Goal: Task Accomplishment & Management: Manage account settings

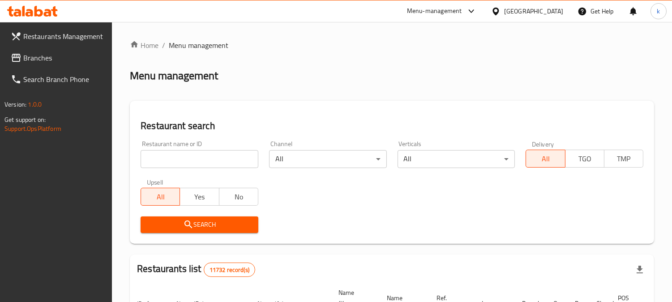
drag, startPoint x: 180, startPoint y: 164, endPoint x: 177, endPoint y: 173, distance: 9.6
click at [180, 164] on input "search" at bounding box center [200, 159] width 118 height 18
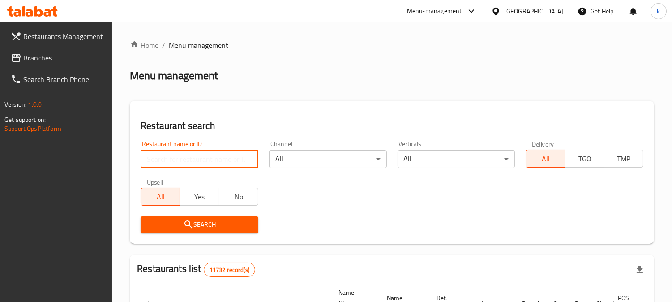
paste input "Zalatakhana"
type input "Zalatakhana"
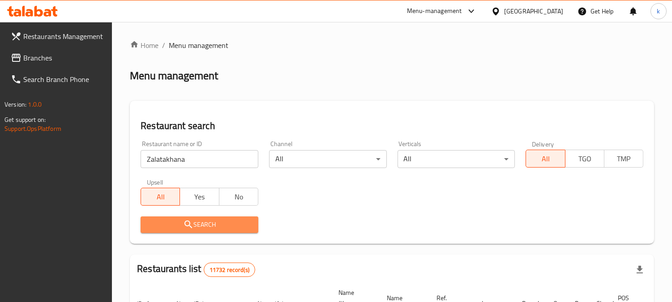
click at [180, 226] on span "Search" at bounding box center [199, 224] width 103 height 11
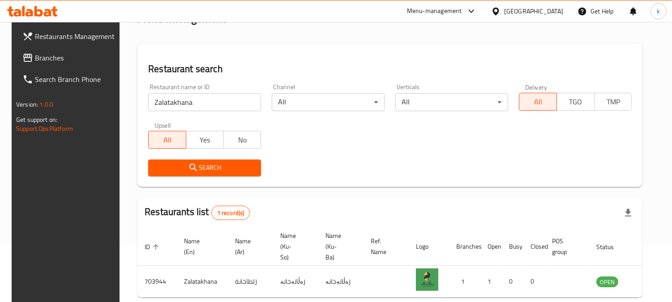
scroll to position [108, 0]
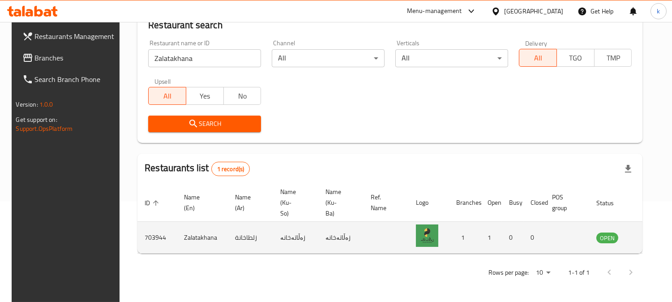
click at [644, 234] on icon "enhanced table" at bounding box center [649, 238] width 10 height 8
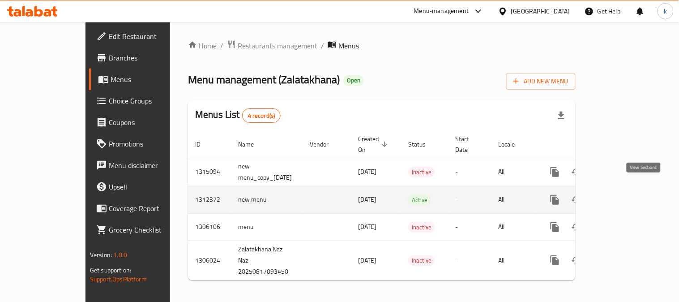
click at [625, 194] on icon "enhanced table" at bounding box center [619, 199] width 11 height 11
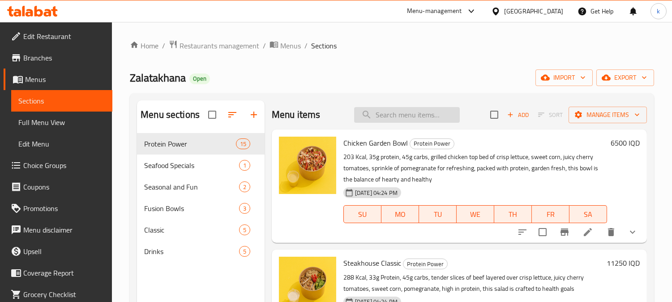
click at [391, 119] on input "search" at bounding box center [407, 115] width 106 height 16
paste input "Mumbai Beef Classic"
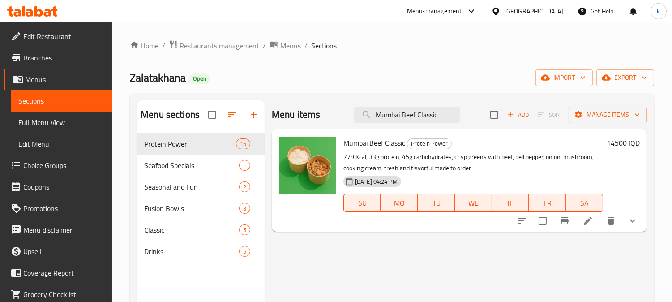
type input "Mumbai Beef Classic"
click at [643, 222] on button "show more" at bounding box center [632, 220] width 21 height 21
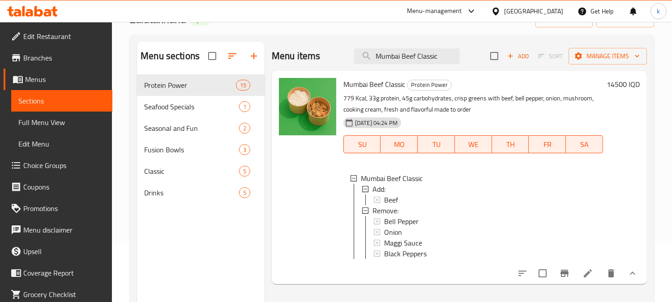
scroll to position [83, 0]
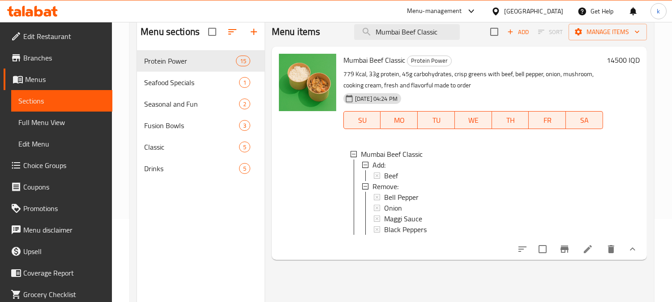
click at [577, 253] on li at bounding box center [588, 249] width 25 height 16
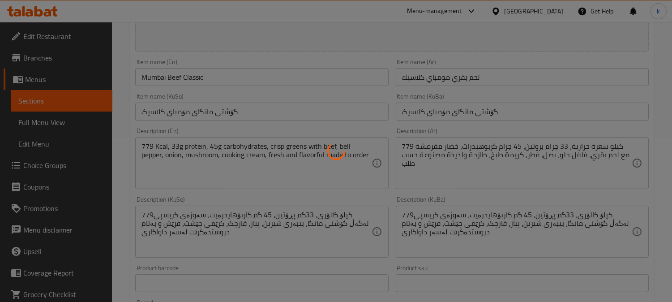
scroll to position [166, 0]
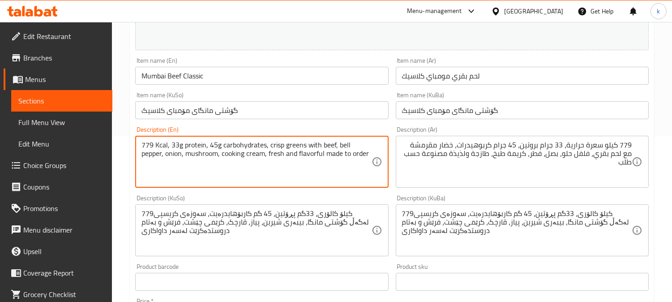
drag, startPoint x: 267, startPoint y: 155, endPoint x: 373, endPoint y: 172, distance: 107.2
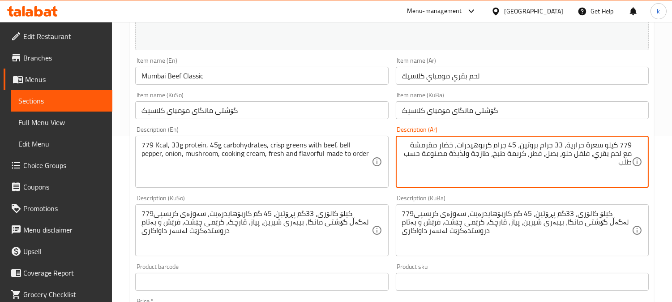
click at [526, 156] on textarea "779 كيلو سعرة حرارية، 33 جرام بروتين، 45 جرام كربوهيدرات، خضار مقرمشة مع لحم بق…" at bounding box center [517, 162] width 230 height 43
paste textarea "سعرة حرارية، 33 جرام بروتين، 45 جرام كربوهيدرات، شرائح لحم بقري مقلية مع الفلفل…"
type textarea "779 سعرة حرارية، 33 جرام بروتين، 45 جرام كربوهيدرات، شرائح لحم بقري مقلية مع ال…"
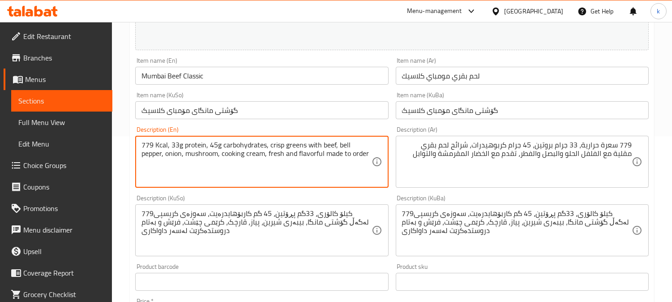
click at [272, 166] on textarea "779 Kcal, 33g protein, 45g carbohydrates, crisp greens with beef, bell pepper, …" at bounding box center [257, 162] width 230 height 43
paste textarea "gm carbs, beef strips stir fried with bell peppers, onions, mushrooms, served o…"
type textarea "779 Kcal, 33g protein, 45 gm carbs, beef strips stir fried with bell peppers, o…"
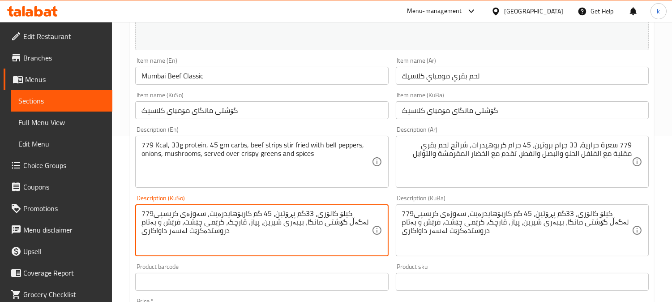
click at [236, 233] on textarea "779کیلۆ کالۆری، 33گم پڕۆتین، 45 گم کاربۆهایدرەیت، سەوزەی کریسپی لەگەڵ گۆشتی مان…" at bounding box center [257, 230] width 230 height 43
paste textarea "کیلۆ کالۆری، 33 گرام پرۆتین، 45 گرام کاربۆهیدرات، شریتی گۆشتی مانگا بە تێکەڵاو …"
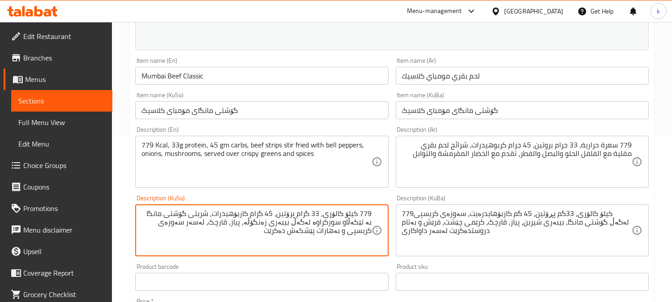
click at [347, 214] on textarea "779 کیلۆ کالۆری، 33 گرام پرۆتین، 45 گرام کاربۆهیدرات، شریتی گۆشتی مانگا بە تێکە…" at bounding box center [257, 230] width 230 height 43
type textarea "779 کالۆری، 33 گرام پرۆتین، 45 گرام کاربۆهیدرات، شریتی گۆشتی مانگا بە تێکەڵاو س…"
drag, startPoint x: 559, startPoint y: 146, endPoint x: 578, endPoint y: 176, distance: 36.3
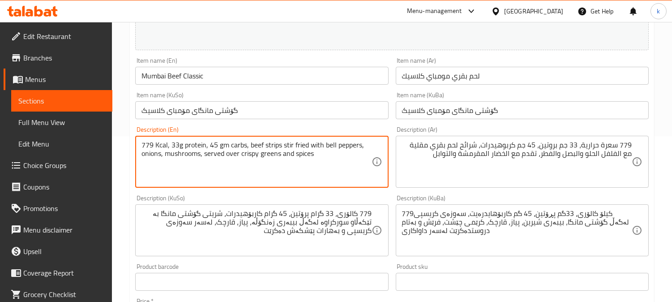
click at [267, 145] on textarea "779 Kcal, 33g protein, 45 gm carbs, beef strips stir fried with bell peppers, o…" at bounding box center [257, 162] width 230 height 43
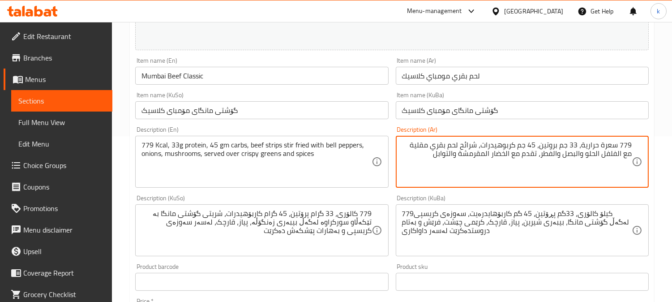
click at [424, 144] on textarea "779 سعرة حرارية، 33 جم بروتين، 45 جم كربوهيدرات، شرائح لحم بقري مقلية مع الفلفل…" at bounding box center [517, 162] width 230 height 43
click at [469, 141] on textarea "779 سعرة حرارية، 33 جم بروتين، 45 جم كربوهيدرات، شرائح لحم بقري مقلية مع الفلفل…" at bounding box center [517, 162] width 230 height 43
paste textarea "تربس"
click at [616, 153] on textarea "779 سعرة حرارية، 33 جم بروتين، 45 جم كربوهيدرات، ستربسلحم بقري مقلية مع الفلفل …" at bounding box center [517, 162] width 230 height 43
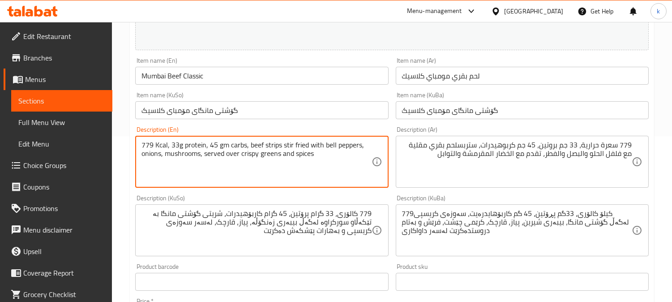
click at [328, 146] on textarea "779 Kcal, 33g protein, 45 gm carbs, beef strips stir fried with bell peppers, o…" at bounding box center [257, 162] width 230 height 43
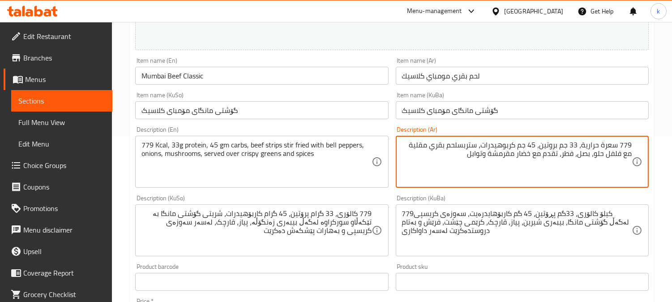
type textarea "779 سعرة حرارية، 33 جم بروتين، 45 جم كربوهيدرات، ستربسلحم بقري مقلية مع فلفل حل…"
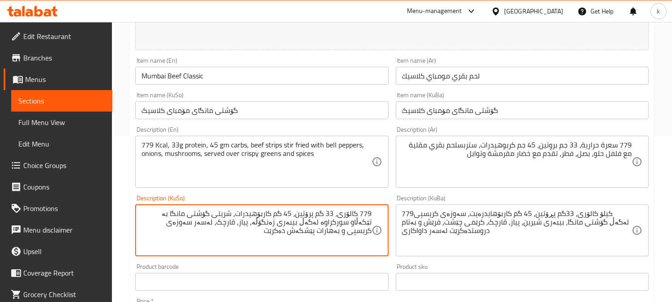
click at [226, 212] on textarea "779 کالۆری، 33 گم پرۆتین، 45 گم کاربۆهیدرات، شریتی گۆشتی مانگا بە تێکەڵاو سورکر…" at bounding box center [257, 230] width 230 height 43
paste textarea "تریپس"
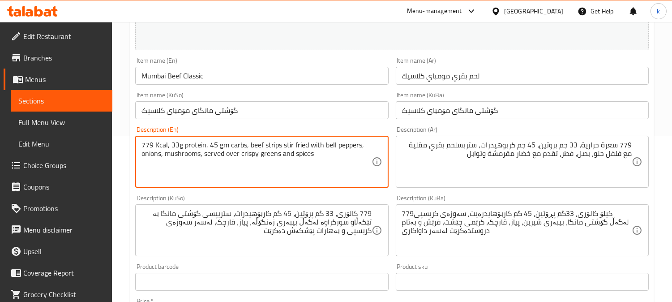
drag, startPoint x: 282, startPoint y: 146, endPoint x: 308, endPoint y: 147, distance: 25.5
click at [359, 224] on textarea "779 کالۆری، 33 گم پرۆتین، 45 گم کاربۆهیدرات، ستریپسی گۆشتی مانگا بە تێکەڵاو سور…" at bounding box center [257, 230] width 230 height 43
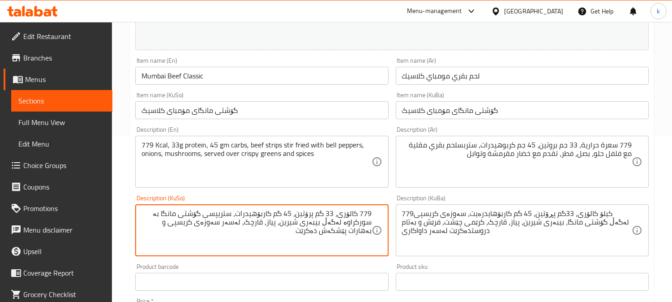
drag, startPoint x: 311, startPoint y: 238, endPoint x: 399, endPoint y: 237, distance: 88.2
click at [399, 237] on div "Change Image Size: 1200 x 800 px / Image formats: jpg, png / 5MB Max. Item name…" at bounding box center [392, 203] width 521 height 502
click at [252, 224] on textarea "779 کالۆری، 33 گم پرۆتین، 45 گم کاربۆهیدرات، ستریپسی گۆشتی مانگا بە سورکراوە لە…" at bounding box center [257, 230] width 230 height 43
paste textarea "پێشکەش دەکرێت"
click at [272, 219] on textarea "779 کالۆری، 33 گم پرۆتین، 45 گم کاربۆهیدرات، ستریپسی گۆشتی مانگا بە سورکراوە لە…" at bounding box center [257, 230] width 230 height 43
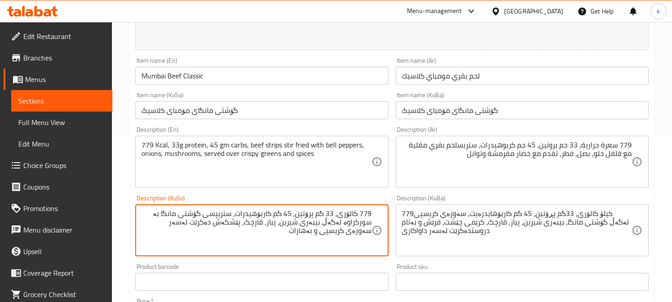
click at [272, 219] on textarea "779 کالۆری، 33 گم پرۆتین، 45 گم کاربۆهیدرات، ستریپسی گۆشتی مانگا بە سورکراوە لە…" at bounding box center [257, 230] width 230 height 43
type textarea "779 کالۆری، 33 گم پرۆتین، 45 گم کاربۆهیدرات، ستریپسی گۆشتی مانگا بە سورکراوە لە…"
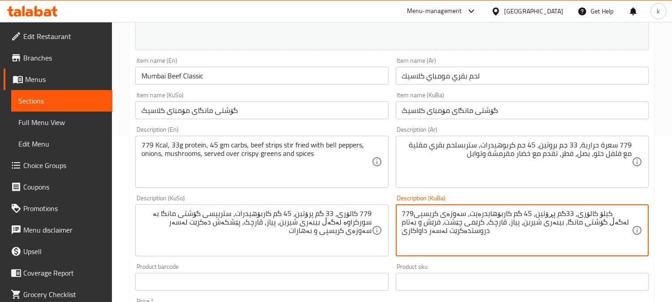
click at [447, 226] on textarea "779کیلۆ کالۆری، 33گم پڕۆتین، 45 گم کاربۆهایدرەیت، سەوزەی کریسپی لەگەڵ گۆشتی مان…" at bounding box center [517, 230] width 230 height 43
paste textarea "کالۆری، 33 گم پرۆتین، 45 گم کاربۆهیدرات، ستریپسی گۆشتی مانگا بە سورکراوە لەگەڵ …"
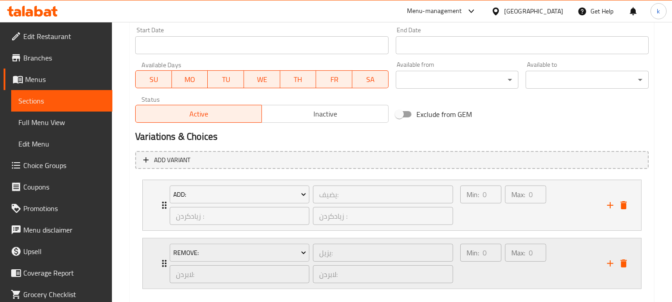
scroll to position [540, 0]
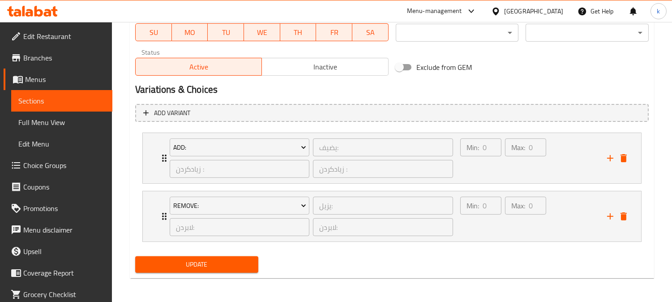
type textarea "779 کالۆری، 33 گم پرۆتین، 45 گم کاربۆهیدرات، ستریپسی گۆشتی مانگا بە سورکراوە لە…"
click at [214, 259] on span "Update" at bounding box center [196, 264] width 109 height 11
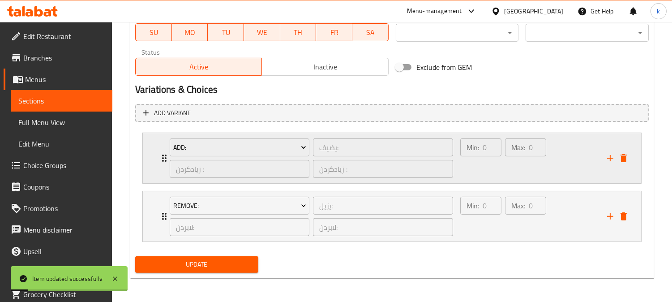
click at [492, 164] on div "Min: 0 ​" at bounding box center [481, 158] width 45 height 43
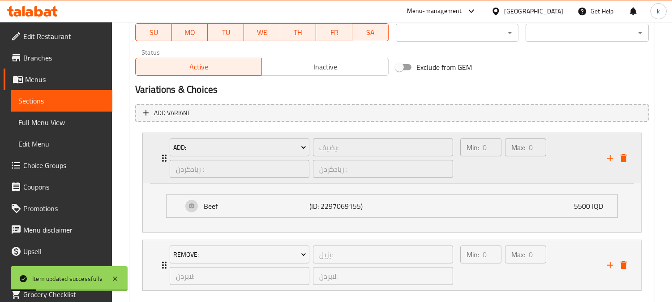
click at [492, 164] on div "Min: 0 ​" at bounding box center [481, 158] width 45 height 43
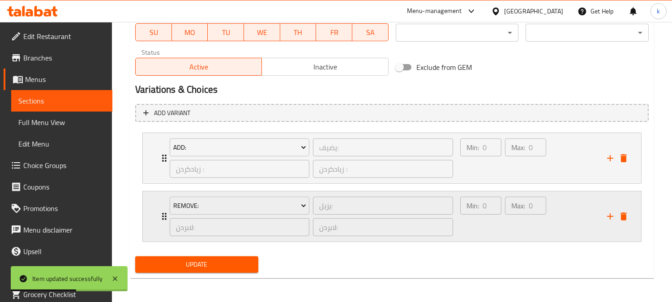
click at [572, 221] on div "Min: 0 ​ Max: 0 ​" at bounding box center [528, 216] width 147 height 50
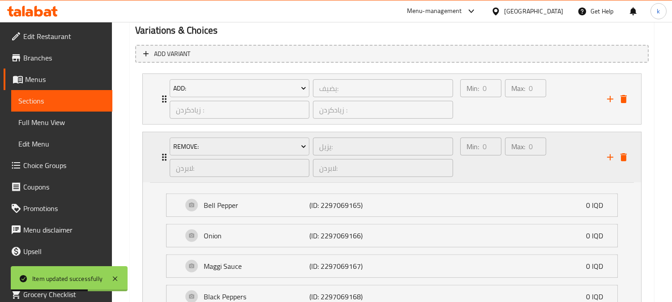
scroll to position [623, 0]
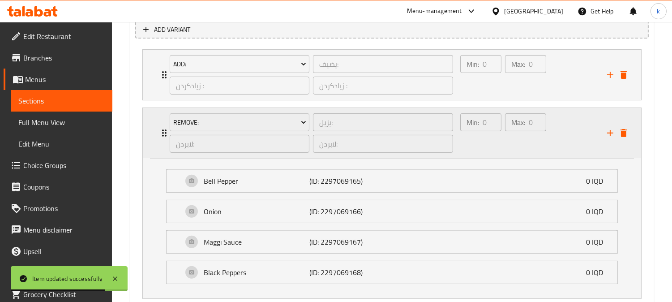
click at [488, 151] on div "Min: 0 ​" at bounding box center [481, 133] width 45 height 43
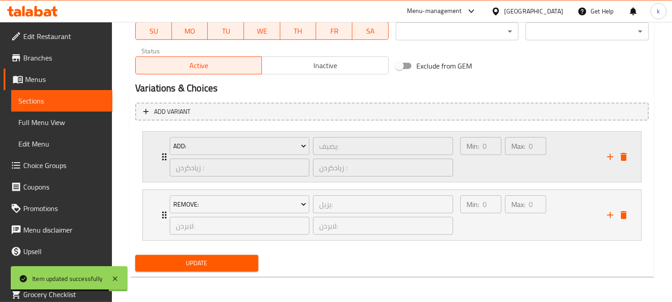
scroll to position [540, 0]
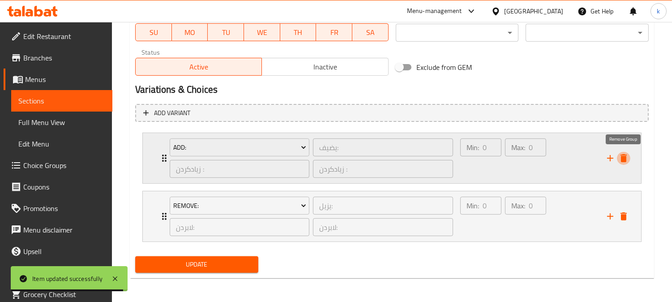
click at [625, 158] on icon "delete" at bounding box center [624, 158] width 6 height 8
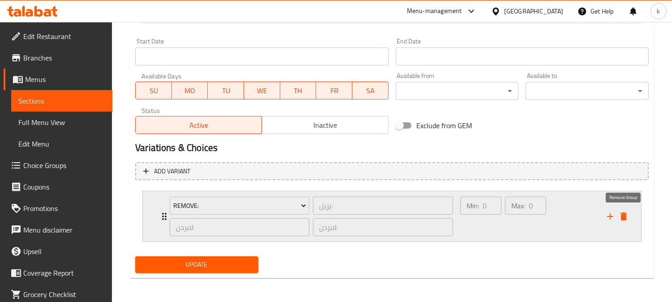
click at [622, 216] on icon "delete" at bounding box center [624, 216] width 6 height 8
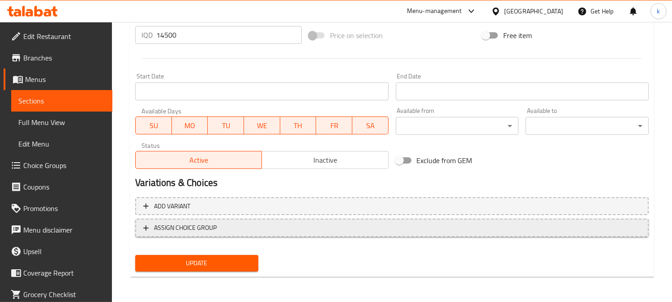
scroll to position [445, 0]
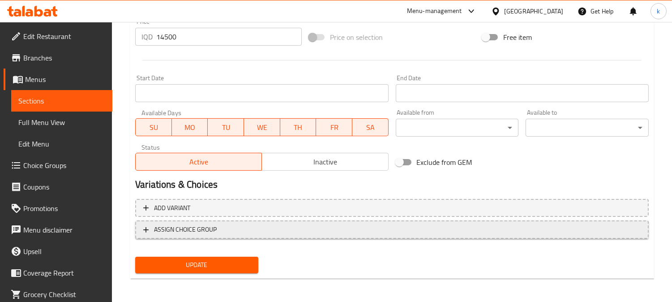
click at [272, 229] on span "ASSIGN CHOICE GROUP" at bounding box center [392, 229] width 498 height 11
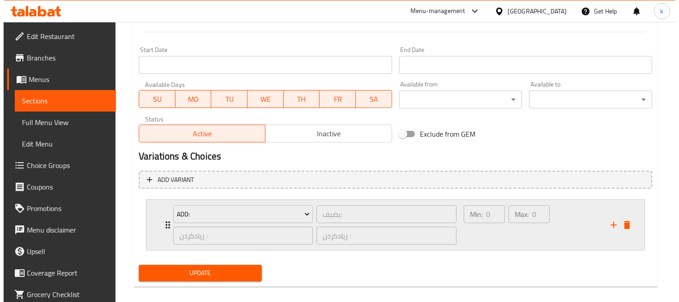
scroll to position [482, 0]
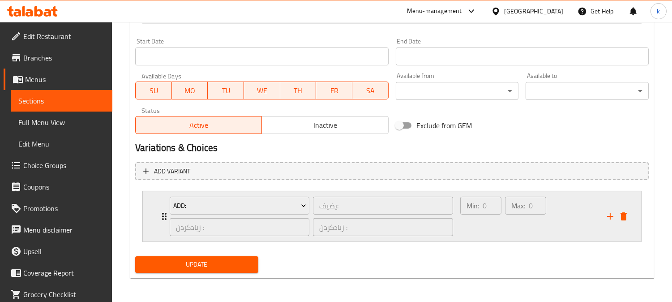
click at [496, 226] on div "Min: 0 ​" at bounding box center [481, 216] width 45 height 43
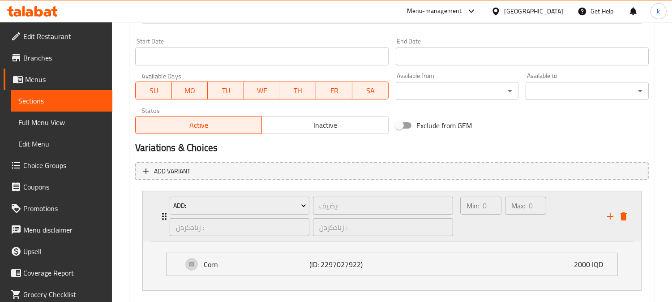
click at [496, 226] on div "Min: 0 ​" at bounding box center [481, 216] width 45 height 43
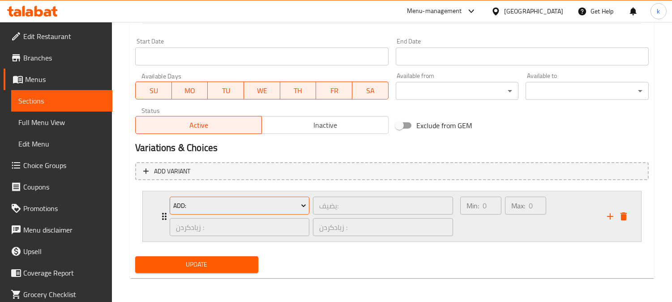
click at [250, 206] on span "Add:" at bounding box center [239, 205] width 133 height 11
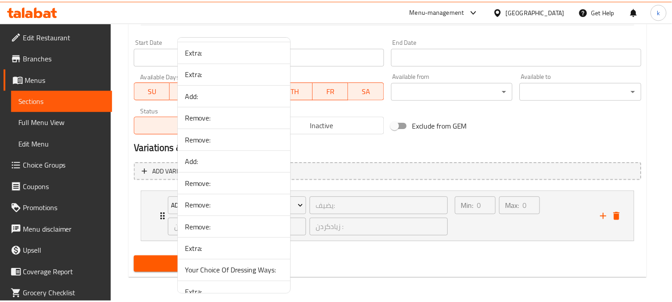
scroll to position [1265, 0]
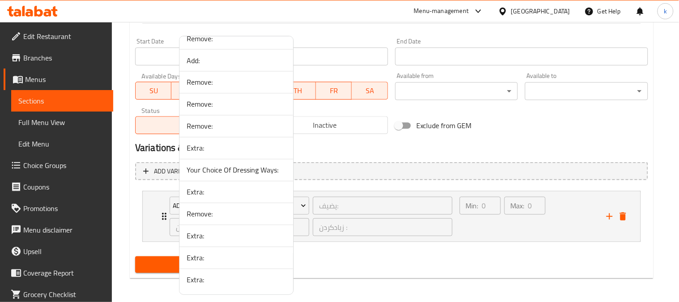
click at [217, 275] on span "Extra:" at bounding box center [236, 280] width 99 height 11
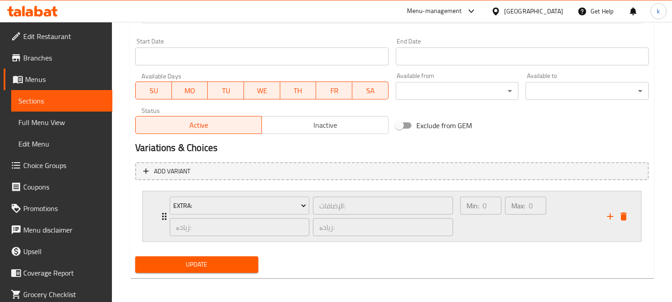
click at [490, 223] on div "Min: 0 ​" at bounding box center [481, 216] width 45 height 43
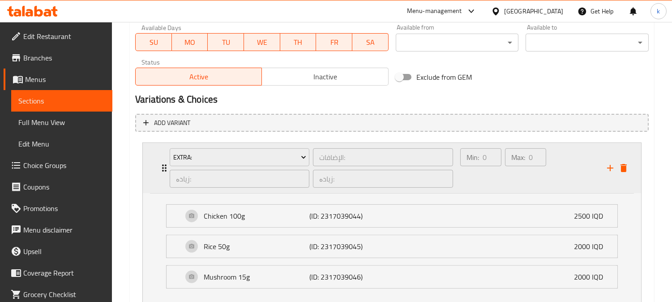
scroll to position [565, 0]
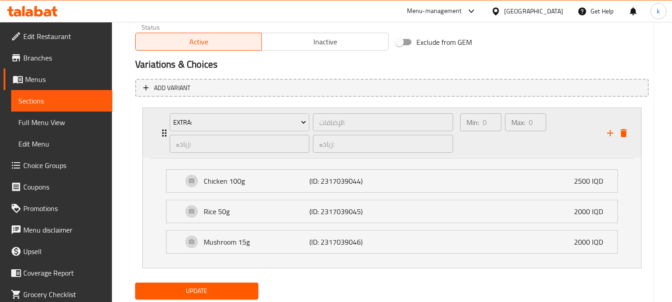
click at [486, 148] on div "Min: 0 ​" at bounding box center [481, 133] width 45 height 43
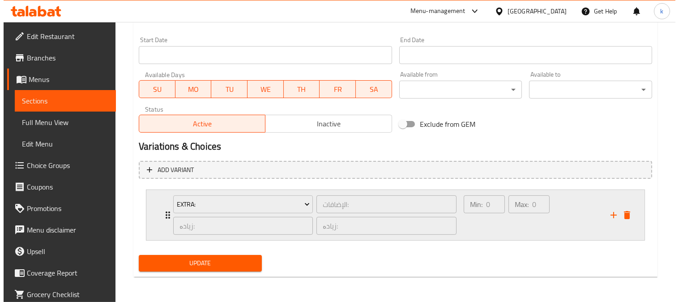
scroll to position [482, 0]
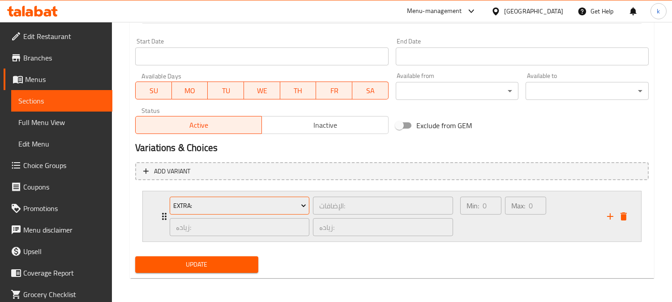
click at [245, 210] on span "Extra:" at bounding box center [239, 205] width 133 height 11
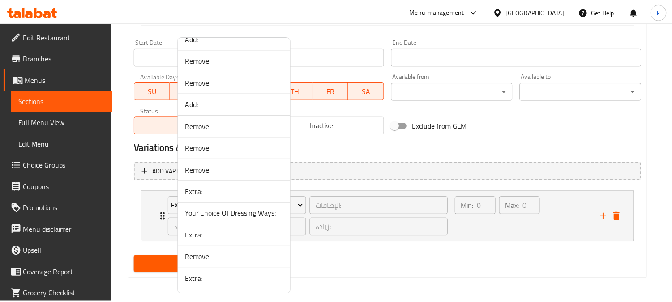
scroll to position [1265, 0]
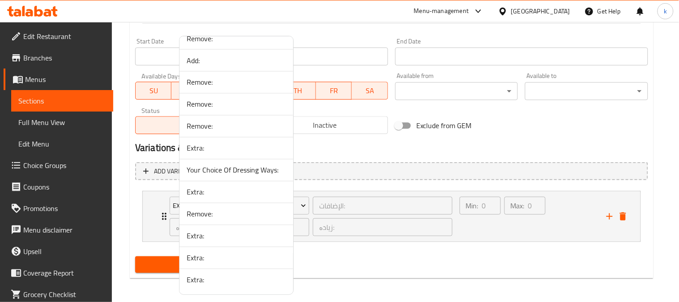
click at [215, 257] on span "Extra:" at bounding box center [236, 258] width 99 height 11
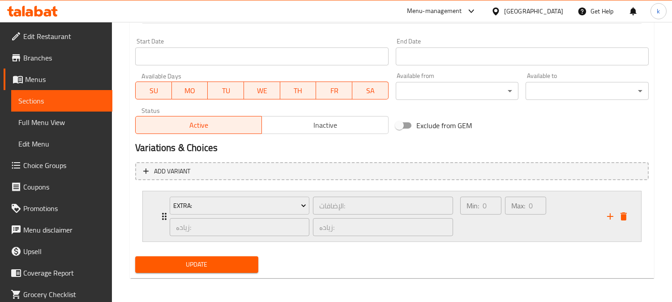
click at [496, 233] on div "Min: 0 ​" at bounding box center [481, 216] width 45 height 43
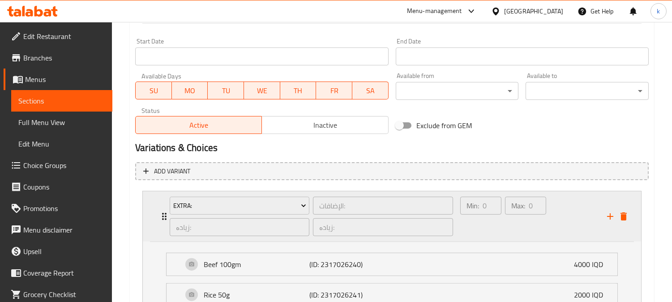
scroll to position [565, 0]
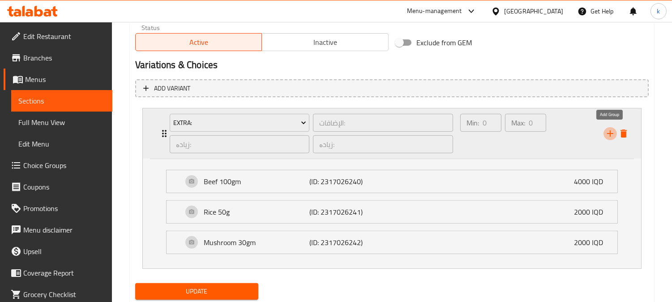
click at [610, 130] on icon "add" at bounding box center [610, 133] width 11 height 11
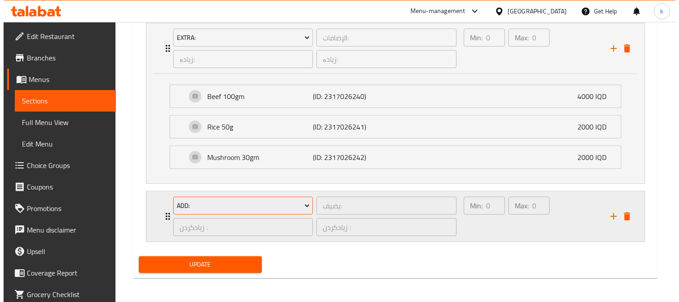
scroll to position [650, 0]
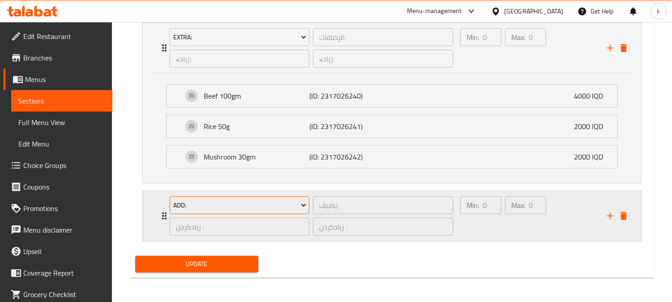
click at [240, 202] on span "Add:" at bounding box center [239, 205] width 133 height 11
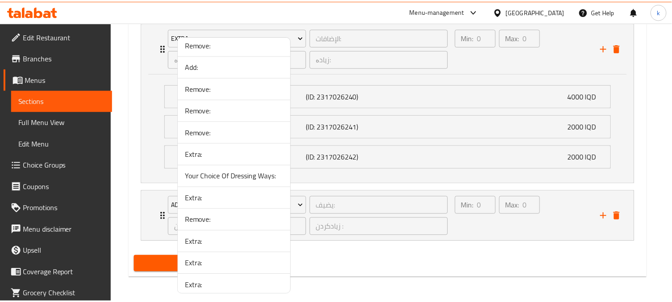
scroll to position [1265, 0]
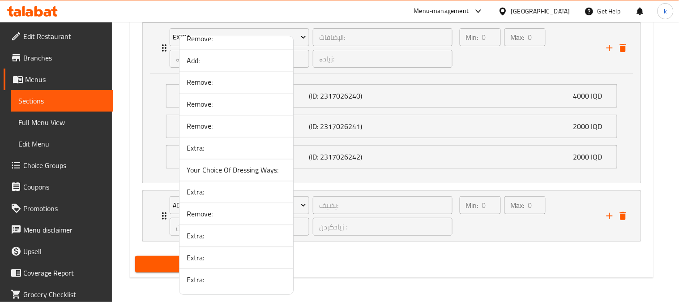
click at [218, 211] on span "Remove:" at bounding box center [236, 214] width 99 height 11
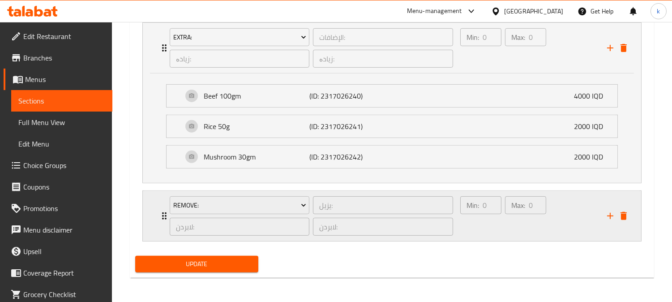
click at [487, 223] on div "Min: 0 ​" at bounding box center [481, 215] width 45 height 43
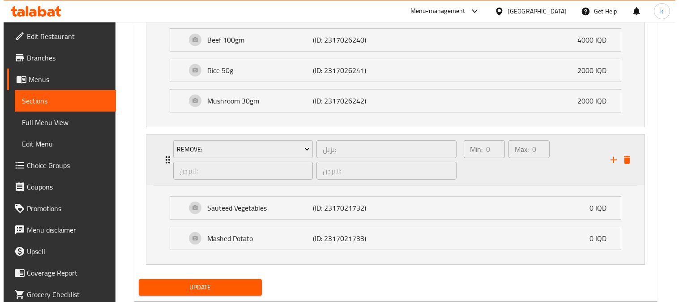
scroll to position [730, 0]
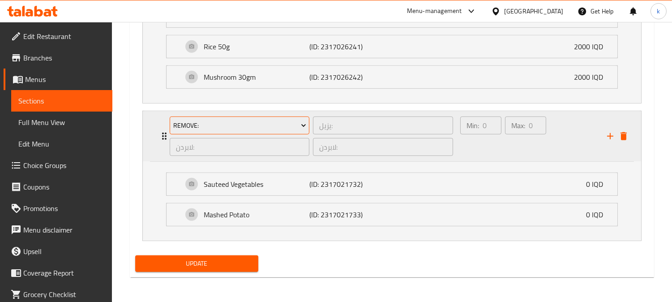
click at [267, 126] on span "Remove:" at bounding box center [239, 125] width 133 height 11
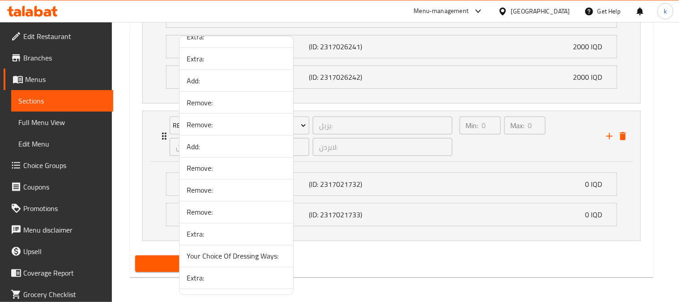
scroll to position [1265, 0]
click at [212, 129] on span "Remove:" at bounding box center [236, 126] width 99 height 11
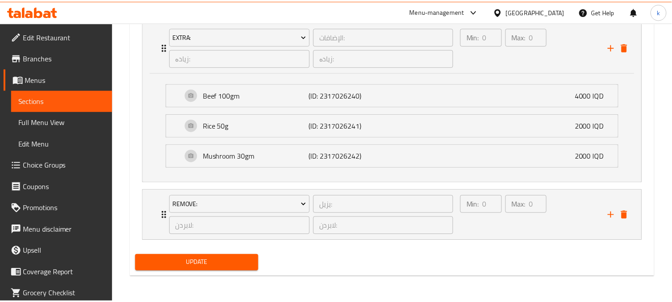
scroll to position [650, 0]
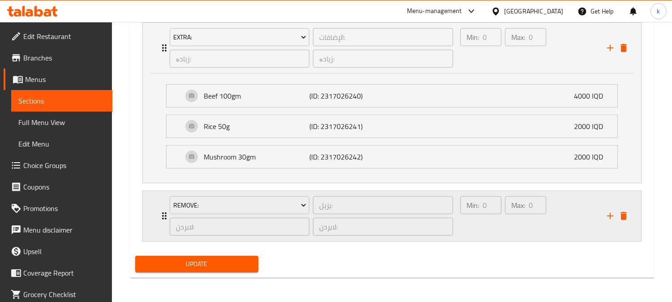
click at [509, 225] on div "Max: 0 ​" at bounding box center [525, 215] width 45 height 43
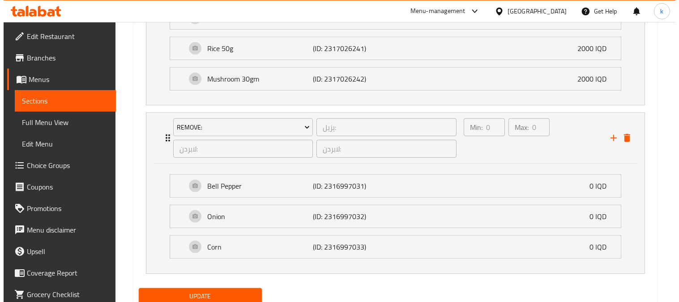
scroll to position [730, 0]
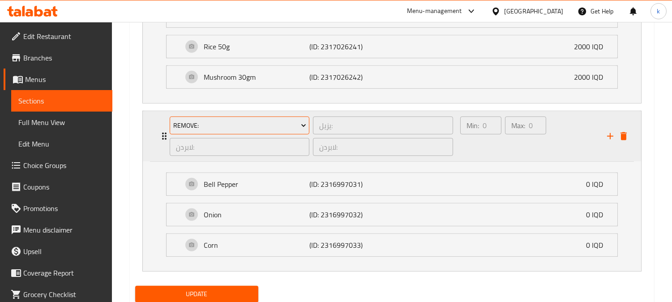
click at [223, 126] on span "Remove:" at bounding box center [239, 125] width 133 height 11
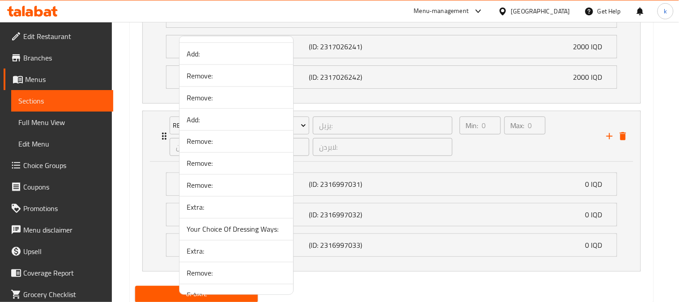
scroll to position [1182, 0]
click at [214, 184] on span "Remove:" at bounding box center [236, 185] width 99 height 11
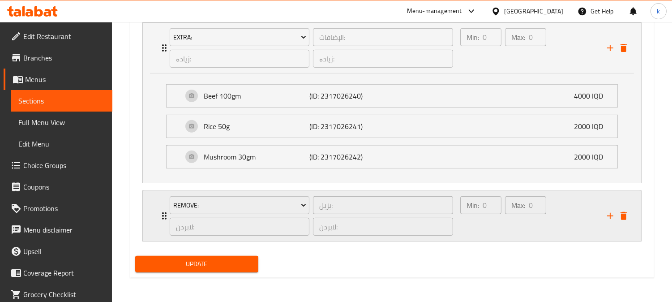
click at [506, 225] on div "Max: 0 ​" at bounding box center [525, 215] width 45 height 43
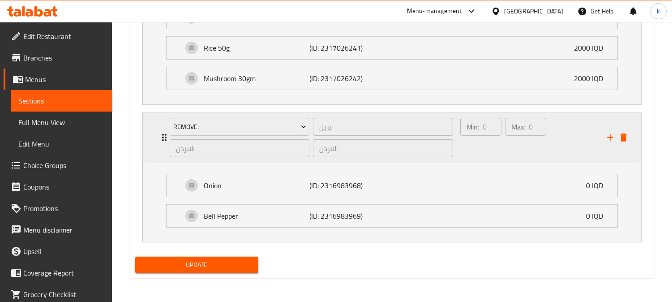
scroll to position [730, 0]
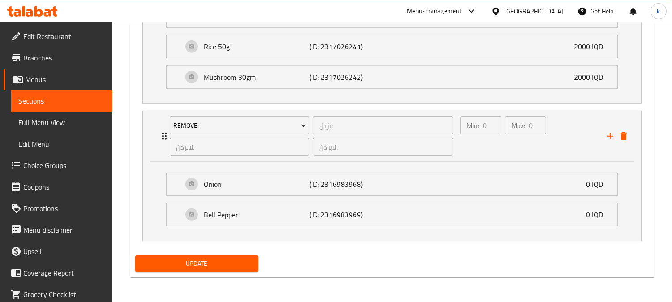
click at [230, 264] on span "Update" at bounding box center [196, 263] width 109 height 11
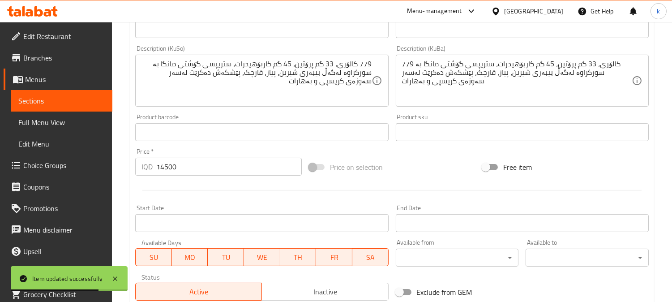
scroll to position [0, 0]
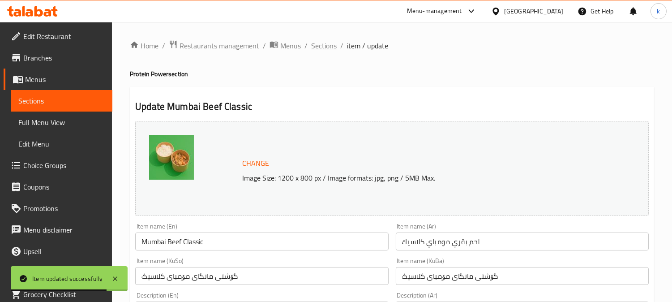
click at [328, 46] on span "Sections" at bounding box center [324, 45] width 26 height 11
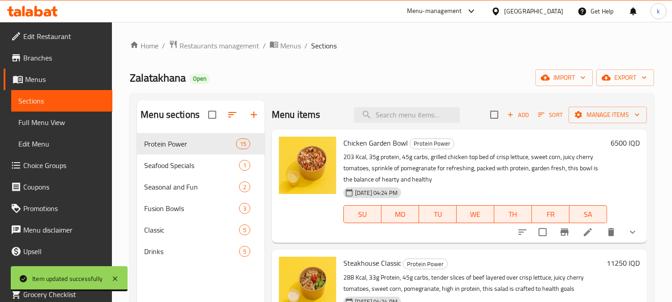
drag, startPoint x: 390, startPoint y: 116, endPoint x: 432, endPoint y: 128, distance: 43.4
click at [391, 116] on input "search" at bounding box center [407, 115] width 106 height 16
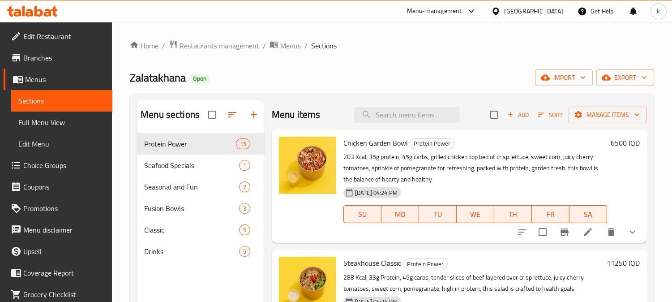
paste input "Mumbai Beef Classic"
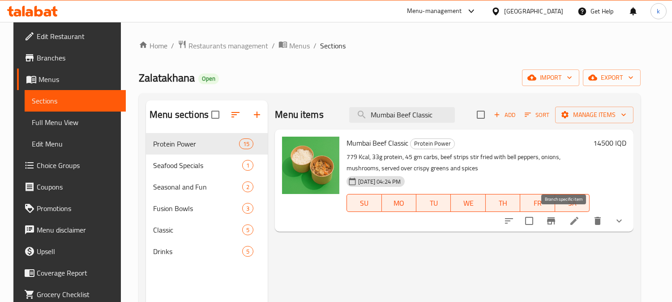
type input "Mumbai Beef Classic"
click at [555, 224] on icon "Branch-specific-item" at bounding box center [551, 220] width 8 height 7
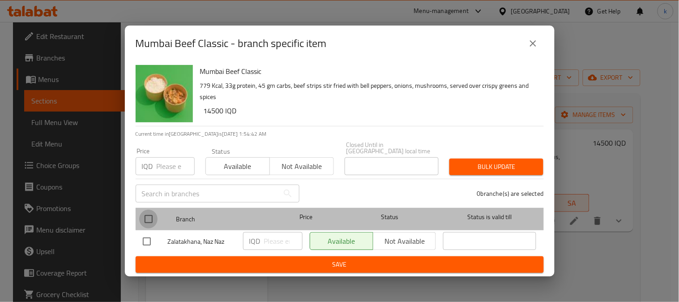
drag, startPoint x: 148, startPoint y: 215, endPoint x: 225, endPoint y: 236, distance: 79.9
click at [148, 216] on input "checkbox" at bounding box center [148, 219] width 19 height 19
checkbox input "true"
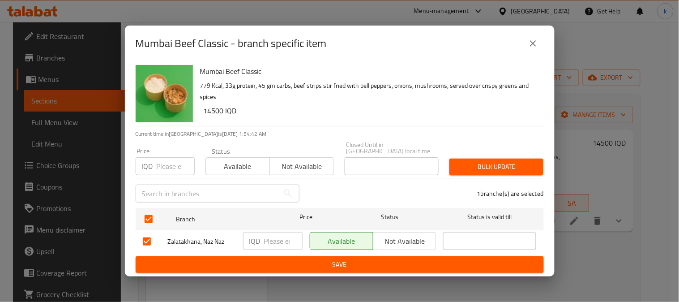
click at [274, 236] on input "number" at bounding box center [283, 241] width 39 height 18
click at [287, 260] on span "Save" at bounding box center [340, 264] width 394 height 11
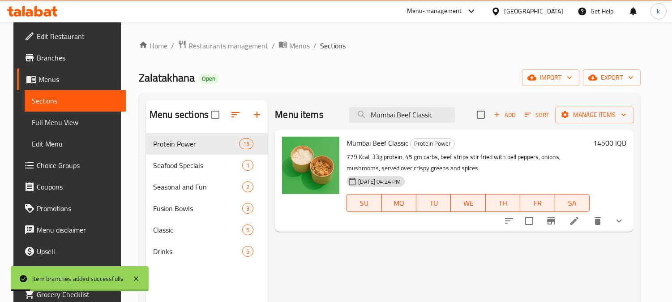
click at [557, 217] on icon "Branch-specific-item" at bounding box center [551, 220] width 11 height 11
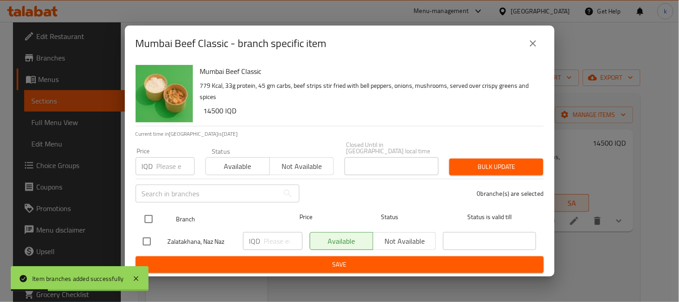
click at [150, 214] on input "checkbox" at bounding box center [148, 219] width 19 height 19
checkbox input "true"
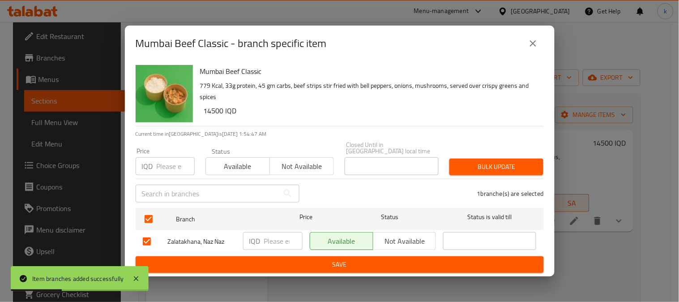
click at [274, 234] on input "number" at bounding box center [283, 241] width 39 height 18
paste input "14500"
type input "14500"
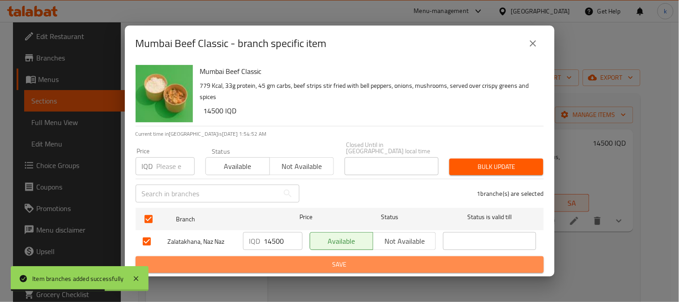
click at [290, 259] on span "Save" at bounding box center [340, 264] width 394 height 11
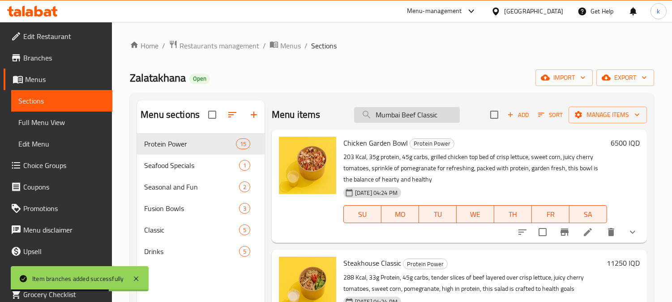
click at [400, 118] on input "Mumbai Beef Classic" at bounding box center [407, 115] width 106 height 16
paste input "Beef Entrecôte Supreme"
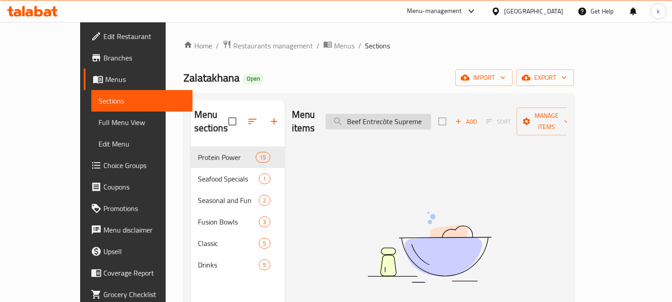
click at [415, 115] on input "Beef Entrecôte Supreme" at bounding box center [379, 122] width 106 height 16
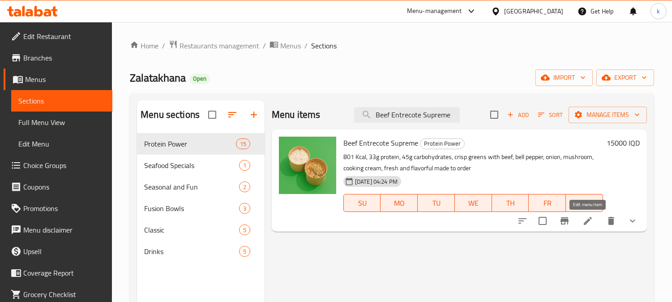
type input "Beef Entrecote Supreme"
click at [593, 222] on icon at bounding box center [588, 220] width 11 height 11
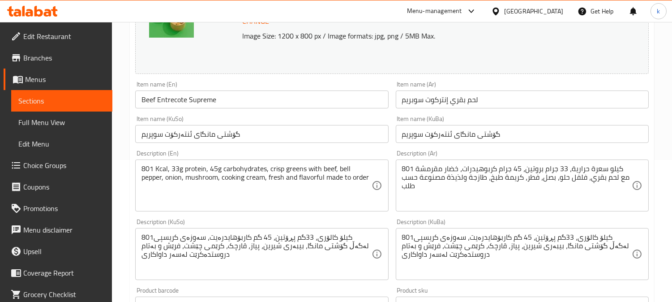
scroll to position [166, 0]
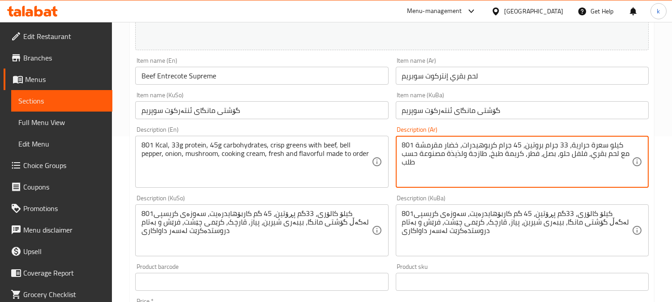
click at [524, 146] on textarea "801 كيلو سعرة حرارية، 33 جرام بروتين، 45 جرام كربوهيدرات، خضار مقرمشة مع لحم بق…" at bounding box center [517, 162] width 230 height 43
drag, startPoint x: 524, startPoint y: 146, endPoint x: 551, endPoint y: 172, distance: 36.7
click at [524, 146] on textarea "801 كيلو سعرة حرارية، 33 جرام بروتين، 45 جرام كربوهيدرات، خضار مقرمشة مع لحم بق…" at bounding box center [517, 162] width 230 height 43
paste textarea "سعرة حرارية، 33 جرام بروتين، 45 جرام كربوهيدرات، لحم بقري مطبوخ مع الفلفل الحلو…"
type textarea "801 سعرة حرارية، 33 جرام بروتين، 45 جرام كربوهيدرات، لحم بقري مطبوخ مع الفلفل ا…"
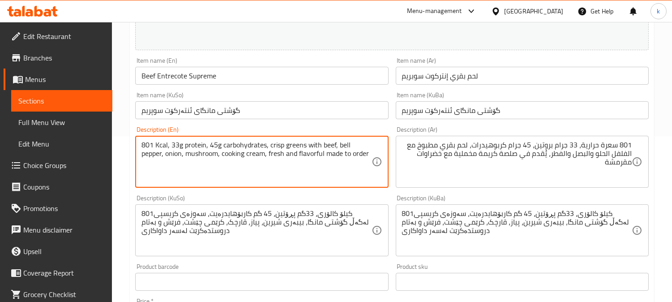
click at [262, 158] on textarea "801 Kcal, 33g protein, 45g carbohydrates, crisp greens with beef, bell pepper, …" at bounding box center [257, 162] width 230 height 43
paste textarea "m protein, 45gm carbs, beef cooked with bell peppers, onions, mushrooms, brough…"
type textarea "801 Kcal, 33gm protein, 45gm carbs, beef cooked with bell peppers, onions, mush…"
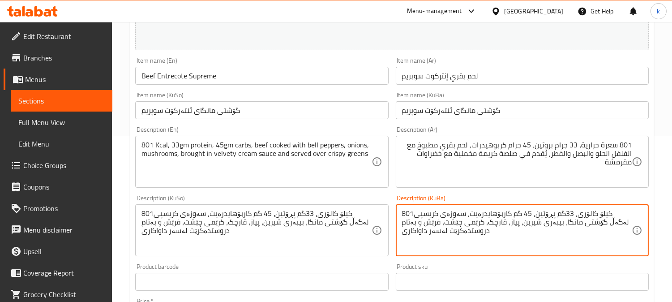
click at [523, 237] on textarea "801کیلۆ کالۆری، 33گم پڕۆتین، 45 گم کاربۆهایدرەیت، سەوزەی کریسپی لەگەڵ گۆشتی مان…" at bounding box center [517, 230] width 230 height 43
paste textarea "کیلۆ کالۆری، 33 گرام پرۆتین، 45 گرام کارب، گۆشتی مانگا کە بە بیبەری زەنگۆڵە، پی…"
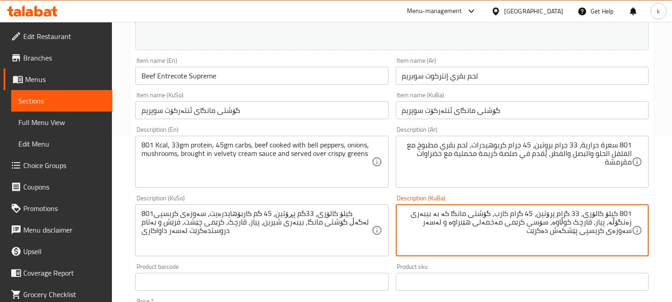
type textarea "801 کیلۆ کالۆری، 33 گرام پرۆتین، 45 گرام کارب، گۆشتی مانگا کە بە بیبەری زەنگۆڵە…"
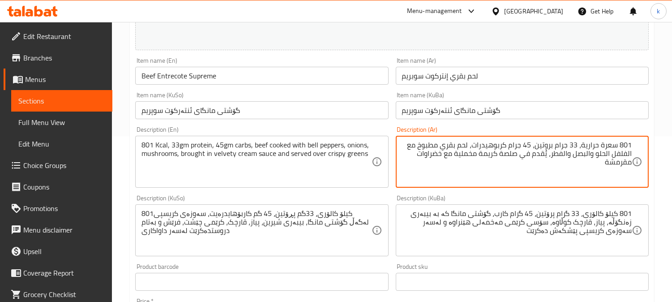
drag, startPoint x: 559, startPoint y: 144, endPoint x: 587, endPoint y: 167, distance: 36.2
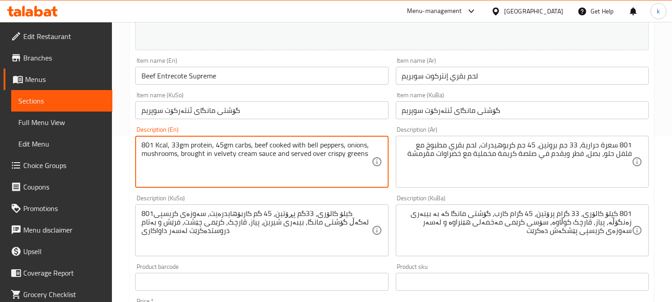
drag, startPoint x: 181, startPoint y: 155, endPoint x: 235, endPoint y: 155, distance: 53.7
click at [207, 155] on textarea "801 Kcal, 33gm protein, 45gm carbs, beef cooked with bell peppers, onions, mush…" at bounding box center [257, 162] width 230 height 43
drag, startPoint x: 181, startPoint y: 156, endPoint x: 274, endPoint y: 156, distance: 92.3
click at [274, 156] on textarea "801 Kcal, 33gm protein, 45gm carbs, beef cooked with bell peppers, onions, mush…" at bounding box center [257, 162] width 230 height 43
drag, startPoint x: 194, startPoint y: 163, endPoint x: 209, endPoint y: 162, distance: 14.9
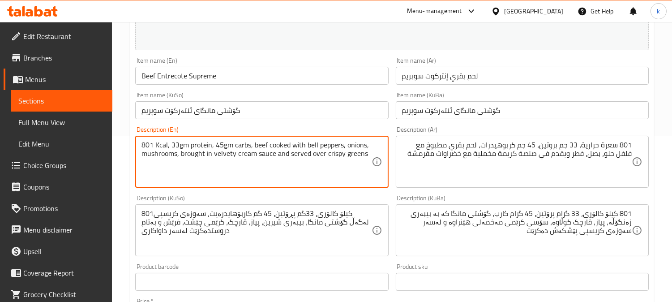
click at [194, 164] on textarea "801 Kcal, 33gm protein, 45gm carbs, beef cooked with bell peppers, onions, mush…" at bounding box center [257, 162] width 230 height 43
click at [188, 154] on textarea "801 Kcal, 33gm protein, 45gm carbs, beef cooked with bell peppers, onions, mush…" at bounding box center [257, 162] width 230 height 43
click at [236, 176] on textarea "801 Kcal, 33gm protein, 45gm carbs, beef cooked with bell peppers, onions, mush…" at bounding box center [257, 162] width 230 height 43
click at [232, 154] on textarea "801 Kcal, 33gm protein, 45gm carbs, beef cooked with bell peppers, onions, mush…" at bounding box center [257, 162] width 230 height 43
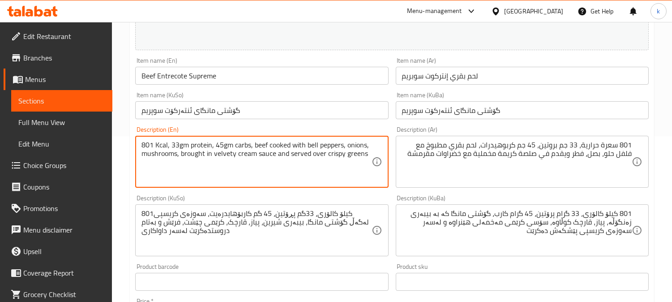
click at [232, 154] on textarea "801 Kcal, 33gm protein, 45gm carbs, beef cooked with bell peppers, onions, mush…" at bounding box center [257, 162] width 230 height 43
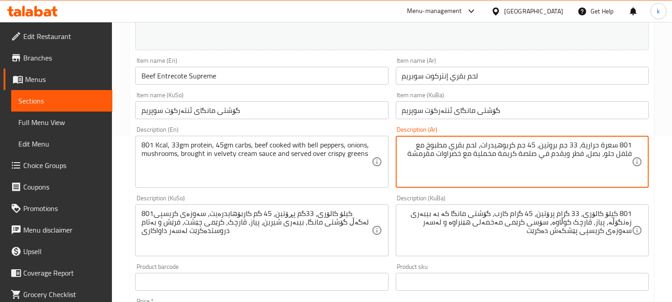
drag, startPoint x: 490, startPoint y: 154, endPoint x: 538, endPoint y: 176, distance: 52.5
click at [491, 155] on textarea "801 سعرة حرارية، 33 جم بروتين، 45 جم كربوهيدرات، لحم بقري مطبوخ مع فلفل حلو، بص…" at bounding box center [517, 162] width 230 height 43
paste textarea "يلفت"
click at [448, 153] on textarea "801 سعرة حرارية، 33 جم بروتين، 45 جم كربوهيدرات، لحم بقري مطبوخ مع فلفل حلو، بص…" at bounding box center [517, 162] width 230 height 43
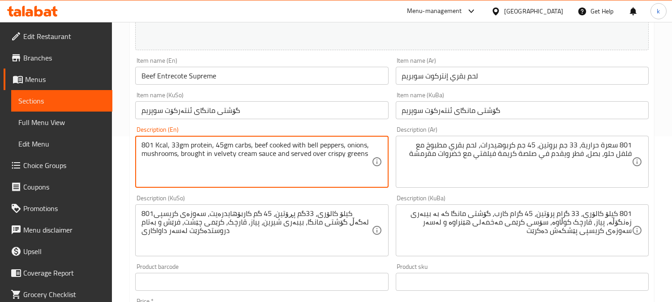
click at [350, 157] on textarea "801 Kcal, 33gm protein, 45gm carbs, beef cooked with bell peppers, onions, mush…" at bounding box center [257, 162] width 230 height 43
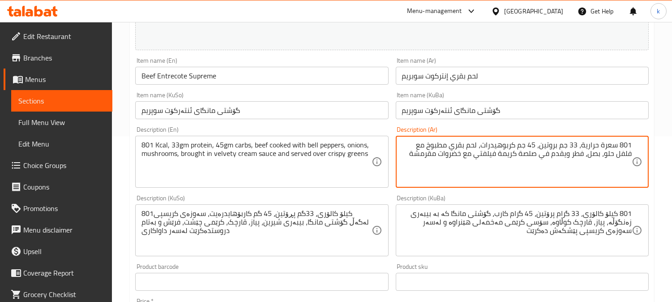
drag, startPoint x: 453, startPoint y: 157, endPoint x: 475, endPoint y: 166, distance: 23.7
click at [466, 162] on textarea "801 سعرة حرارية، 33 جم بروتين، 45 جم كربوهيدرات، لحم بقري مطبوخ مع فلفل حلو، بص…" at bounding box center [517, 162] width 230 height 43
paste textarea "خضار"
drag, startPoint x: 466, startPoint y: 155, endPoint x: 481, endPoint y: 163, distance: 16.4
click at [466, 155] on textarea "801 سعرة حرارية، 33 جم بروتين، 45 جم كربوهيدرات، لحم بقري مطبوخ مع فلفل حلو، بص…" at bounding box center [517, 162] width 230 height 43
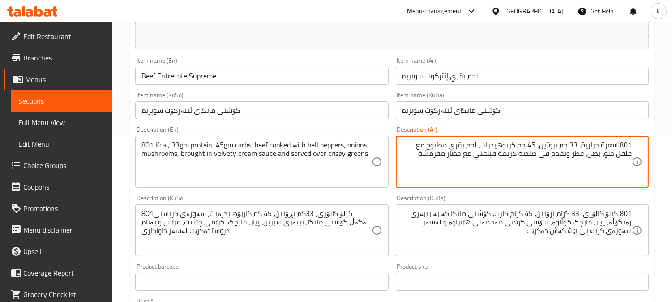
drag, startPoint x: 476, startPoint y: 155, endPoint x: 539, endPoint y: 153, distance: 62.7
click at [539, 153] on textarea "801 سعرة حرارية، 33 جم بروتين، 45 جم كربوهيدرات، لحم بقري مطبوخ مع فلفل حلو، بص…" at bounding box center [517, 162] width 230 height 43
paste textarea "صلصة كريمة فيلفتي"
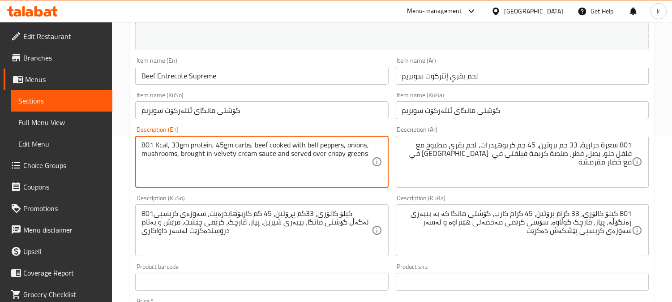
click at [193, 157] on textarea "801 Kcal, 33gm protein, 45gm carbs, beef cooked with bell peppers, onions, mush…" at bounding box center [257, 162] width 230 height 43
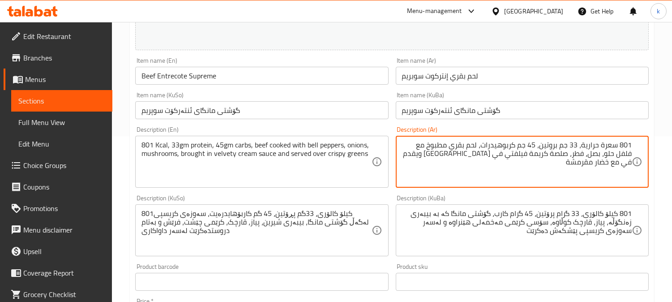
click at [444, 157] on textarea "801 سعرة حرارية، 33 جم بروتين، 45 جم كربوهيدرات، لحم بقري مطبوخ مع فلفل حلو، بص…" at bounding box center [517, 162] width 230 height 43
type textarea "801 سعرة حرارية، 33 جم بروتين، 45 جم كربوهيدرات، لحم بقري مطبوخ مع فلفل حلو، بص…"
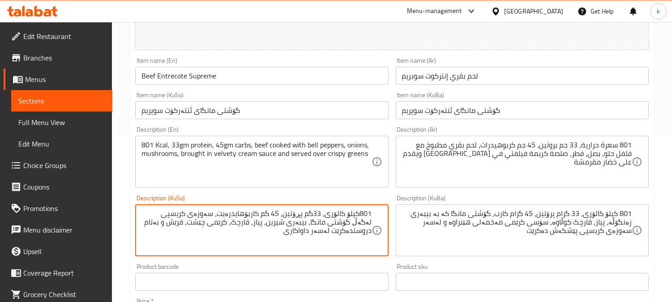
click at [360, 210] on textarea "801کیلۆ کالۆری، 33گم پڕۆتین، 45 گم کاربۆهایدرەیت، سەوزەی کریسپی لەگەڵ گۆشتی مان…" at bounding box center [257, 230] width 230 height 43
click at [348, 214] on textarea "801 کیلۆ کالۆری، 33گم پڕۆتین، 45 گم کاربۆهایدرەیت، سەوزەی کریسپی لەگەڵ گۆشتی ما…" at bounding box center [257, 230] width 230 height 43
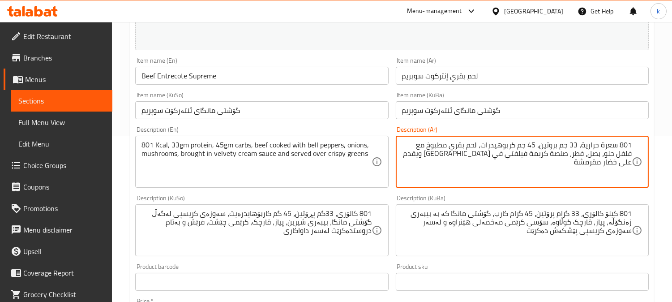
click at [502, 145] on textarea "801 سعرة حرارية، 33 جم بروتين، 45 جم كربوهيدرات، لحم بقري مطبوخ مع فلفل حلو، بص…" at bounding box center [517, 162] width 230 height 43
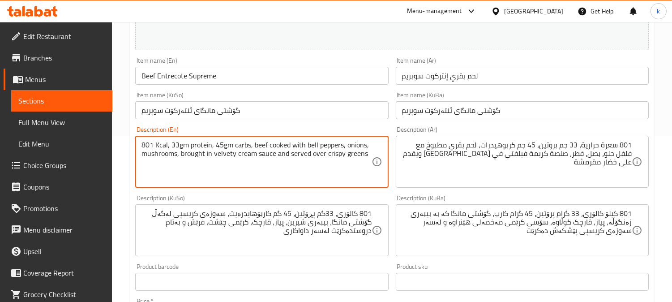
drag, startPoint x: 241, startPoint y: 142, endPoint x: 264, endPoint y: 144, distance: 23.8
click at [241, 142] on textarea "801 Kcal, 33gm protein, 45gm carbs, beef cooked with bell peppers, onions, mush…" at bounding box center [257, 162] width 230 height 43
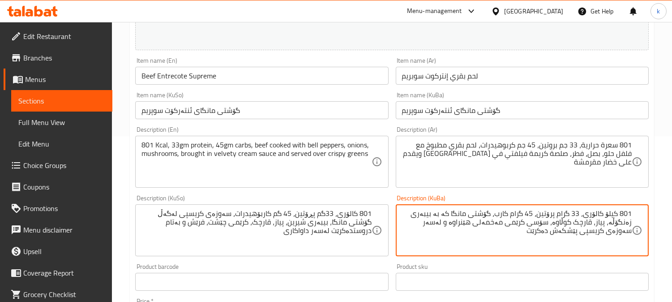
click at [504, 217] on textarea "801 کیلۆ کالۆری، 33 گرام پرۆتین، 45 گرام کارب، گۆشتی مانگا کە بە بیبەری زەنگۆڵە…" at bounding box center [517, 230] width 230 height 43
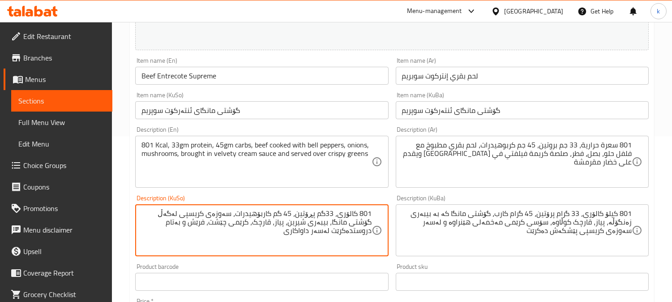
click at [254, 215] on textarea "801 کالۆری، 33گم پڕۆتین، 45 گم کاربۆهیدرات، سەوزەی کریسپی لەگەڵ گۆشتی مانگا، بی…" at bounding box center [257, 230] width 230 height 43
paste textarea
type textarea "801 کالۆری، 33گم پڕۆتین، 45 گم کارب، سەوزەی کریسپی لەگەڵ گۆشتی مانگا، بیبەری شی…"
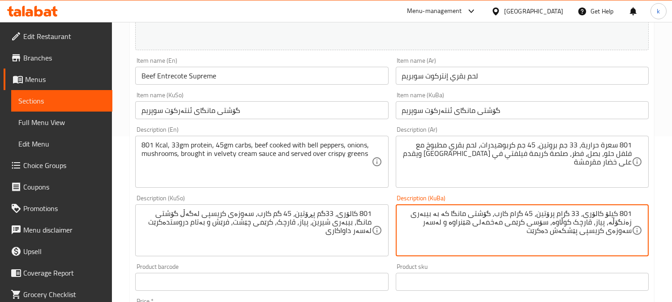
drag, startPoint x: 494, startPoint y: 214, endPoint x: 468, endPoint y: 214, distance: 26.4
click at [473, 227] on textarea "801 کیلۆ کالۆری، 33 گرام پرۆتین، 45 گرام کارب، گۆشتی مانگا کە بە بیبەری زەنگۆڵە…" at bounding box center [517, 230] width 230 height 43
click at [518, 217] on textarea "801 کیلۆ کالۆری، 33 گرام پرۆتین، 45 گرام کارب، گۆشتی مانگا کە بە بیبەری زەنگۆڵە…" at bounding box center [517, 230] width 230 height 43
click at [590, 223] on textarea "801 کیلۆ کالۆری، 33 گم پرۆتین، 45 گم کارب، گۆشتی مانگا کە بە بیبەری زەنگۆڵە، پی…" at bounding box center [517, 230] width 230 height 43
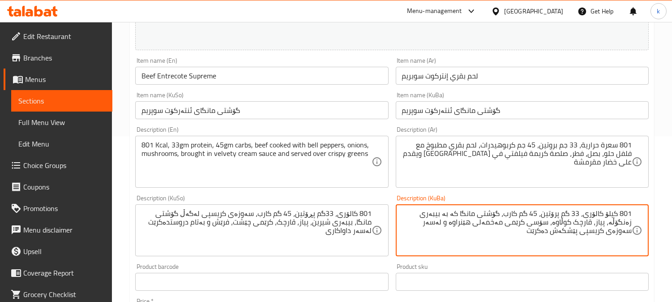
click at [460, 213] on textarea "801 کیلۆ کالۆری، 33 گم پرۆتین، 45 گم کارب، گۆشتی مانگا کە بە بیبەری زەنگۆڵە، پی…" at bounding box center [517, 230] width 230 height 43
paste textarea "کوڵاوە"
click at [620, 222] on textarea "801 کیلۆ کالۆری، 33 گم پرۆتین، 45 گم کارب، گۆشتی مانگای کوڵاوە بە بیبەری زەنگۆڵ…" at bounding box center [517, 230] width 230 height 43
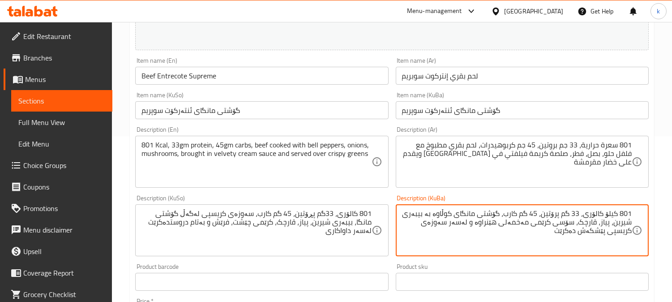
drag, startPoint x: 531, startPoint y: 224, endPoint x: 482, endPoint y: 225, distance: 49.3
click at [482, 225] on textarea "801 کیلۆ کالۆری، 33 گم پرۆتین، 45 گم کارب، گۆشتی مانگای کوڵاوە بە بیبەری شیرین،…" at bounding box center [517, 230] width 230 height 43
paste textarea "ڤیلڤێت"
type textarea "801 کیلۆ کالۆری، 33 گم پرۆتین، 45 گم کارب، گۆشتی مانگای کوڵاوە بە بیبەری شیرین،…"
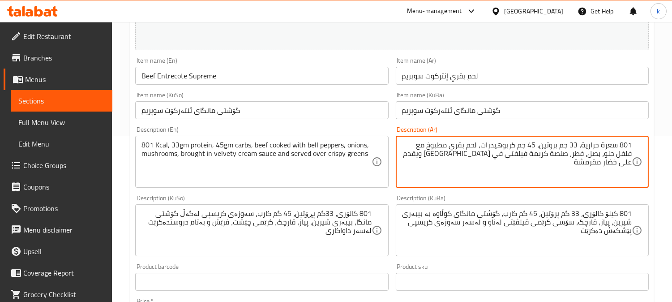
click at [499, 155] on textarea "801 سعرة حرارية، 33 جم بروتين، 45 جم كربوهيدرات، لحم بقري مطبوخ مع فلفل حلو، بص…" at bounding box center [517, 162] width 230 height 43
type textarea "801 سعرة حرارية، 33 جم بروتين، 45 جم كربوهيدرات، لحم بقري مطبوخ مع فلفل حلو، بص…"
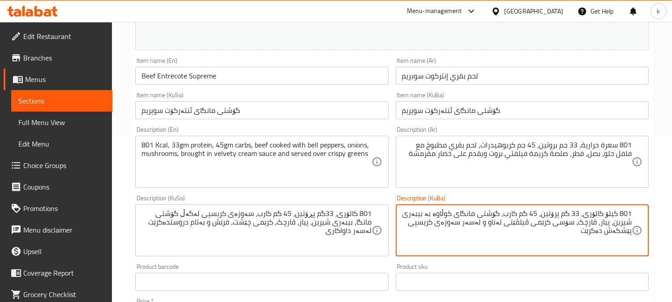
click at [498, 224] on textarea "801 کیلۆ کالۆری، 33 گم پرۆتین، 45 گم کارب، گۆشتی مانگای کوڵاوە بە بیبەری شیرین،…" at bounding box center [517, 230] width 230 height 43
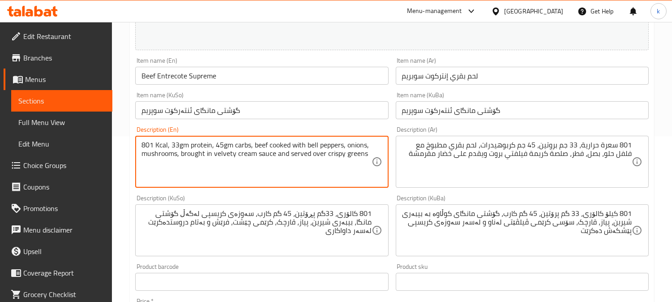
click at [210, 155] on textarea "801 Kcal, 33gm protein, 45gm carbs, beef cooked with bell peppers, onions, mush…" at bounding box center [257, 162] width 230 height 43
type textarea "801 Kcal, 33gm protein, 45gm carbs, beef cooked with bell peppers, onions, mush…"
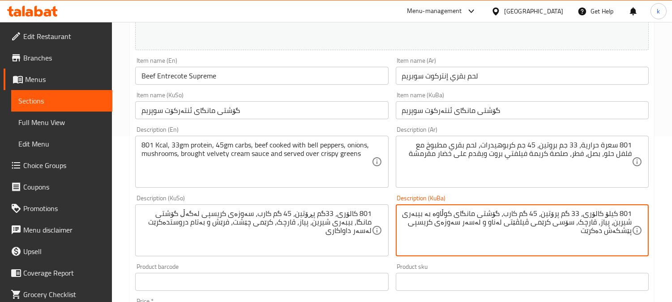
click at [500, 223] on textarea "801 کیلۆ کالۆری، 33 گم پرۆتین، 45 گم کارب، گۆشتی مانگای کوڵاوە بە بیبەری شیرین،…" at bounding box center [517, 230] width 230 height 43
drag, startPoint x: 581, startPoint y: 228, endPoint x: 642, endPoint y: 242, distance: 62.8
click at [642, 242] on div "801 کیلۆ کالۆری، 33 گم پرۆتین، 45 گم کارب، گۆشتی مانگای کوڵاوە بە بیبەری شیرین،…" at bounding box center [522, 230] width 253 height 52
click at [601, 242] on textarea "801 کیلۆ کالۆری، 33 گم پرۆتین، 45 گم کارب، گۆشتی مانگای کوڵاوە بە بیبەری شیرین،…" at bounding box center [517, 230] width 230 height 43
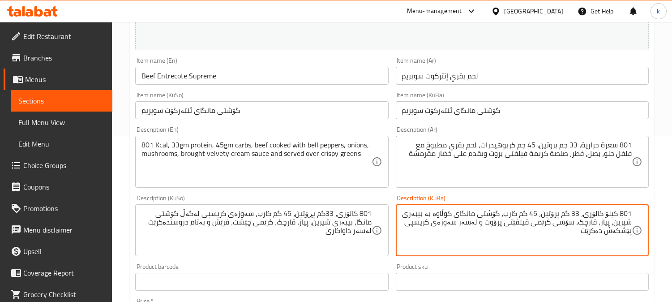
drag, startPoint x: 656, startPoint y: 236, endPoint x: 670, endPoint y: 239, distance: 14.1
click at [670, 239] on div "Home / Restaurants management / Menus / Sections / item / update Protein Power …" at bounding box center [392, 266] width 560 height 821
click at [483, 224] on textarea "801 کیلۆ کالۆری، 33 گم پرۆتین، 45 گم کارب، گۆشتی مانگای کوڵاوە بە بیبەری شیرین،…" at bounding box center [517, 230] width 230 height 43
paste textarea "پێشکەش دەکرێت"
click at [593, 234] on textarea "801 کیلۆ کالۆری، 33 گم پرۆتین، 45 گم کارب، گۆشتی مانگای کوڵاوە بە بیبەری شیرین،…" at bounding box center [517, 230] width 230 height 43
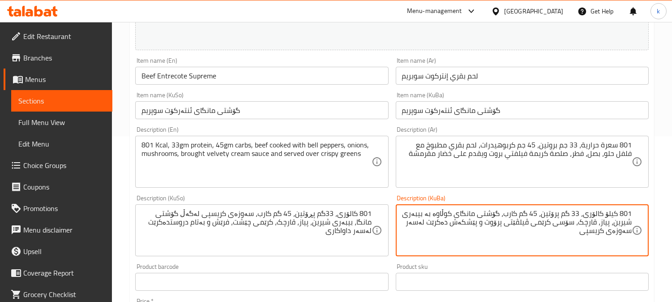
click at [593, 234] on textarea "801 کیلۆ کالۆری، 33 گم پرۆتین، 45 گم کارب، گۆشتی مانگای کوڵاوە بە بیبەری شیرین،…" at bounding box center [517, 230] width 230 height 43
type textarea "801 کیلۆ کالۆری، 33 گم پرۆتین، 45 گم کارب، گۆشتی مانگای کوڵاوە بە بیبەری شیرین،…"
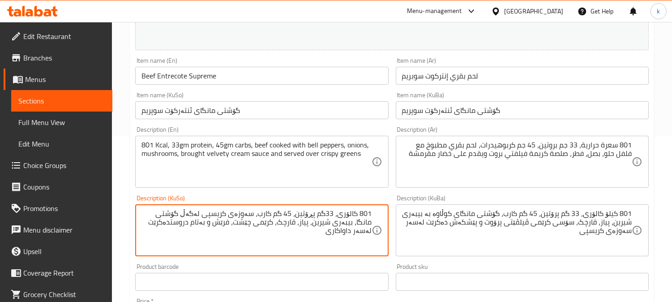
click at [316, 220] on textarea "801 کالۆری، 33گم پڕۆتین، 45 گم کارب، سەوزەی کریسپی لەگەڵ گۆشتی مانگا، بیبەری شی…" at bounding box center [257, 230] width 230 height 43
click at [321, 213] on textarea "801 کالۆری، 33گم پڕۆتین، 45 گم کارب، سەوزەی کریسپی لەگەڵ گۆشتی مانگا، بیبەری شی…" at bounding box center [257, 230] width 230 height 43
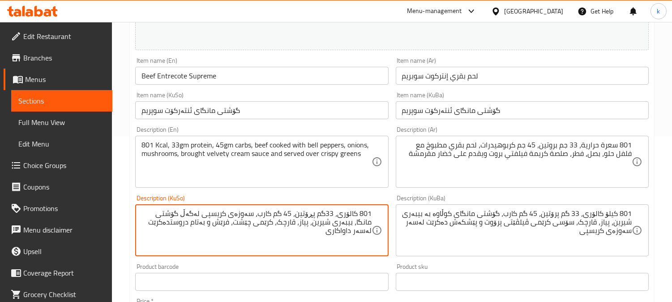
paste textarea "یلۆ کالۆری، 33 گم پرۆتین، 45 گم کارب، گۆشتی مانگای کوڵاوە بە بیبەری شیرین، پیاز…"
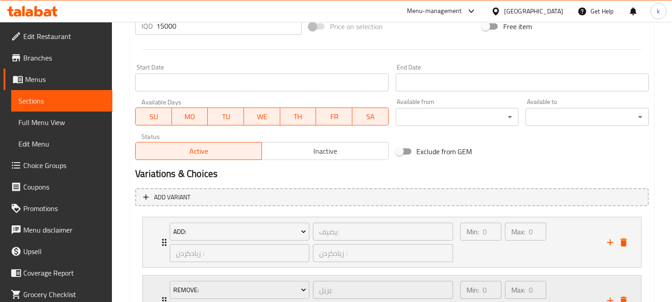
scroll to position [540, 0]
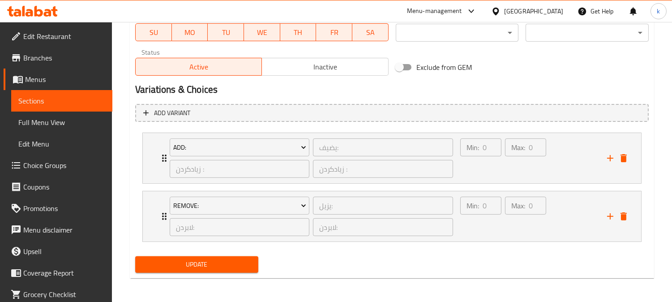
type textarea "801 کیلۆ کالۆری، 33 گم پرۆتین، 45 گم کارب، گۆشتی مانگای کوڵاوە بە بیبەری شیرین،…"
click at [227, 257] on button "Update" at bounding box center [196, 264] width 123 height 17
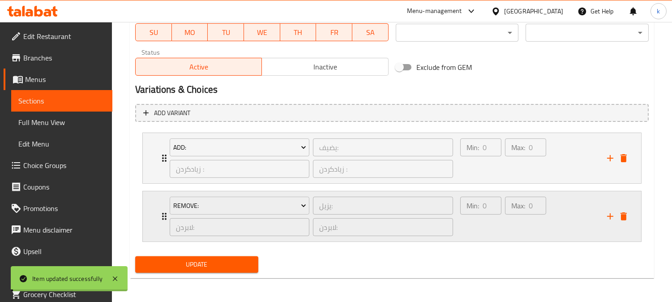
click at [489, 226] on div "Min: 0 ​" at bounding box center [481, 216] width 45 height 43
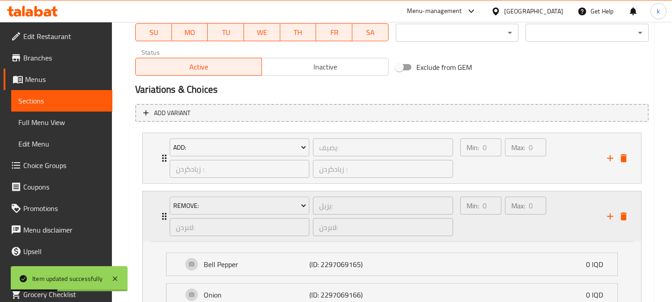
click at [621, 214] on icon "delete" at bounding box center [624, 216] width 11 height 11
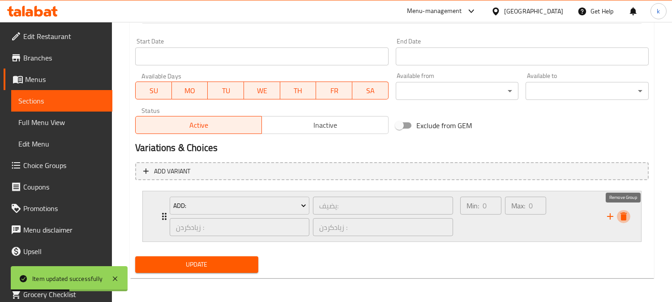
click at [623, 212] on icon "delete" at bounding box center [624, 216] width 6 height 8
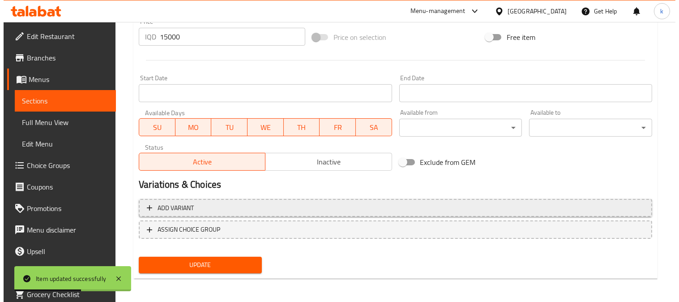
scroll to position [0, 86]
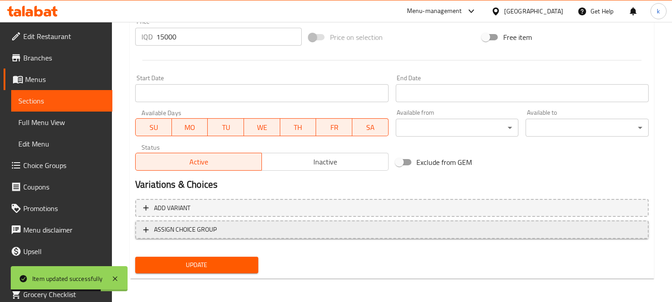
click at [285, 222] on button "ASSIGN CHOICE GROUP" at bounding box center [392, 229] width 514 height 18
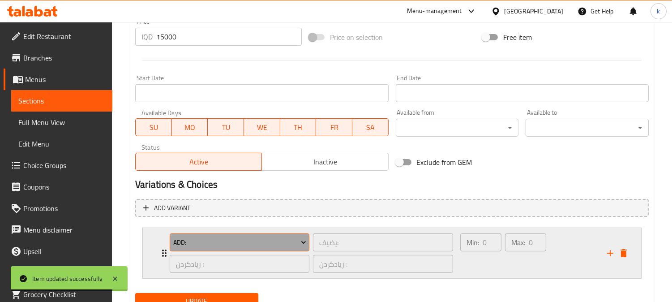
click at [303, 239] on icon "Expand" at bounding box center [303, 242] width 9 height 9
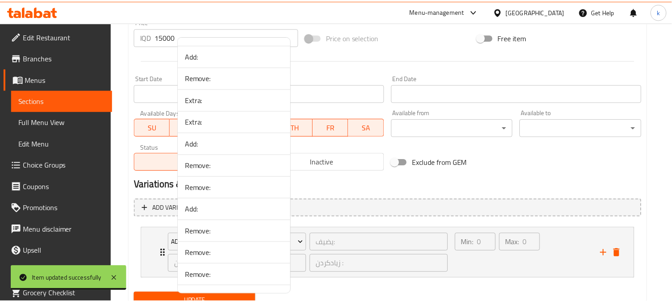
scroll to position [1265, 0]
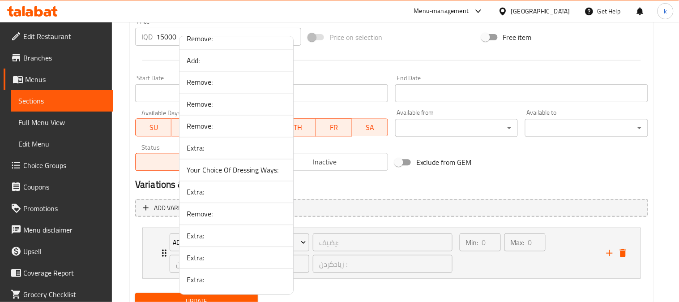
click at [204, 196] on span "Extra:" at bounding box center [236, 192] width 99 height 11
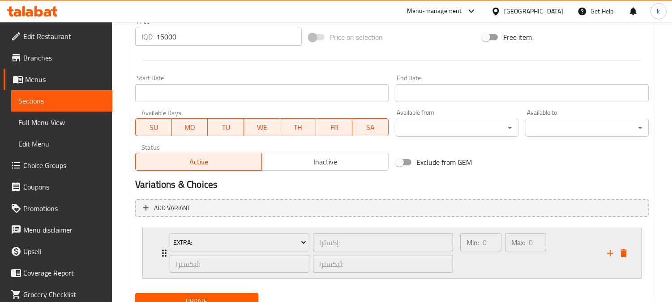
click at [495, 256] on div "Min: 0 ​" at bounding box center [481, 253] width 45 height 43
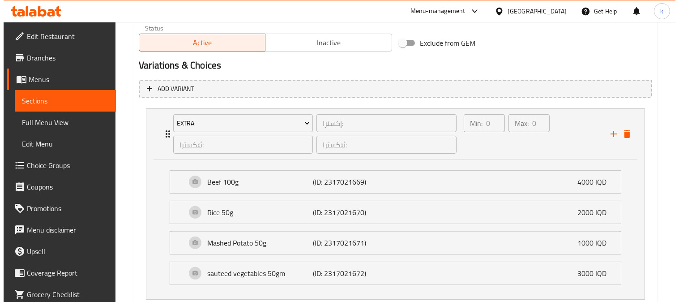
scroll to position [529, 0]
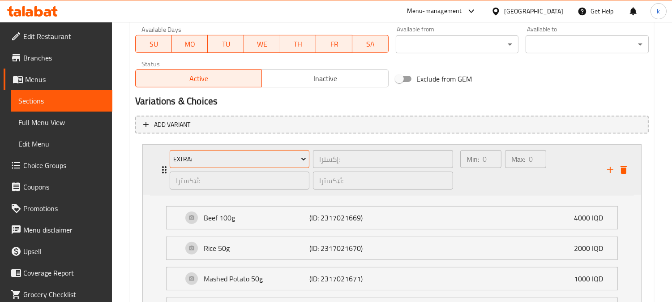
click at [309, 151] on button "Extra:" at bounding box center [240, 159] width 140 height 18
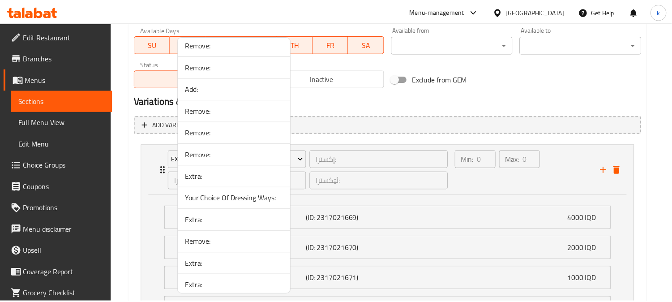
scroll to position [1265, 0]
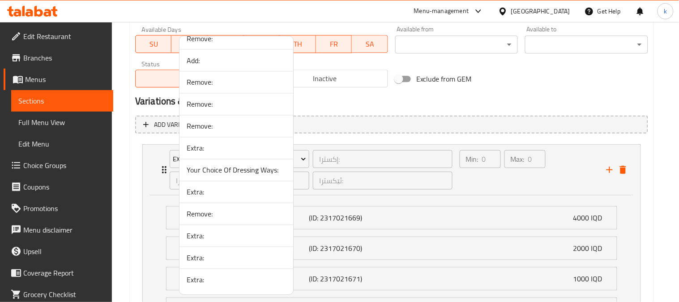
click at [202, 191] on span "Extra:" at bounding box center [236, 192] width 99 height 11
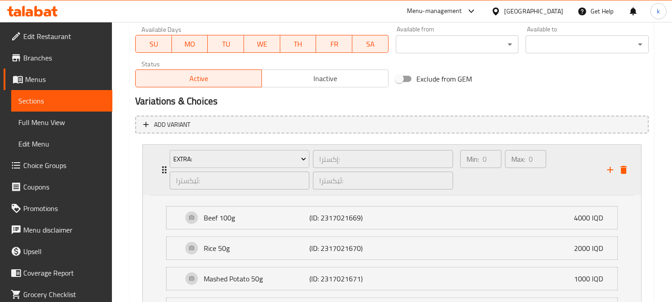
click at [487, 172] on div "Min: 0 ​" at bounding box center [481, 169] width 45 height 43
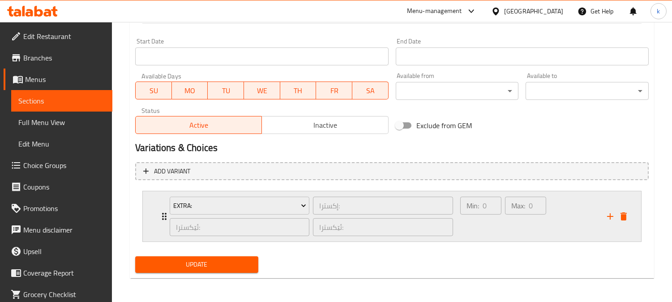
click at [288, 195] on div "Extra:" at bounding box center [239, 205] width 143 height 21
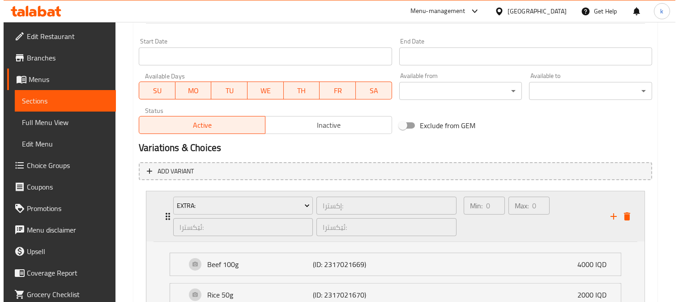
scroll to position [529, 0]
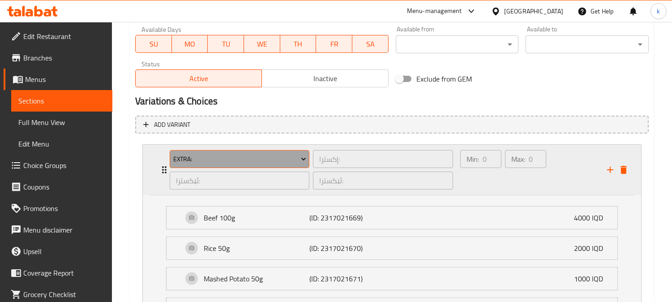
click at [251, 159] on span "Extra:" at bounding box center [239, 159] width 133 height 11
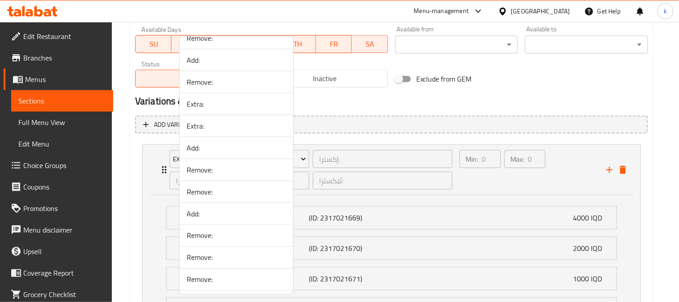
scroll to position [1265, 0]
click at [211, 147] on span "Extra:" at bounding box center [236, 148] width 99 height 11
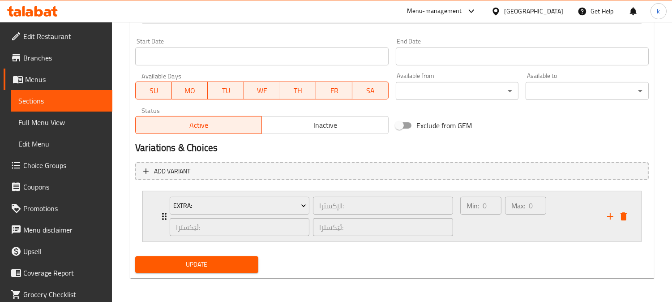
drag, startPoint x: 523, startPoint y: 225, endPoint x: 457, endPoint y: 199, distance: 70.2
click at [522, 225] on div "Max: 0 ​" at bounding box center [525, 216] width 45 height 43
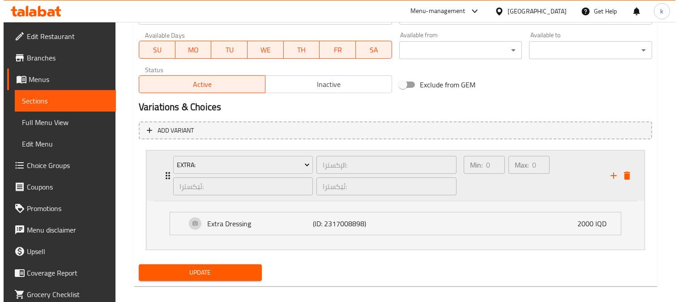
scroll to position [529, 0]
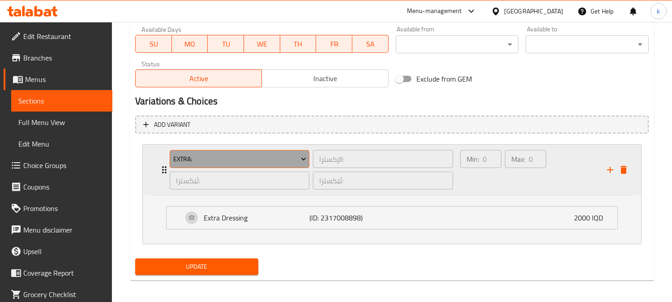
click at [249, 164] on button "Extra:" at bounding box center [240, 159] width 140 height 18
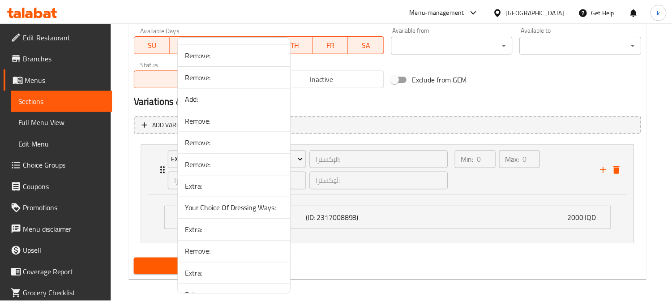
scroll to position [1265, 0]
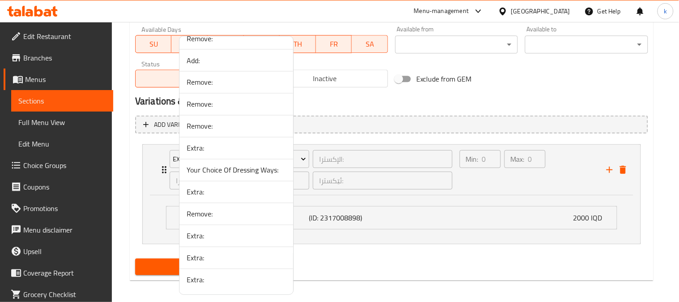
click at [538, 239] on div at bounding box center [339, 151] width 679 height 302
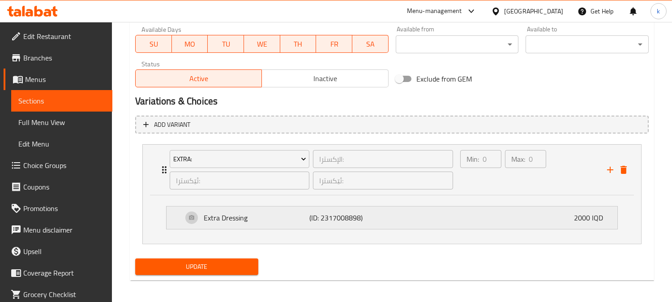
click at [413, 217] on div "Extra Dressing (ID: 2317008898) 2000 IQD" at bounding box center [395, 217] width 424 height 22
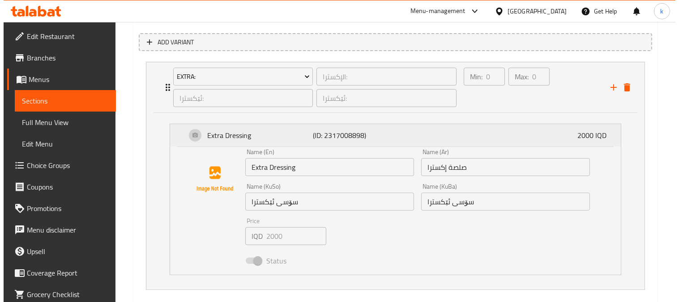
scroll to position [529, 0]
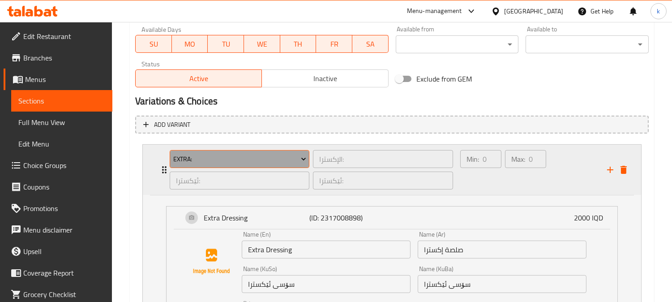
click at [306, 158] on icon "Expand" at bounding box center [303, 159] width 9 height 9
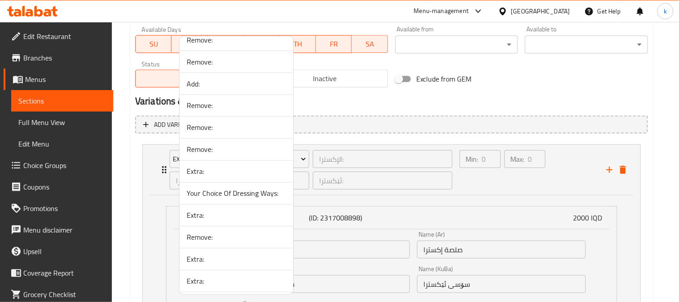
scroll to position [1265, 0]
click at [212, 281] on span "Extra:" at bounding box center [236, 280] width 99 height 11
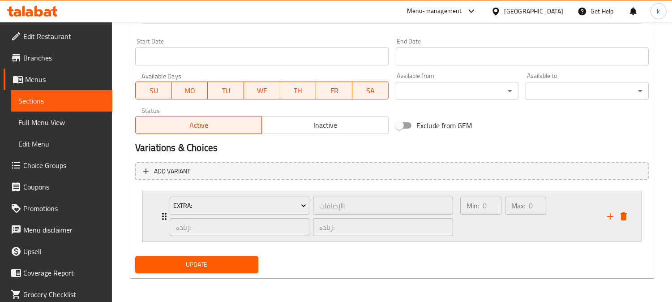
click at [485, 217] on div "Min: 0 ​" at bounding box center [481, 216] width 45 height 43
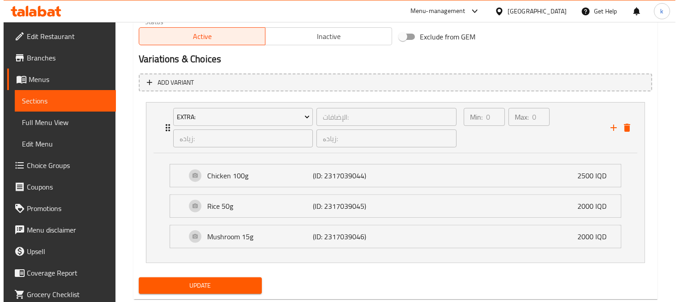
scroll to position [592, 0]
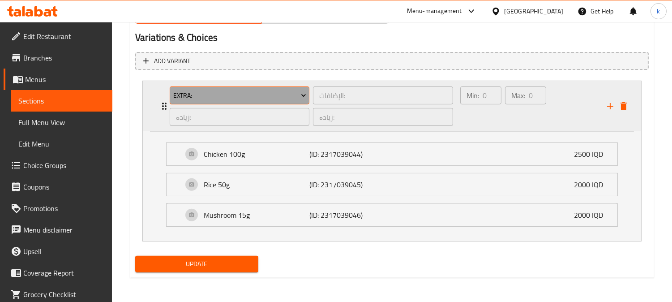
click at [279, 99] on span "Extra:" at bounding box center [239, 95] width 133 height 11
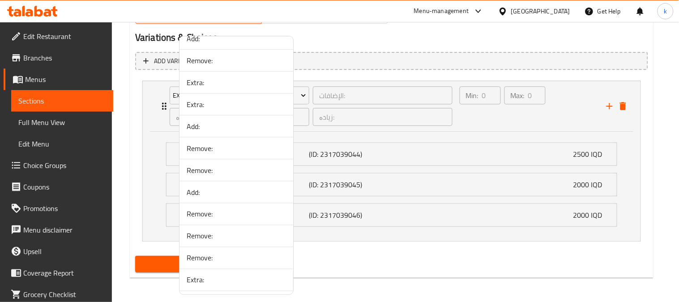
scroll to position [1265, 0]
click at [210, 262] on span "Extra:" at bounding box center [236, 258] width 99 height 11
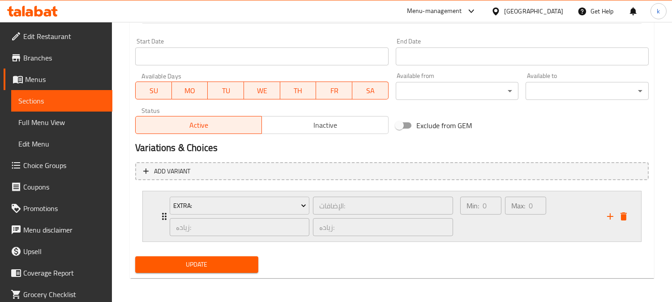
click at [496, 230] on div "Min: 0 ​" at bounding box center [481, 216] width 45 height 43
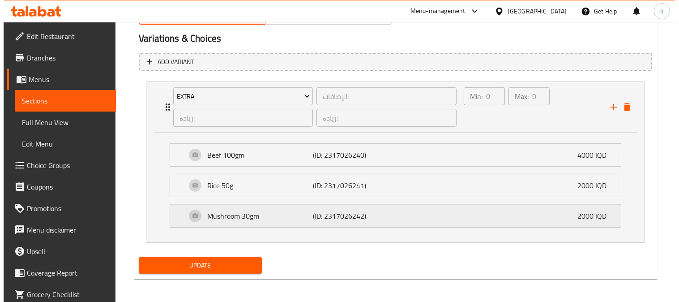
scroll to position [592, 0]
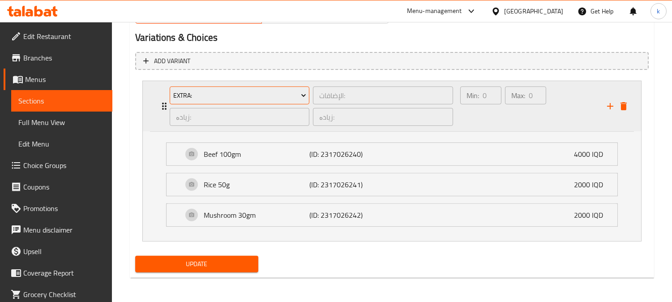
click at [214, 95] on span "Extra:" at bounding box center [239, 95] width 133 height 11
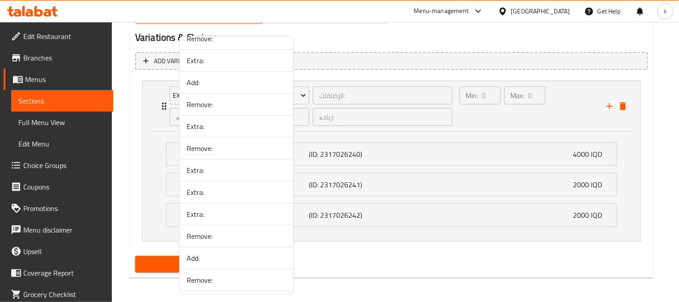
scroll to position [1265, 0]
click at [244, 238] on span "Extra:" at bounding box center [236, 236] width 99 height 11
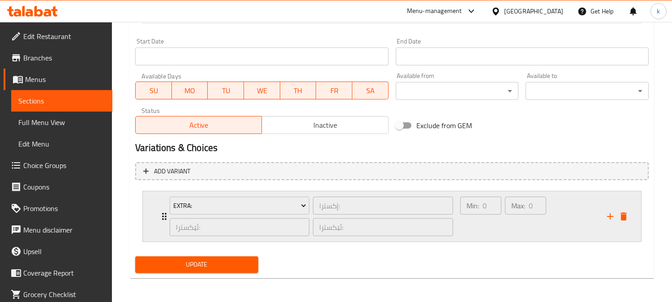
click at [512, 217] on div "Max: 0 ​" at bounding box center [525, 216] width 45 height 43
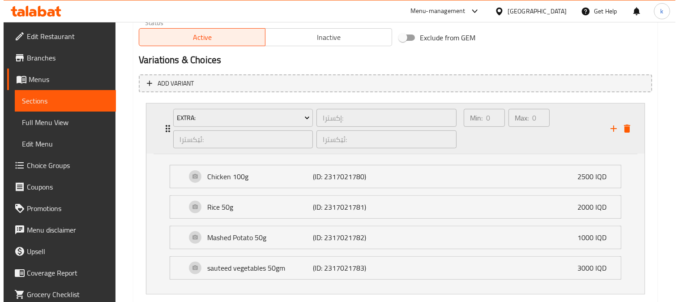
scroll to position [509, 0]
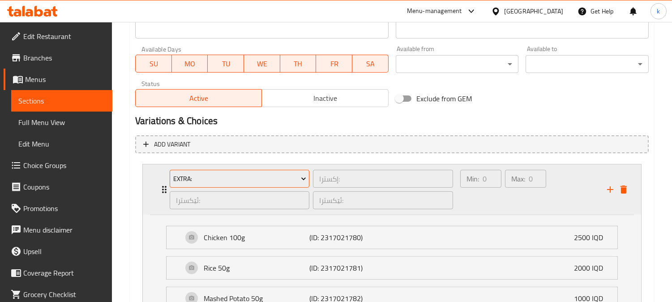
click at [234, 184] on button "Extra:" at bounding box center [240, 179] width 140 height 18
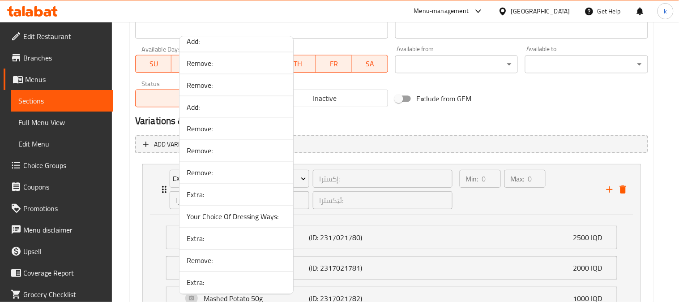
scroll to position [1182, 0]
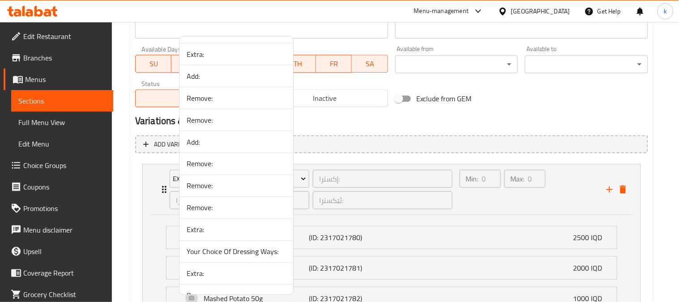
click at [225, 232] on span "Extra:" at bounding box center [236, 229] width 99 height 11
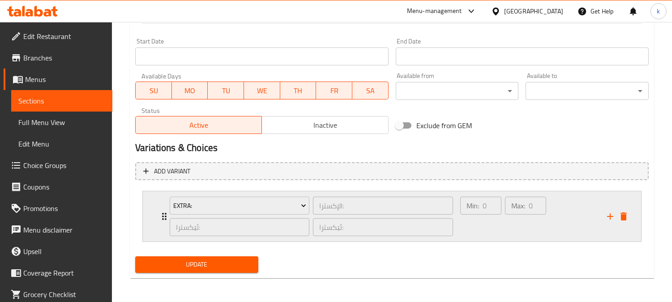
click at [473, 224] on div "Min: 0 ​" at bounding box center [481, 216] width 45 height 43
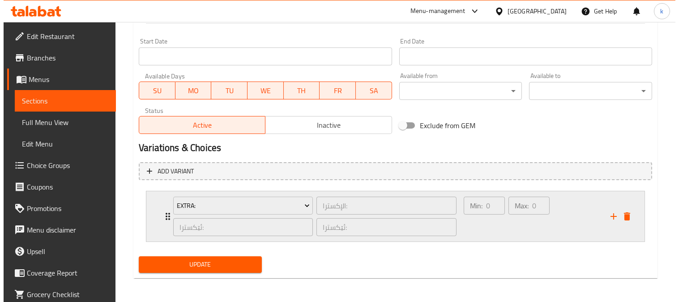
scroll to position [509, 0]
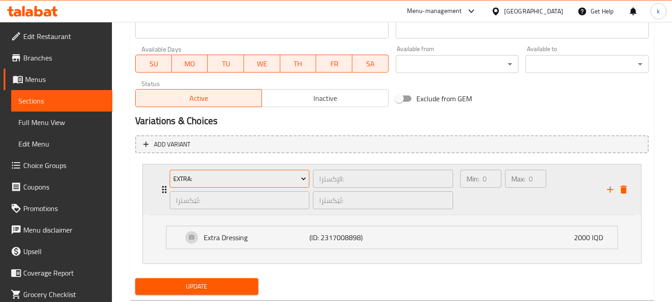
click at [233, 174] on span "Extra:" at bounding box center [239, 178] width 133 height 11
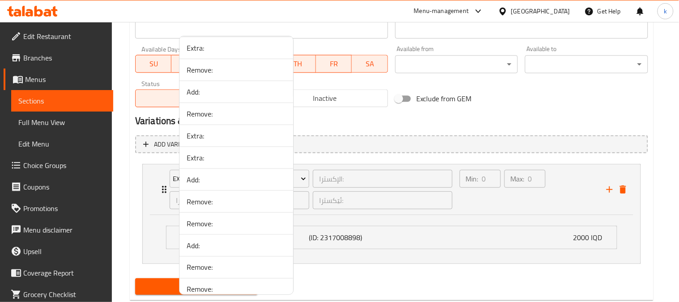
scroll to position [1161, 0]
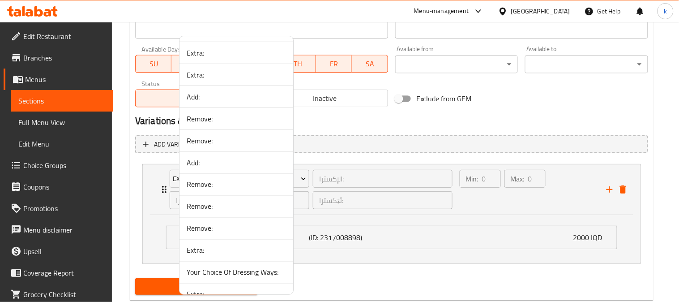
click at [215, 167] on span "Add:" at bounding box center [236, 162] width 99 height 11
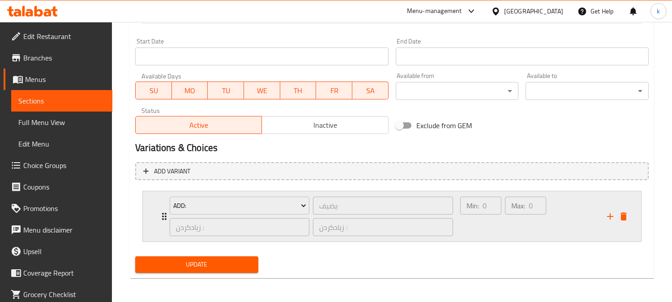
click at [511, 223] on div "Max: 0 ​" at bounding box center [525, 216] width 45 height 43
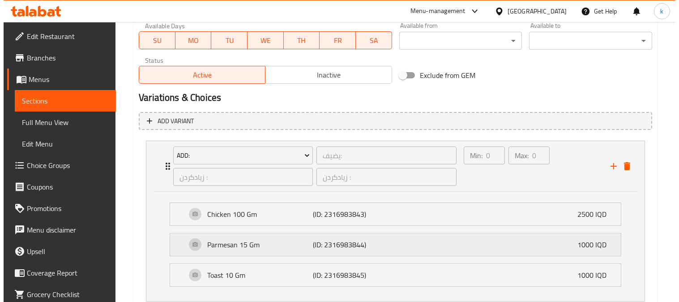
scroll to position [509, 0]
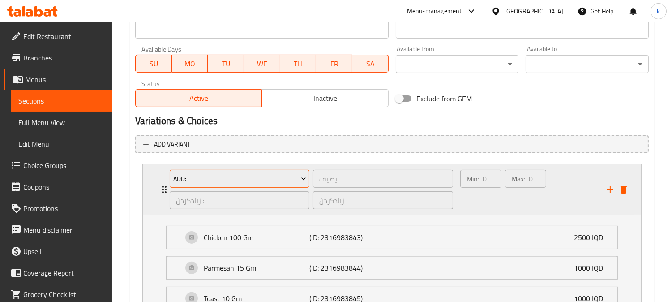
click at [245, 180] on span "Add:" at bounding box center [239, 178] width 133 height 11
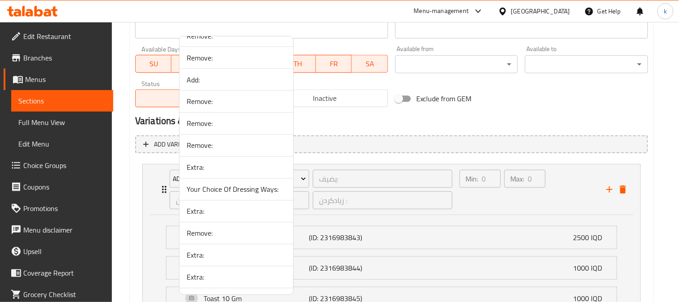
scroll to position [1161, 0]
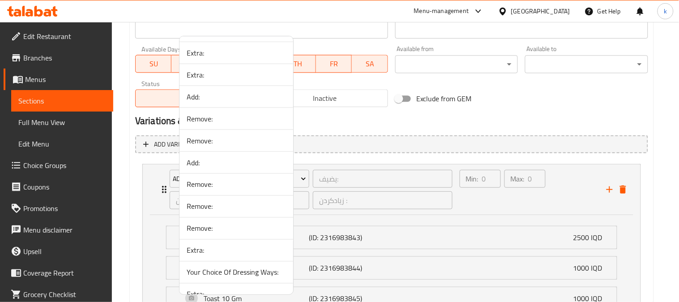
click at [220, 95] on span "Add:" at bounding box center [236, 96] width 99 height 11
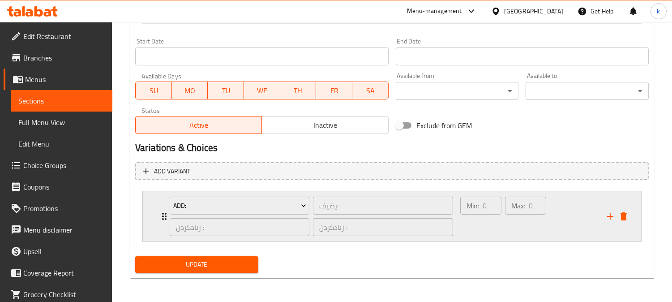
click at [499, 223] on div "Min: 0 ​" at bounding box center [481, 216] width 45 height 43
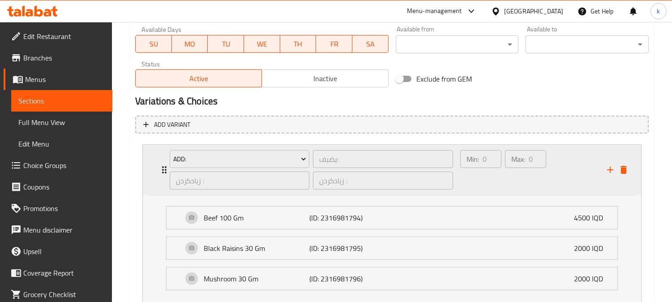
scroll to position [509, 0]
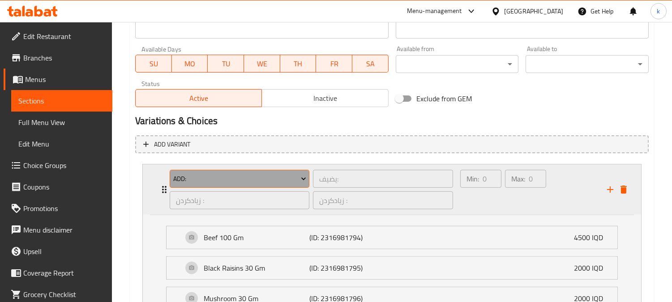
click at [257, 181] on span "Add:" at bounding box center [239, 178] width 133 height 11
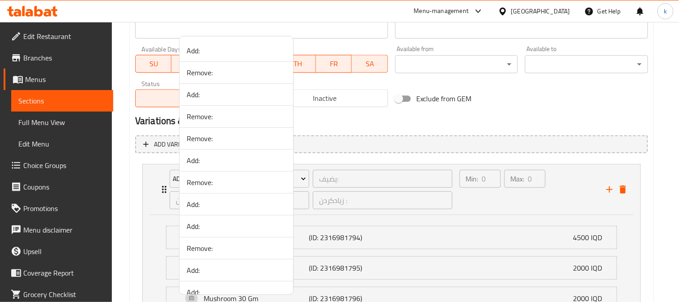
click at [455, 242] on div at bounding box center [339, 151] width 679 height 302
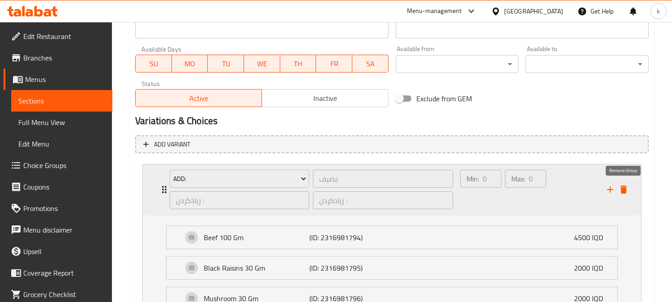
click at [625, 189] on icon "delete" at bounding box center [624, 189] width 6 height 8
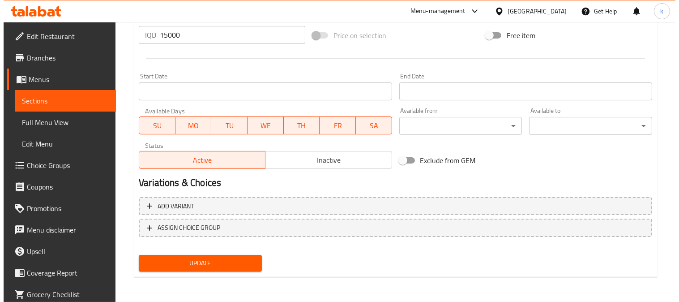
scroll to position [445, 0]
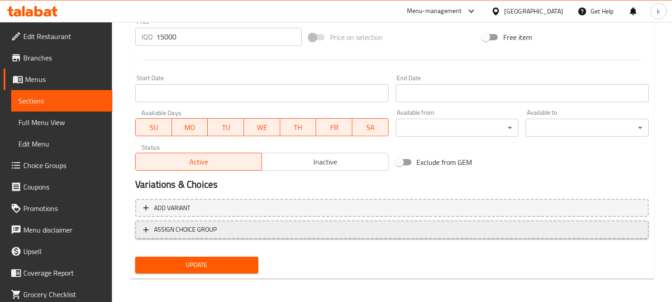
click at [215, 228] on span "ASSIGN CHOICE GROUP" at bounding box center [185, 229] width 63 height 11
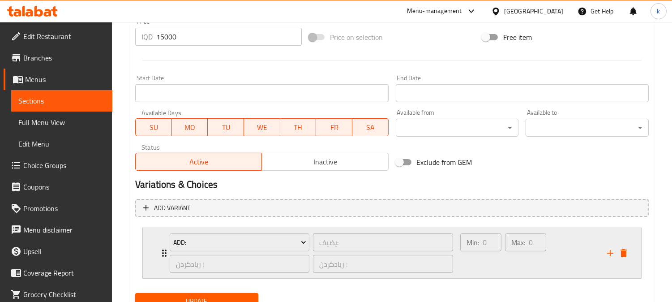
click at [266, 232] on div "Add:" at bounding box center [239, 242] width 143 height 21
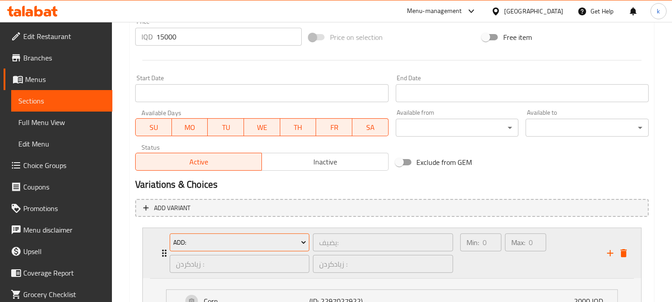
click at [271, 237] on span "Add:" at bounding box center [239, 242] width 133 height 11
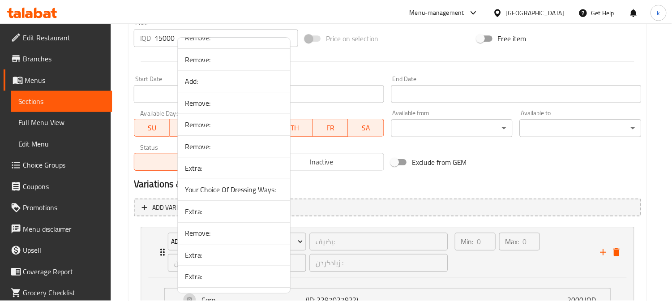
scroll to position [1265, 0]
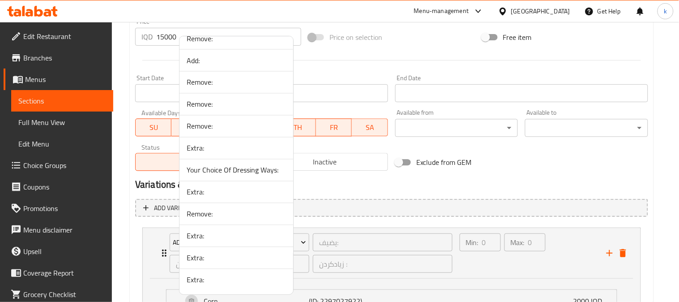
click at [232, 213] on span "Remove:" at bounding box center [236, 214] width 99 height 11
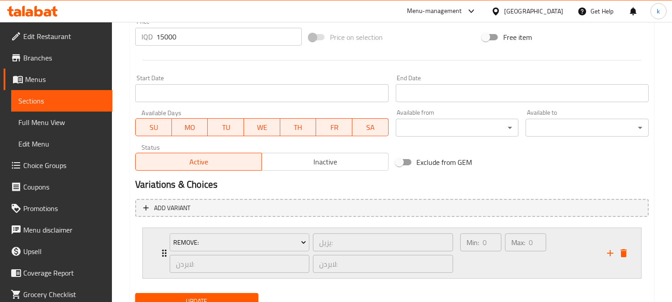
click at [486, 261] on div "Min: 0 ​" at bounding box center [481, 253] width 45 height 43
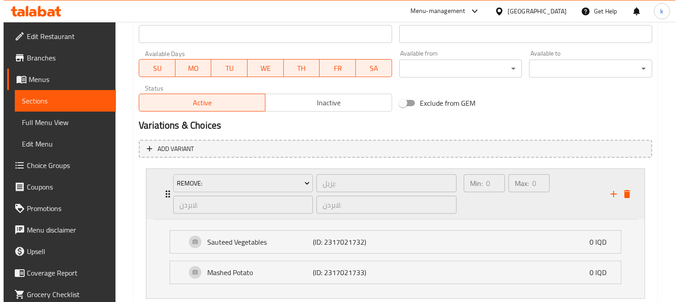
scroll to position [562, 0]
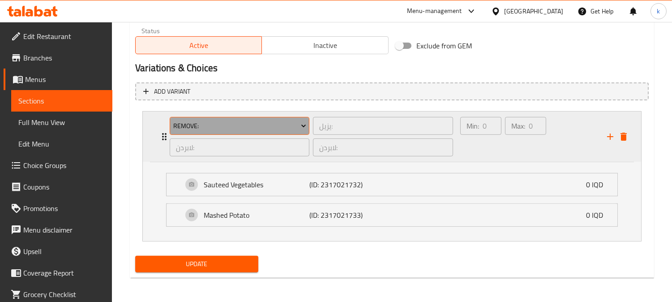
click at [198, 127] on span "Remove:" at bounding box center [239, 125] width 133 height 11
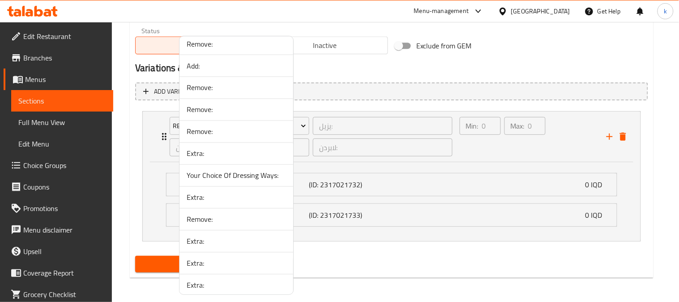
scroll to position [1265, 0]
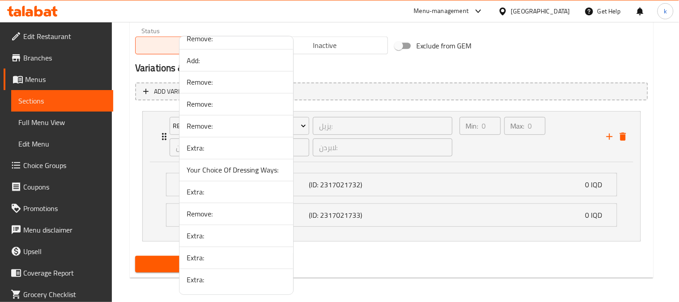
click at [204, 124] on span "Remove:" at bounding box center [236, 126] width 99 height 11
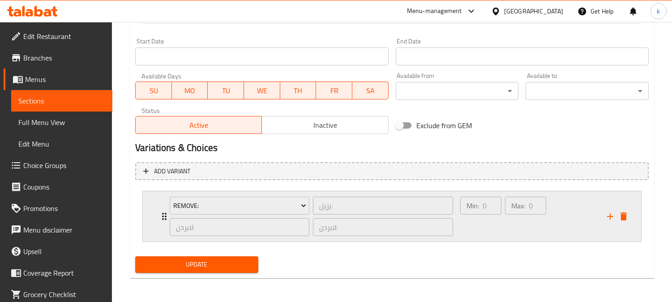
click at [493, 227] on div "Min: 0 ​" at bounding box center [481, 216] width 45 height 43
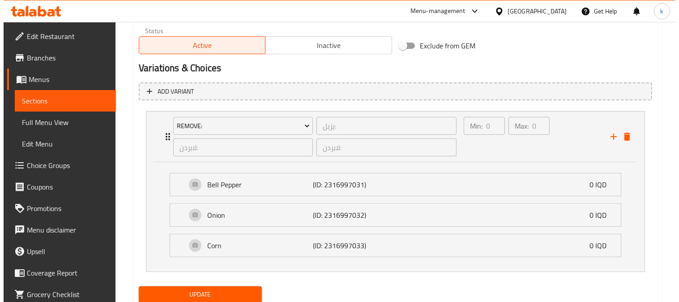
scroll to position [592, 0]
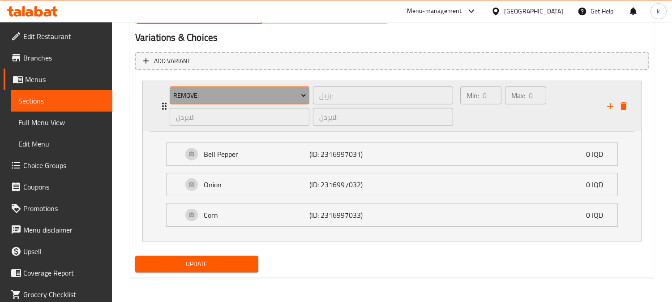
click at [222, 88] on button "Remove:" at bounding box center [240, 95] width 140 height 18
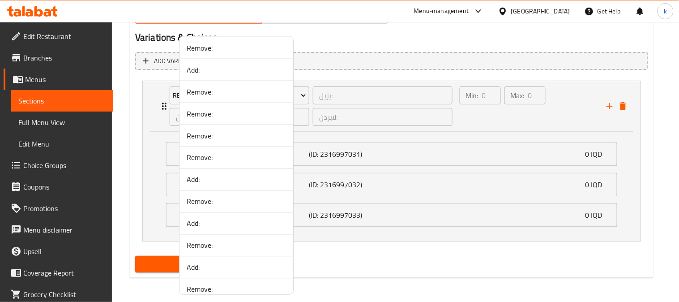
scroll to position [1265, 0]
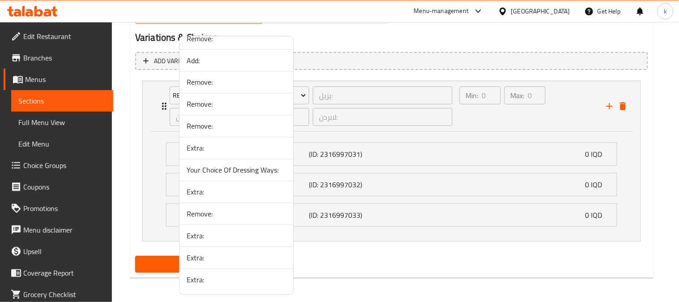
click at [218, 103] on span "Remove:" at bounding box center [236, 104] width 99 height 11
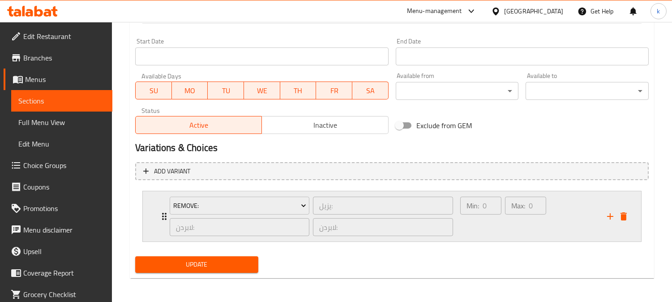
click at [498, 230] on div "Min: 0 ​" at bounding box center [481, 216] width 45 height 43
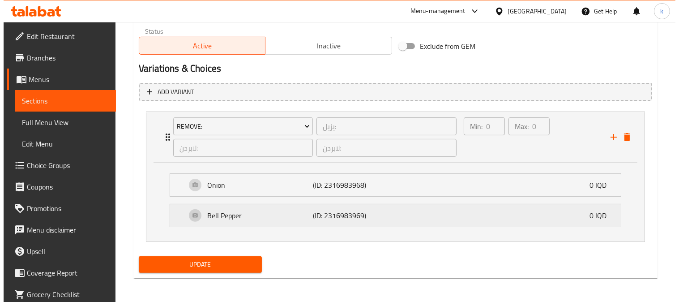
scroll to position [562, 0]
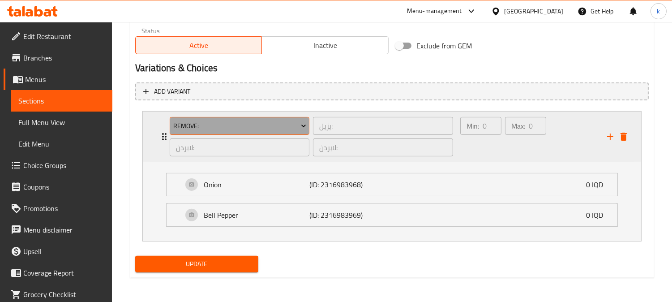
click at [224, 130] on span "Remove:" at bounding box center [239, 125] width 133 height 11
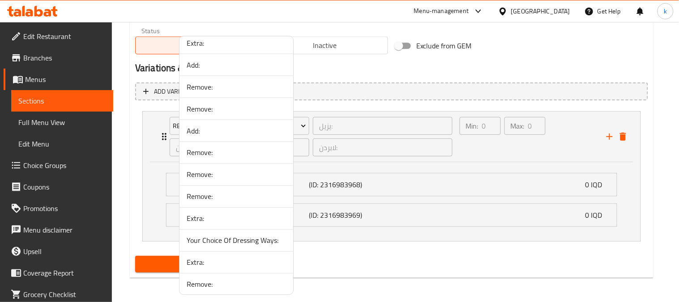
scroll to position [1265, 0]
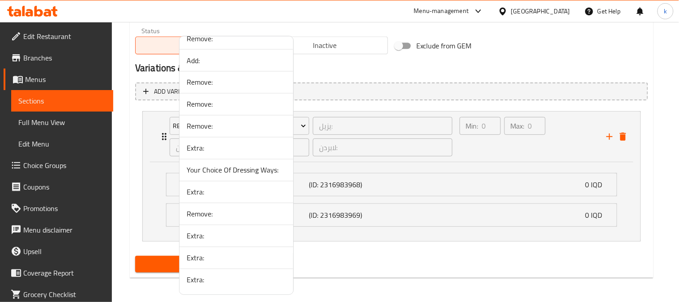
click at [228, 79] on span "Remove:" at bounding box center [236, 82] width 99 height 11
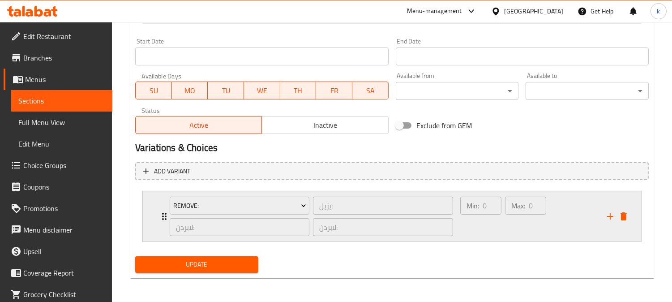
click at [516, 219] on div "Max: 0 ​" at bounding box center [525, 216] width 45 height 43
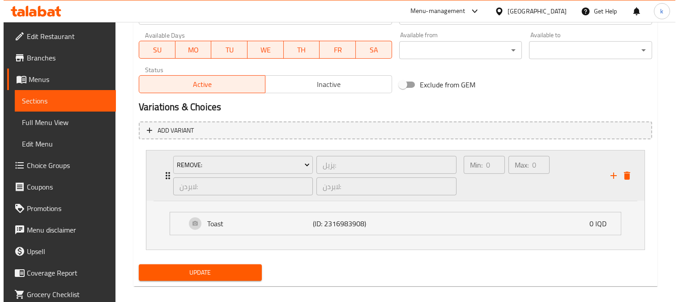
scroll to position [531, 0]
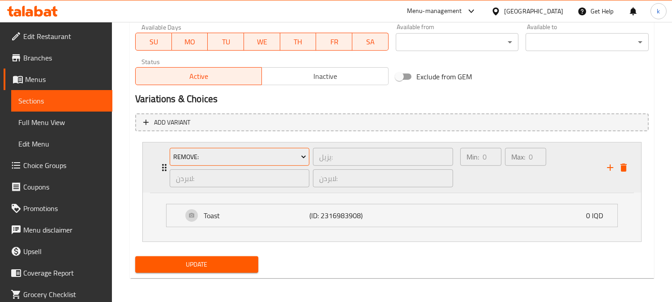
click at [276, 155] on span "Remove:" at bounding box center [239, 156] width 133 height 11
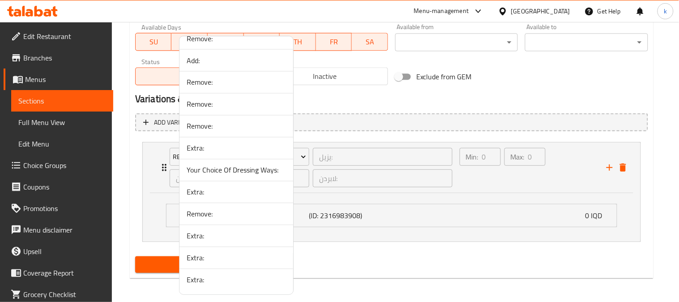
scroll to position [1182, 0]
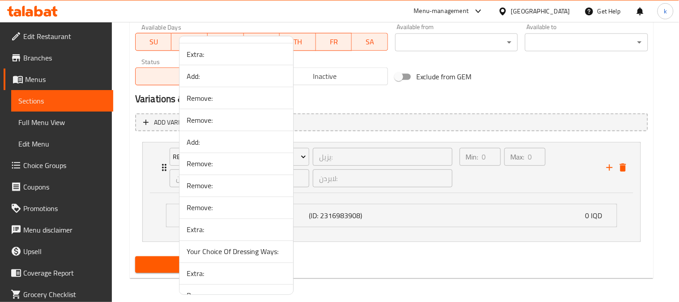
click at [239, 122] on span "Remove:" at bounding box center [236, 120] width 99 height 11
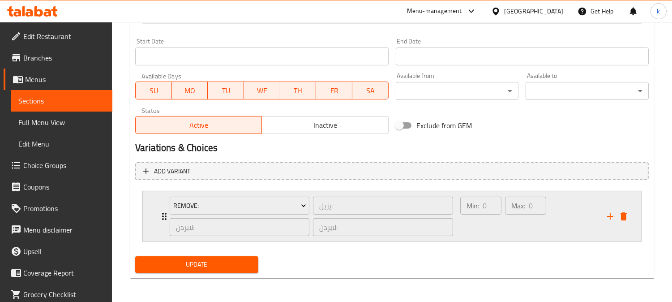
click at [472, 224] on div "Min: 0 ​" at bounding box center [481, 216] width 45 height 43
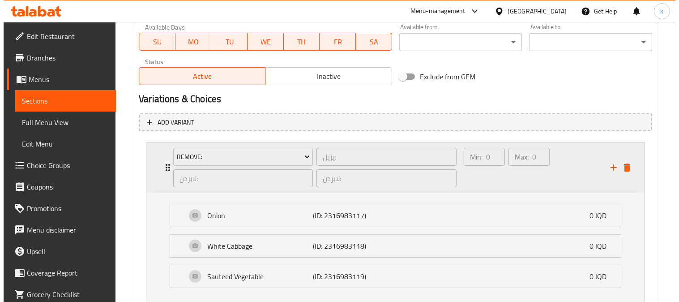
scroll to position [592, 0]
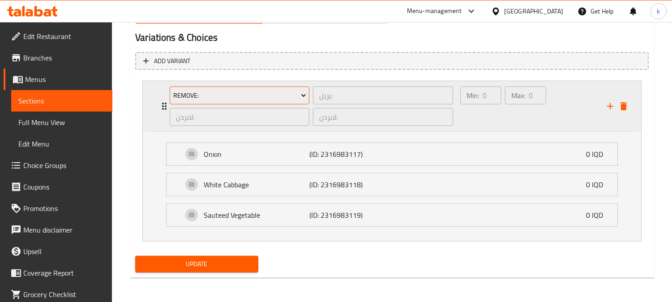
click at [294, 92] on span "Remove:" at bounding box center [239, 95] width 133 height 11
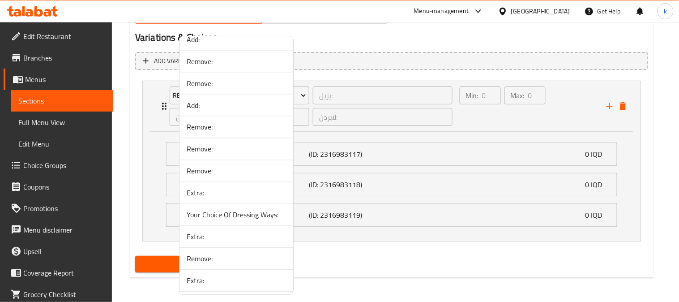
scroll to position [1244, 0]
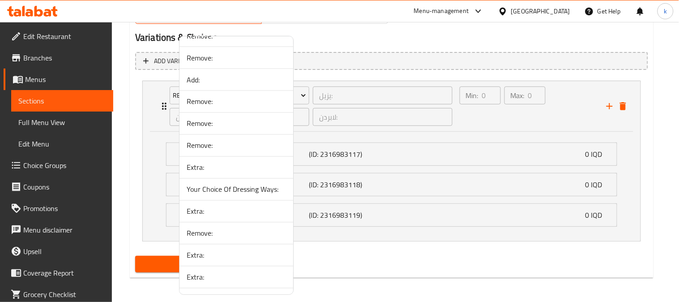
click at [232, 105] on span "Remove:" at bounding box center [236, 101] width 99 height 11
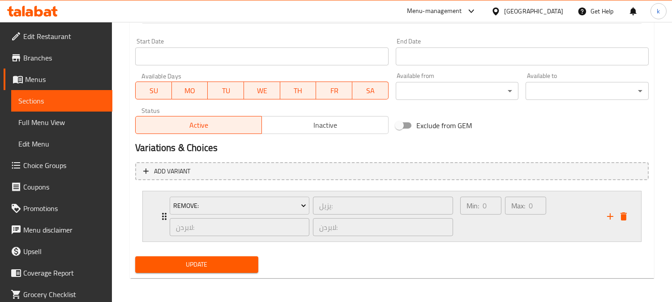
click at [512, 218] on div "Max: 0 ​" at bounding box center [525, 216] width 45 height 43
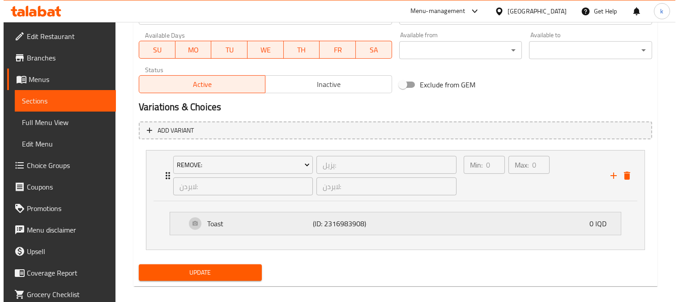
scroll to position [531, 0]
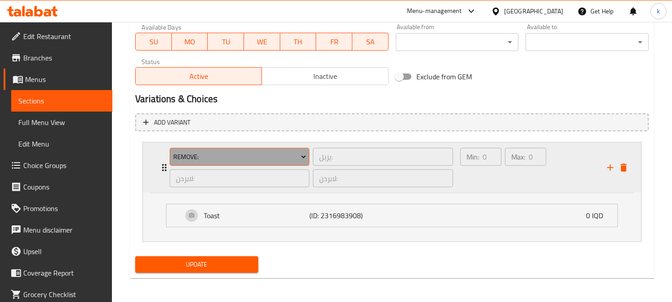
click at [239, 159] on span "Remove:" at bounding box center [239, 156] width 133 height 11
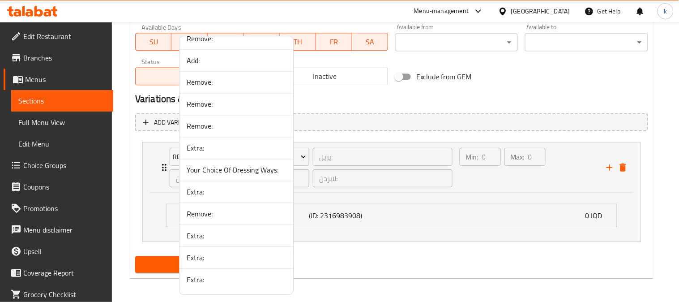
scroll to position [1182, 0]
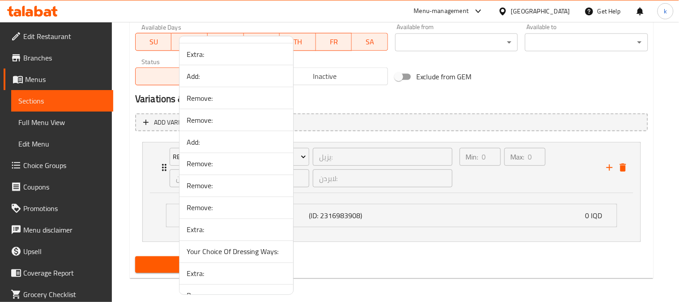
click at [225, 99] on span "Remove:" at bounding box center [236, 98] width 99 height 11
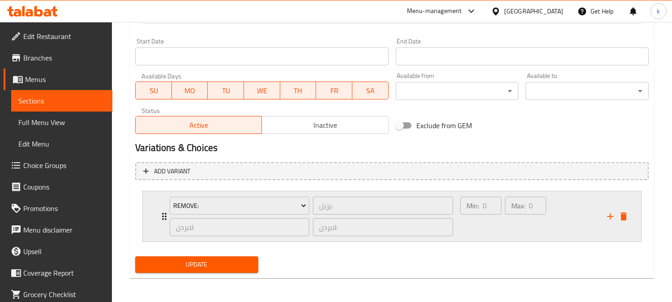
click at [494, 221] on div "Min: 0 ​" at bounding box center [481, 216] width 45 height 43
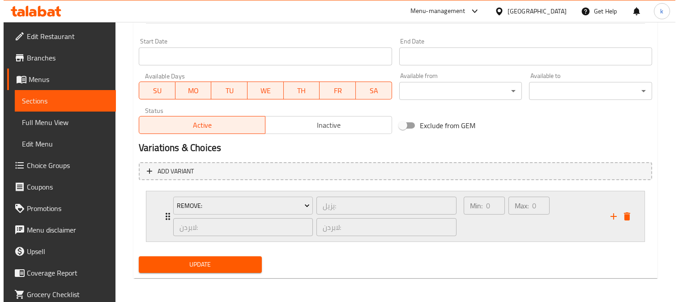
scroll to position [531, 0]
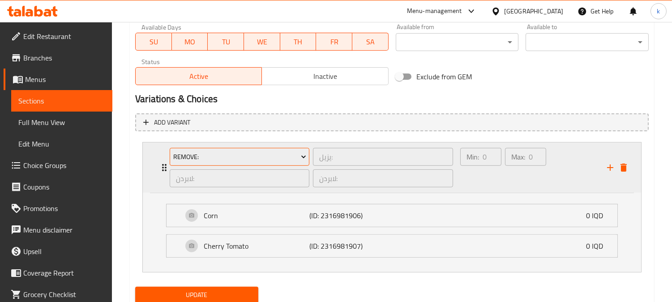
click at [227, 155] on span "Remove:" at bounding box center [239, 156] width 133 height 11
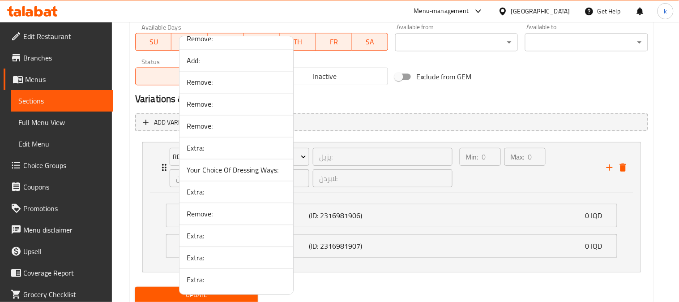
scroll to position [1182, 0]
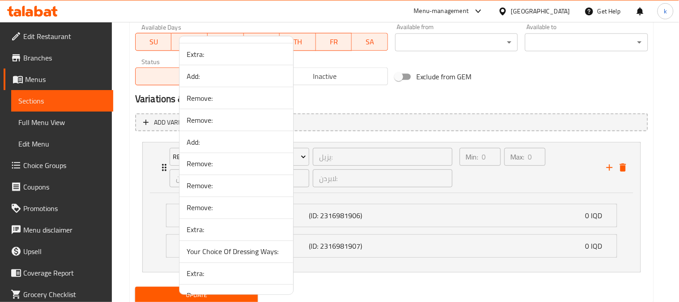
click at [245, 121] on span "Remove:" at bounding box center [236, 120] width 99 height 11
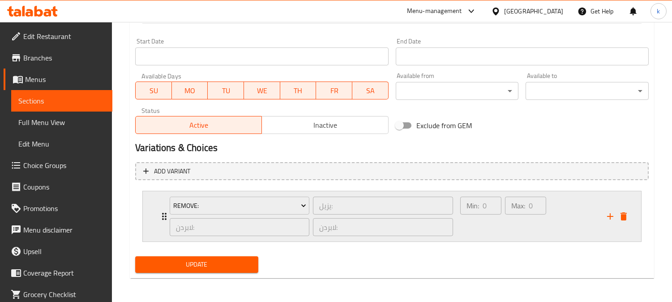
click at [493, 236] on div "Min: 0 ​" at bounding box center [481, 216] width 45 height 43
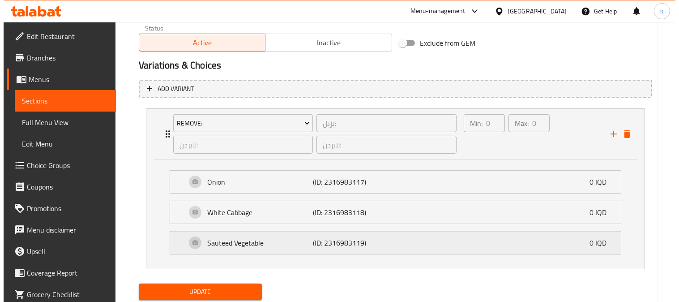
scroll to position [592, 0]
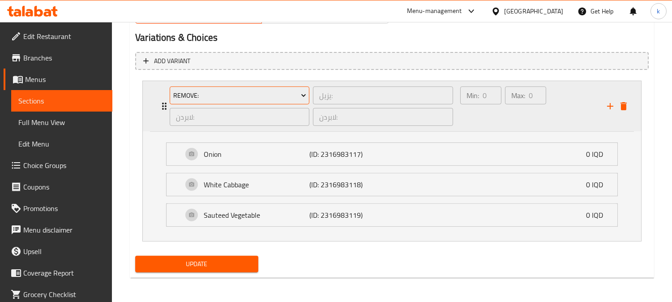
click at [217, 97] on span "Remove:" at bounding box center [239, 95] width 133 height 11
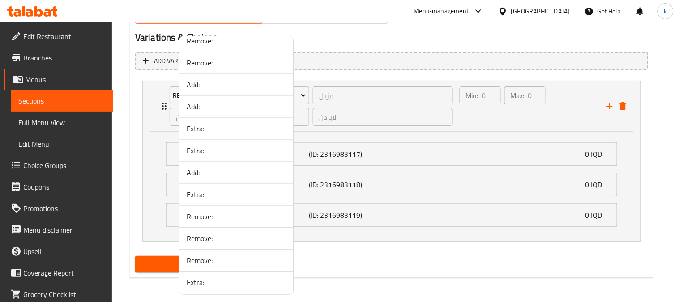
scroll to position [498, 0]
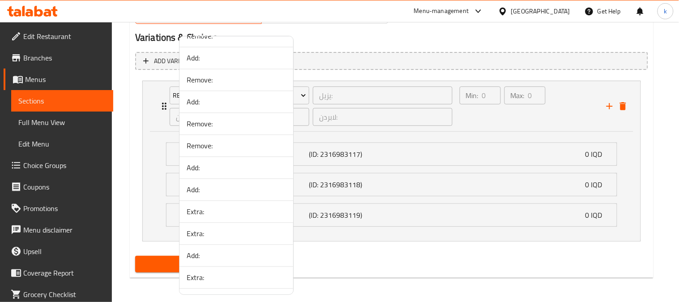
click at [220, 146] on span "Remove:" at bounding box center [236, 145] width 99 height 11
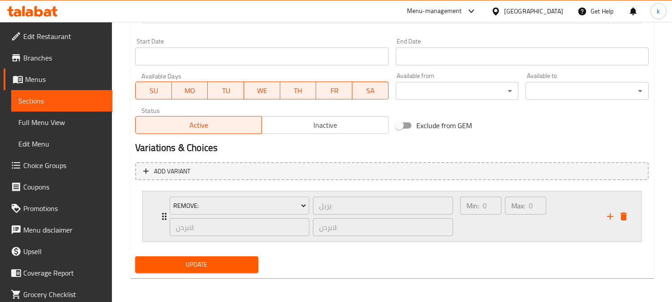
click at [508, 226] on div "Max: 0 ​" at bounding box center [525, 216] width 45 height 43
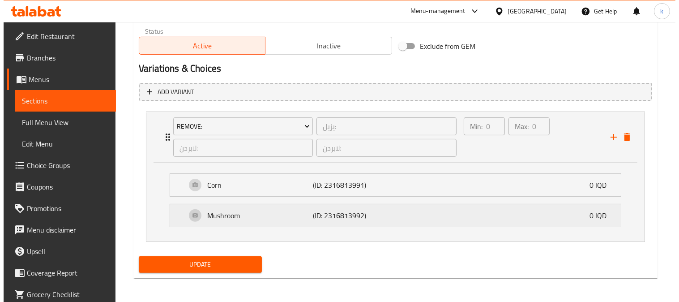
scroll to position [562, 0]
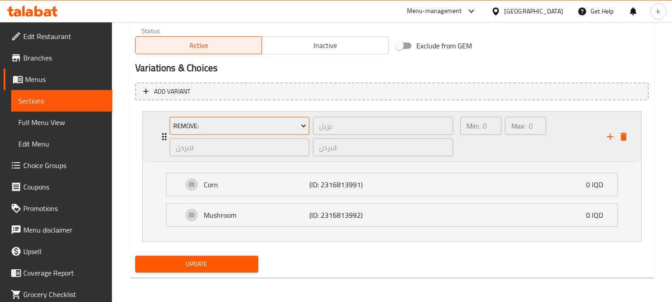
click at [294, 124] on span "Remove:" at bounding box center [239, 125] width 133 height 11
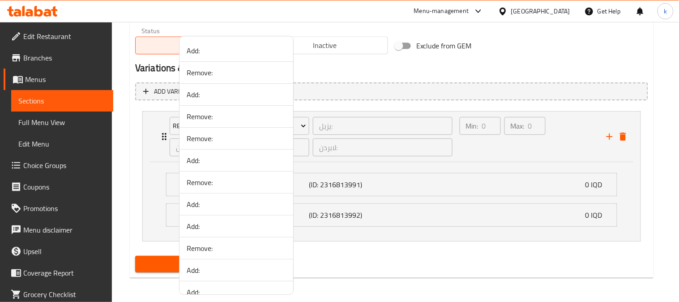
click at [224, 184] on span "Remove:" at bounding box center [236, 182] width 99 height 11
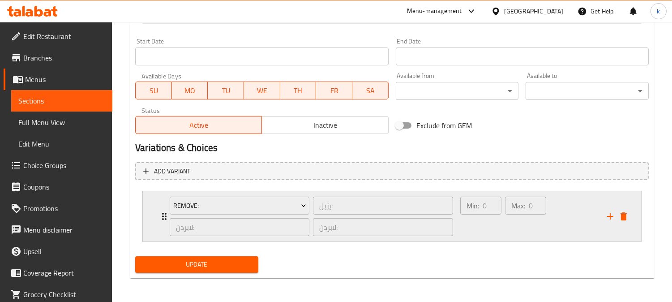
click at [472, 219] on div "Min: 0 ​" at bounding box center [481, 216] width 45 height 43
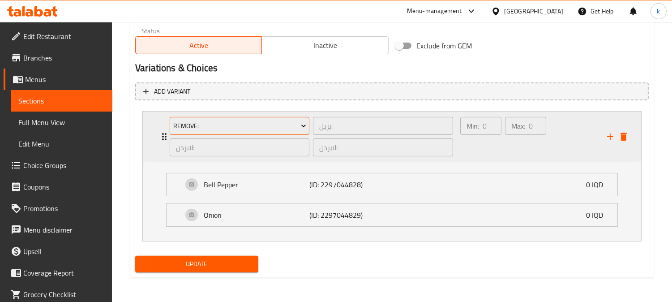
click at [262, 132] on button "Remove:" at bounding box center [240, 126] width 140 height 18
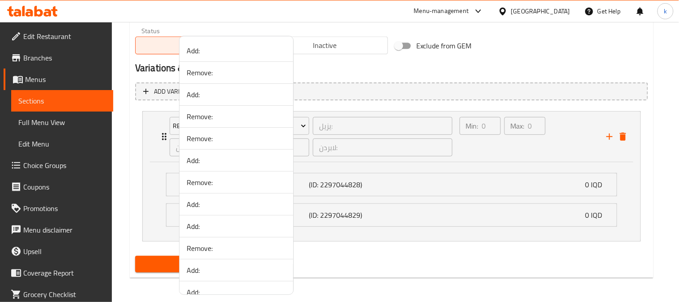
click at [220, 116] on span "Remove:" at bounding box center [236, 116] width 99 height 11
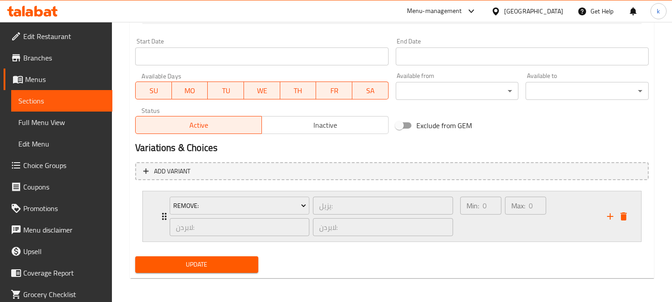
click at [498, 214] on div "Min: 0 ​" at bounding box center [481, 216] width 45 height 43
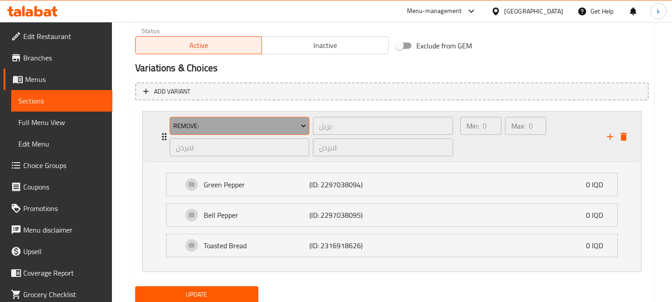
click at [212, 122] on span "Remove:" at bounding box center [239, 125] width 133 height 11
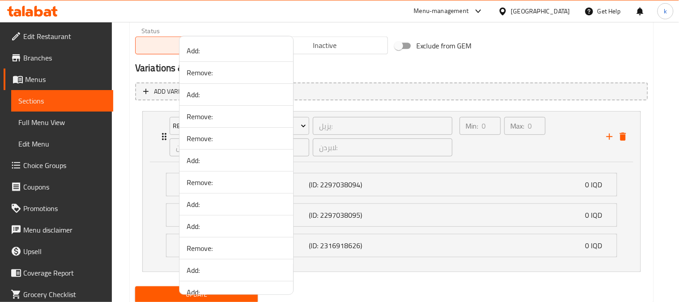
click at [213, 75] on span "Remove:" at bounding box center [236, 72] width 99 height 11
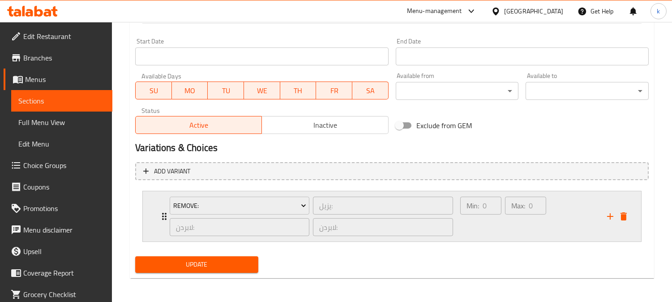
click at [488, 218] on div "Min: 0 ​" at bounding box center [481, 216] width 45 height 43
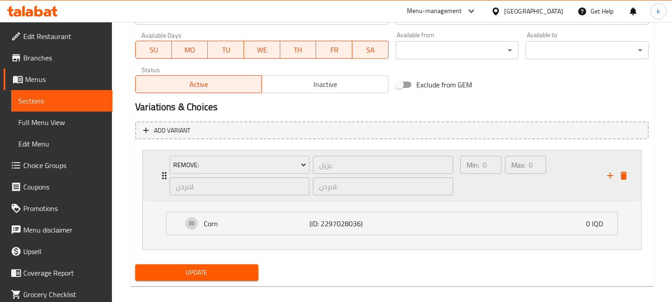
scroll to position [531, 0]
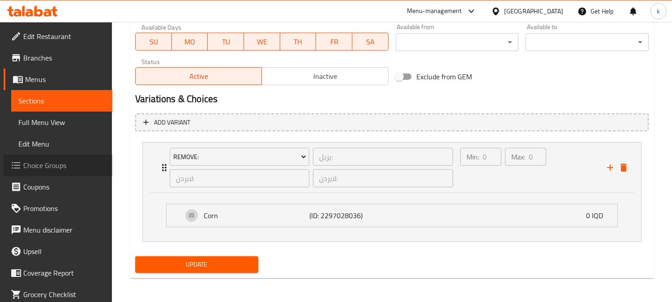
click at [60, 166] on span "Choice Groups" at bounding box center [64, 165] width 82 height 11
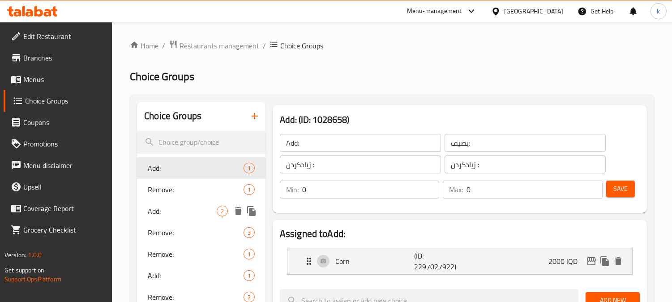
click at [215, 206] on span "Add:" at bounding box center [182, 211] width 69 height 11
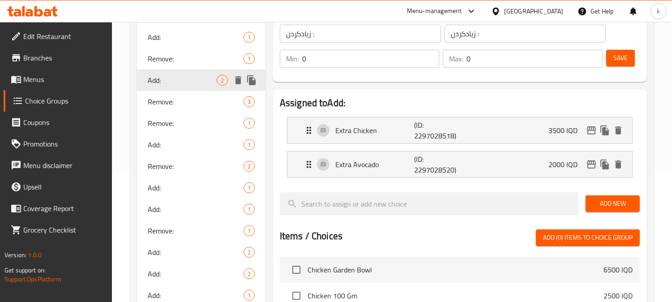
scroll to position [166, 0]
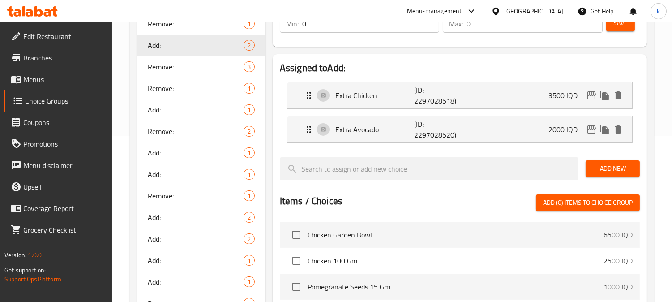
click at [47, 72] on link "Menus" at bounding box center [58, 79] width 109 height 21
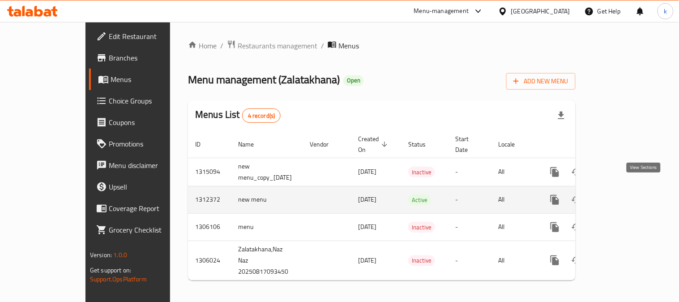
click at [631, 189] on link "enhanced table" at bounding box center [619, 199] width 21 height 21
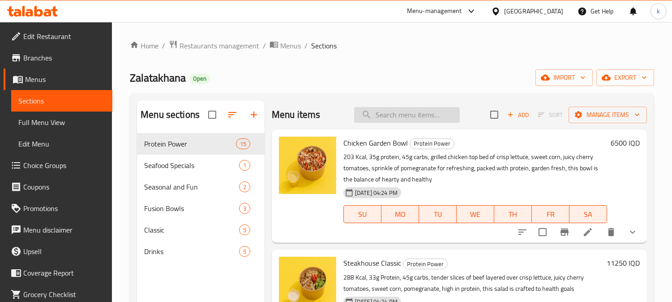
click at [379, 116] on input "search" at bounding box center [407, 115] width 106 height 16
paste input "Beef Entrecôte Supreme"
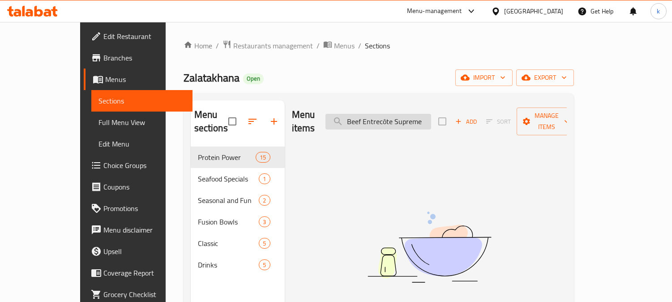
click at [413, 114] on input "Beef Entrecôte Supreme" at bounding box center [379, 122] width 106 height 16
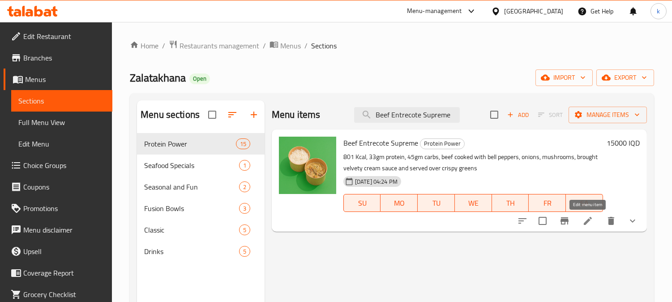
type input "Beef Entrecote Supreme"
click at [590, 222] on icon at bounding box center [588, 220] width 11 height 11
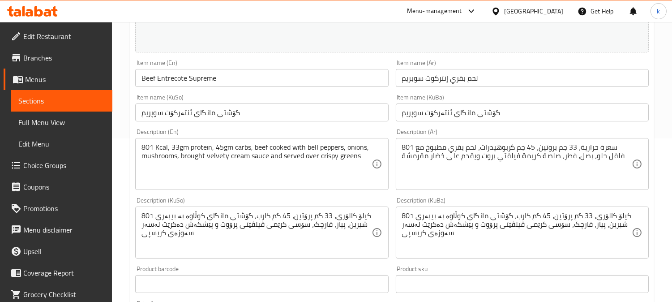
scroll to position [166, 0]
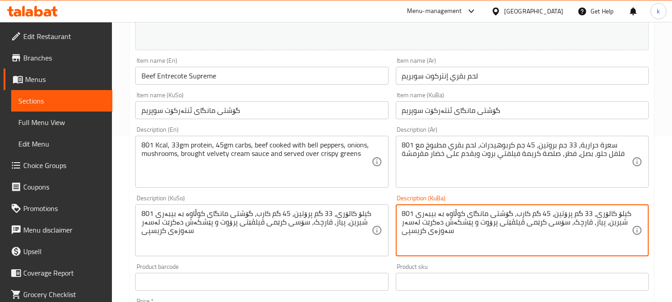
click at [466, 230] on textarea "801 کیلۆ کالۆری، 33 گم پرۆتین، 45 گم کارب، گۆشتی مانگای کوڵاوە بە بیبەری شیرین،…" at bounding box center [517, 230] width 230 height 43
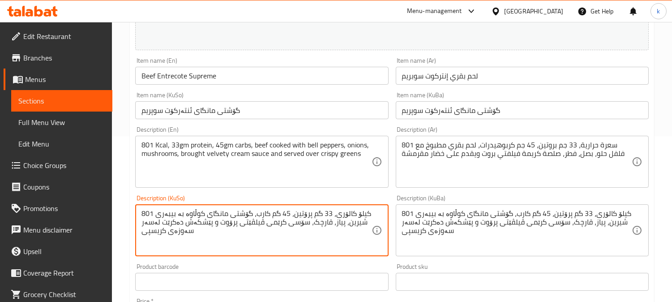
click at [254, 225] on textarea "801 کیلۆ کالۆری، 33 گم پرۆتین، 45 گم کارب، گۆشتی مانگای کوڵاوە بە بیبەری شیرین،…" at bounding box center [257, 230] width 230 height 43
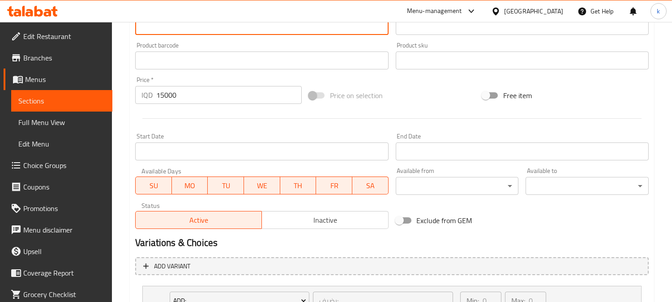
scroll to position [540, 0]
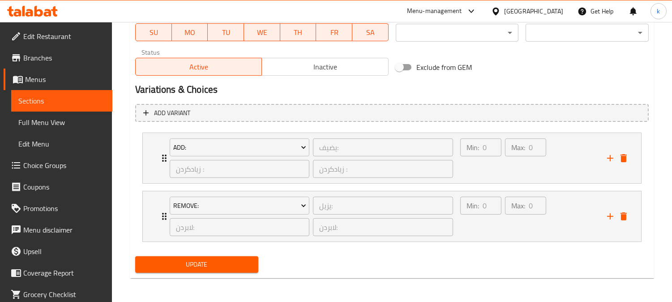
click at [221, 264] on span "Update" at bounding box center [196, 264] width 109 height 11
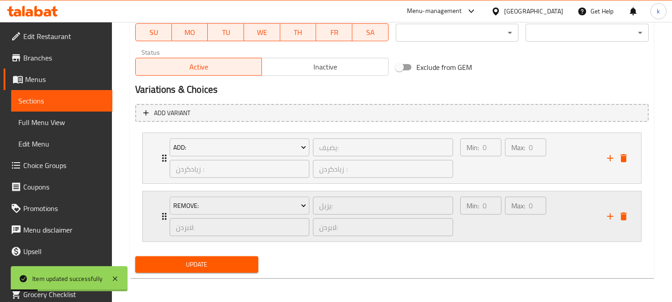
click at [601, 222] on div "Min: 0 ​ Max: 0 ​" at bounding box center [528, 216] width 147 height 50
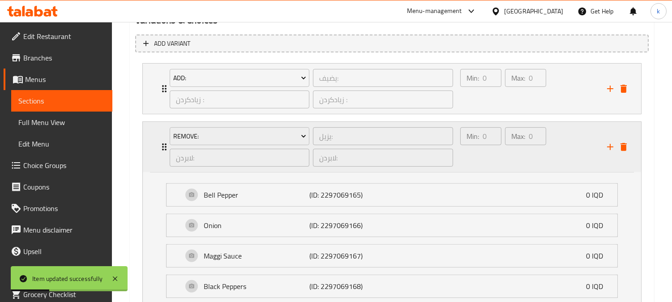
scroll to position [623, 0]
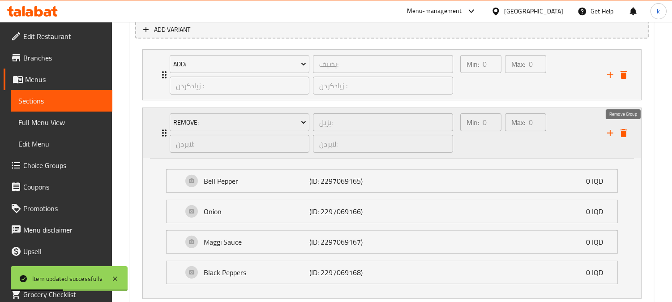
click at [621, 133] on icon "delete" at bounding box center [624, 133] width 11 height 11
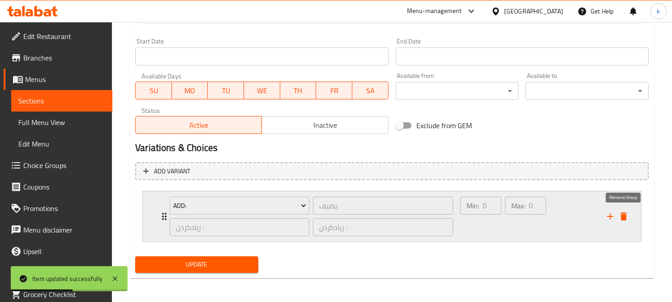
click at [626, 213] on icon "delete" at bounding box center [624, 216] width 6 height 8
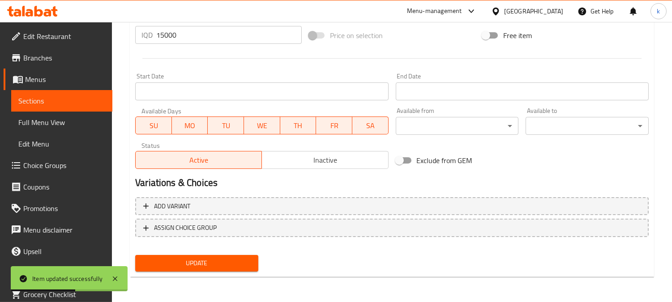
scroll to position [445, 0]
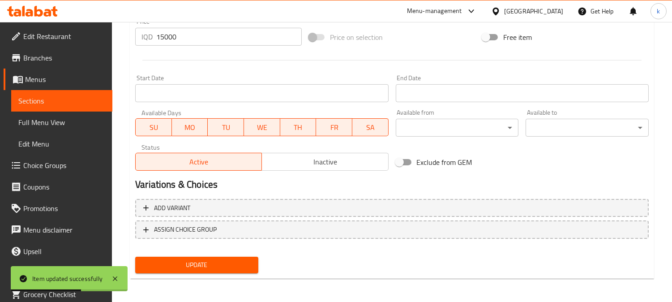
click at [182, 261] on span "Update" at bounding box center [196, 264] width 109 height 11
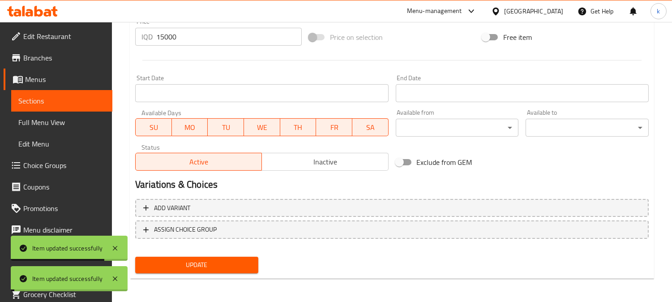
click at [56, 167] on span "Choice Groups" at bounding box center [64, 165] width 82 height 11
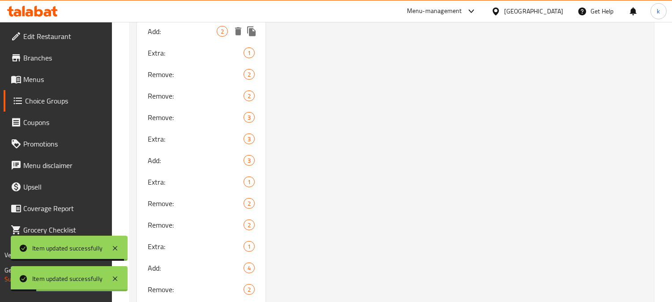
scroll to position [873, 0]
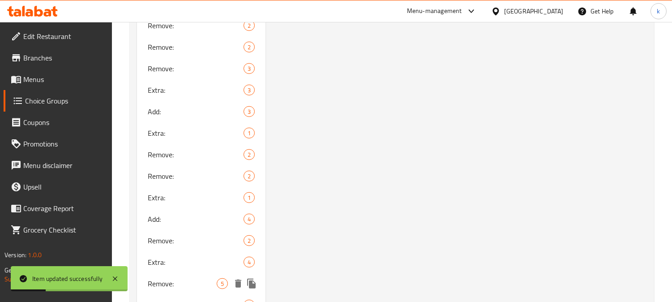
click at [189, 278] on span "Remove:" at bounding box center [182, 283] width 69 height 11
type input "Remove:"
type input "يزيل:"
type input "لابردن:"
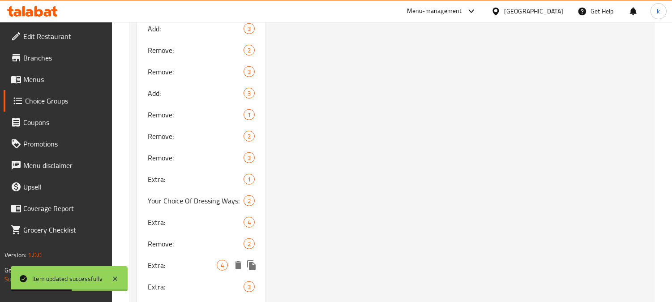
scroll to position [1366, 0]
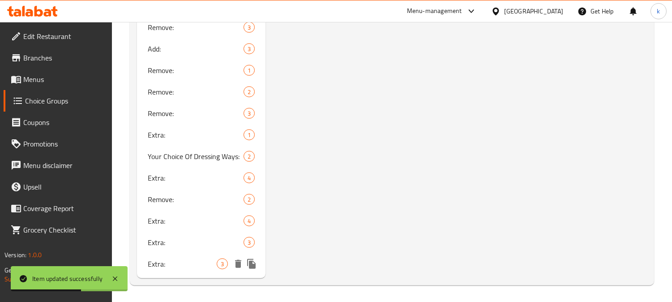
click at [174, 253] on div "Extra: 3" at bounding box center [201, 263] width 129 height 21
type input "Extra:"
type input "الإضافات:"
type input "زیادە:"
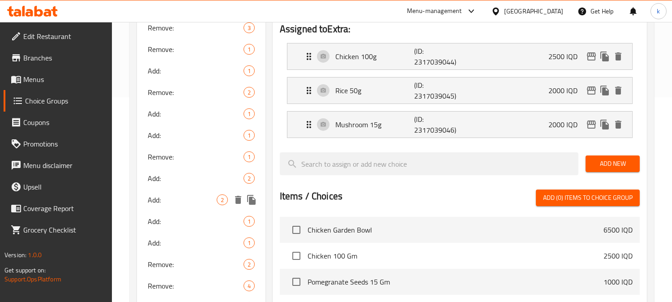
scroll to position [288, 0]
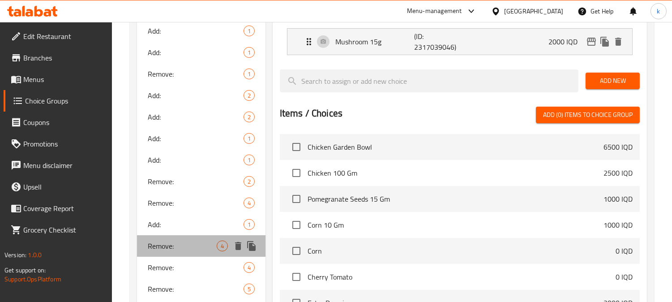
click at [186, 239] on div "Remove: 4" at bounding box center [201, 245] width 129 height 21
type input "Remove:"
type input "يزيل:"
type input "لابردن:"
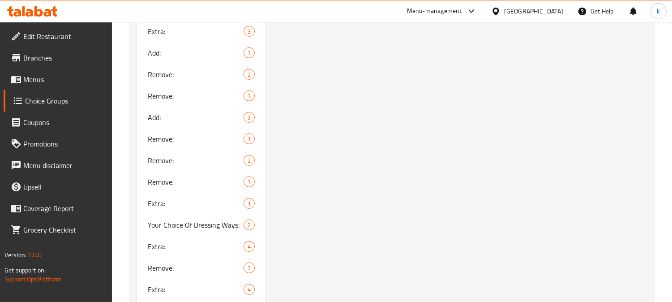
scroll to position [1366, 0]
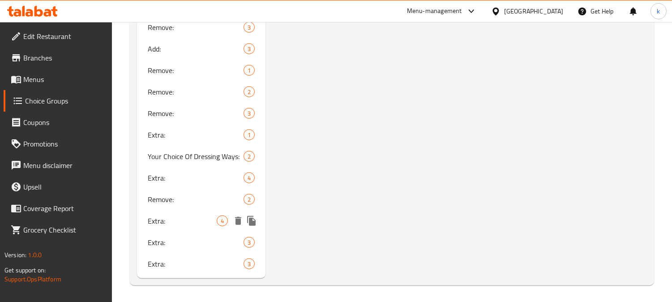
click at [191, 219] on span "Extra:" at bounding box center [182, 220] width 69 height 11
type input "Extra:"
type input "إكسترا:"
type input "ئێکسترا:"
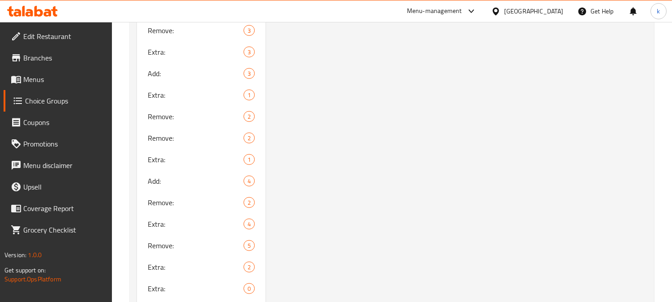
scroll to position [619, 0]
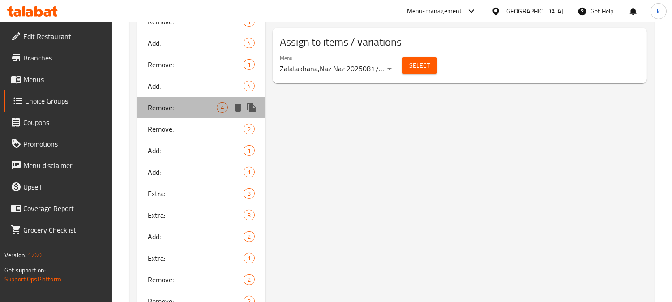
click at [155, 105] on span "Remove:" at bounding box center [182, 107] width 69 height 11
type input "Remove:"
type input "يزيل:"
type input "لابردن:"
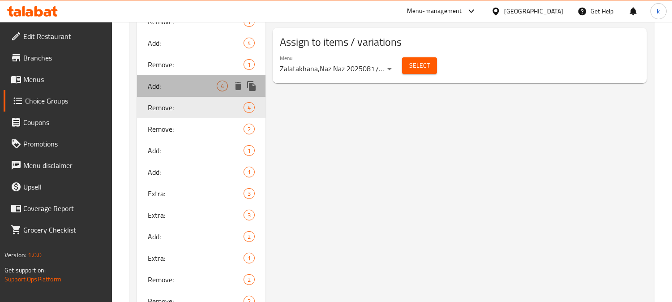
click at [181, 82] on span "Add:" at bounding box center [182, 86] width 69 height 11
type input "Add:"
type input "يضيف:"
type input "زیادکردن :"
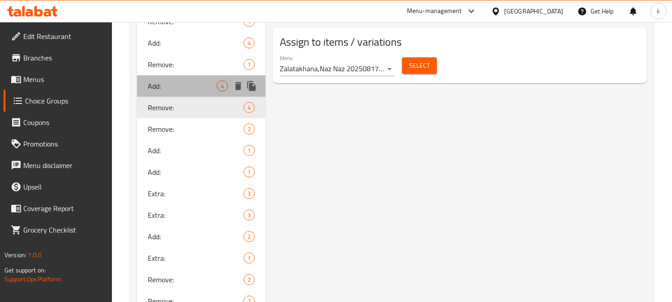
type input "1"
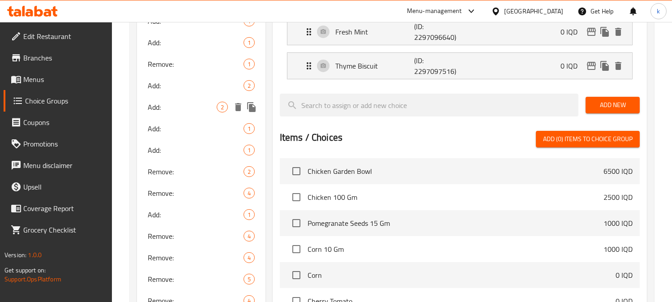
scroll to position [332, 0]
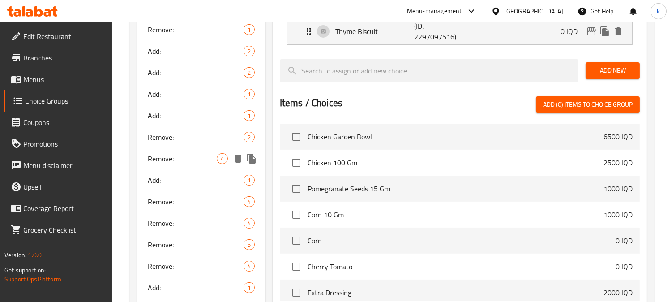
click at [187, 155] on span "Remove:" at bounding box center [182, 158] width 69 height 11
type input "Remove:"
type input "يزيل:"
type input "لابردن:"
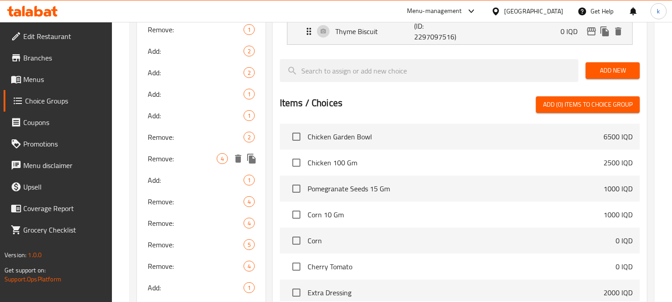
type input "0"
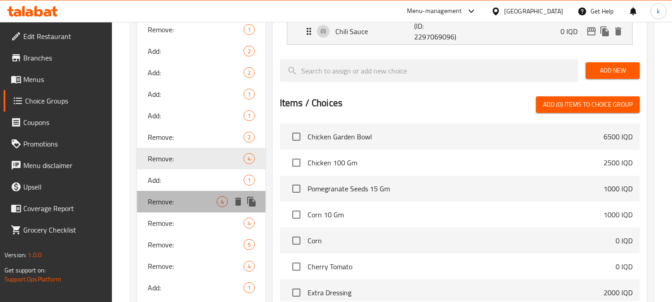
click at [185, 201] on span "Remove:" at bounding box center [182, 201] width 69 height 11
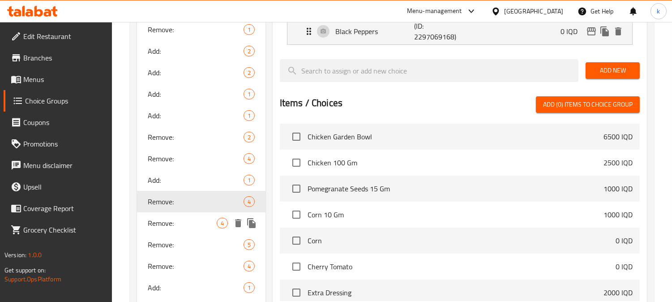
click at [180, 221] on span "Remove:" at bounding box center [182, 223] width 69 height 11
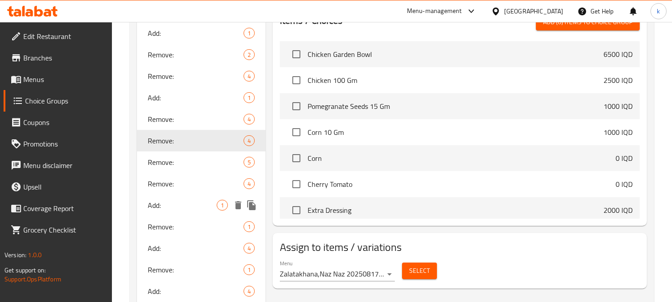
scroll to position [498, 0]
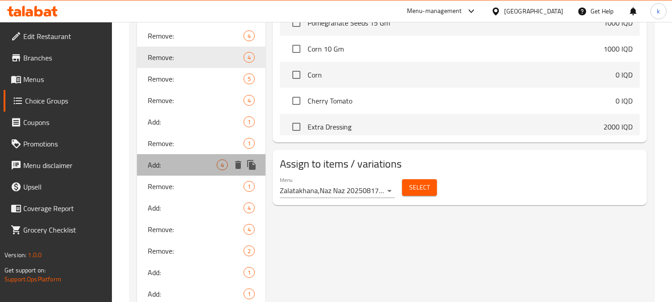
click at [187, 162] on span "Add:" at bounding box center [182, 164] width 69 height 11
type input "Add:"
type input "يضيف:"
type input "زیادکردن :"
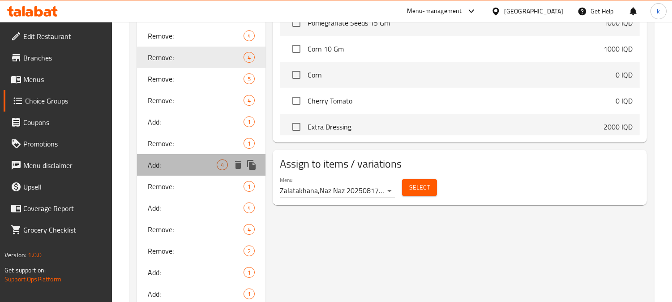
type input "1"
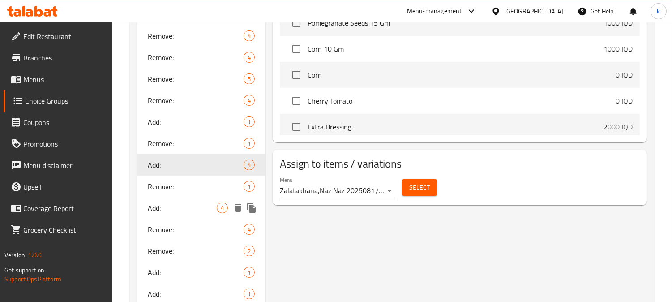
click at [186, 208] on span "Add:" at bounding box center [182, 207] width 69 height 11
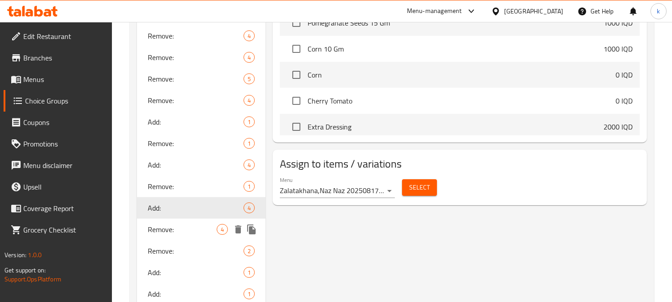
click at [169, 235] on div "Remove: 4" at bounding box center [201, 229] width 129 height 21
type input "Remove:"
type input "يزيل:"
type input "لابردن:"
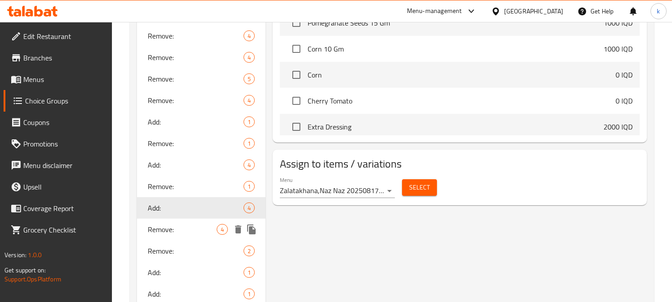
type input "0"
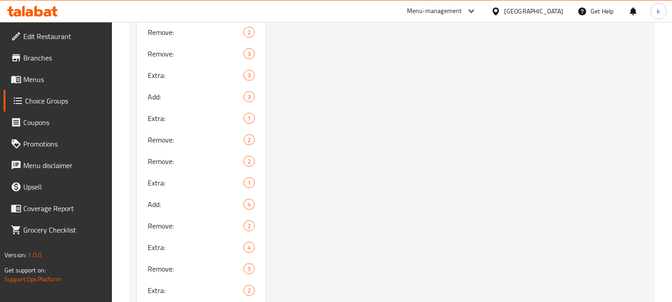
scroll to position [912, 0]
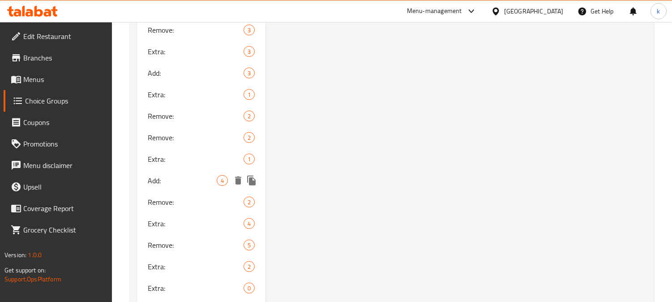
click at [184, 180] on span "Add:" at bounding box center [182, 180] width 69 height 11
type input "Add:"
type input "يضيف:"
type input "زیادکردن :"
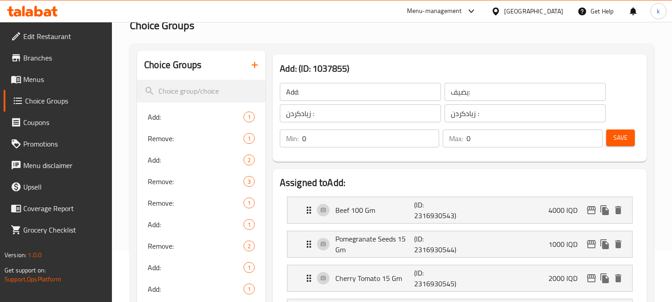
scroll to position [0, 0]
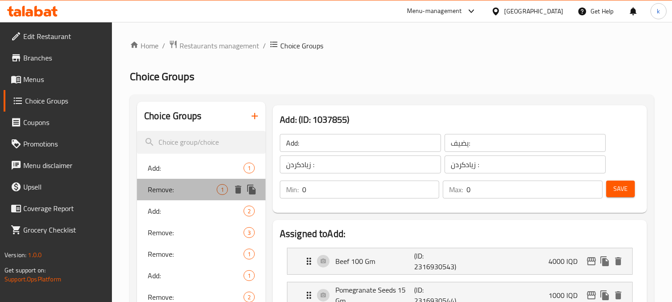
click at [181, 185] on span "Remove:" at bounding box center [182, 189] width 69 height 11
type input "Remove:"
type input "يزيل:"
type input "لابردن:"
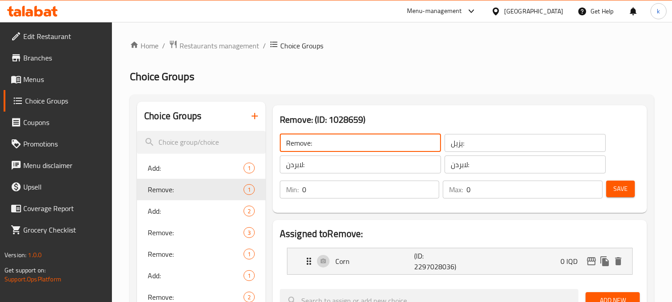
click at [314, 148] on input "Remove:" at bounding box center [360, 143] width 161 height 18
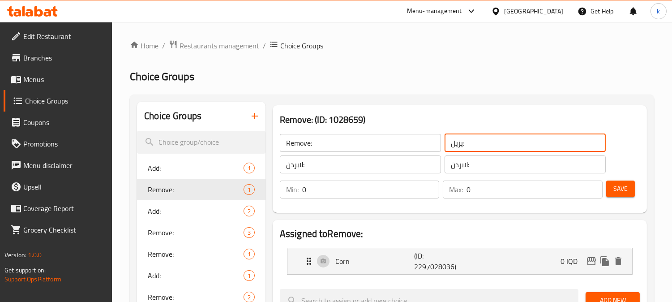
click at [477, 149] on input "يزيل:" at bounding box center [525, 143] width 161 height 18
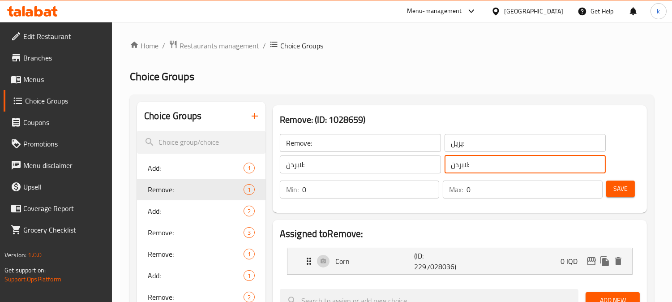
click at [455, 165] on input "لابردن:" at bounding box center [525, 164] width 161 height 18
click at [251, 116] on icon "button" at bounding box center [254, 116] width 11 height 11
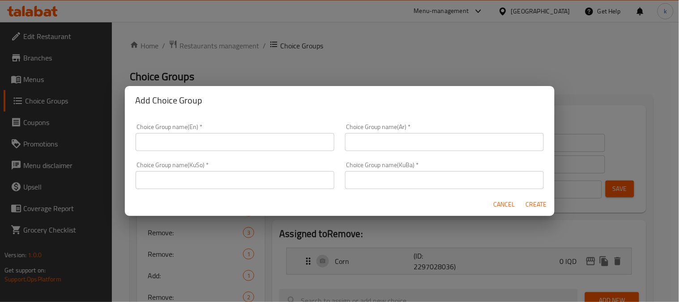
drag, startPoint x: 378, startPoint y: 180, endPoint x: 316, endPoint y: 180, distance: 62.3
click at [378, 180] on input "text" at bounding box center [444, 180] width 199 height 18
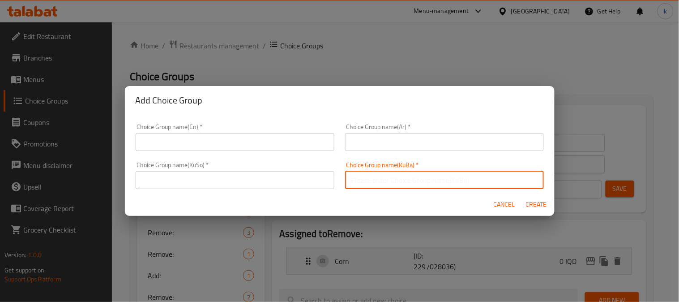
paste input "لابردن:"
type input "لابردن:"
drag, startPoint x: 280, startPoint y: 179, endPoint x: 297, endPoint y: 178, distance: 17.1
click at [284, 179] on input "text" at bounding box center [235, 180] width 199 height 18
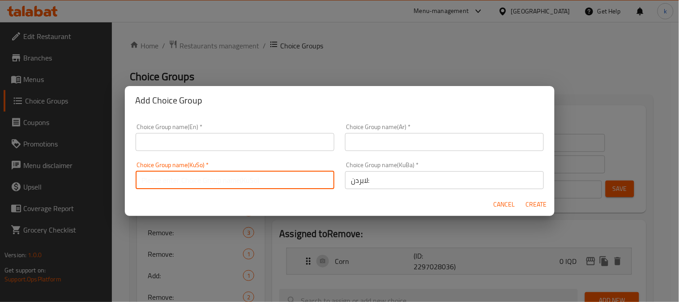
paste input "لابردن:"
type input "لابردن:"
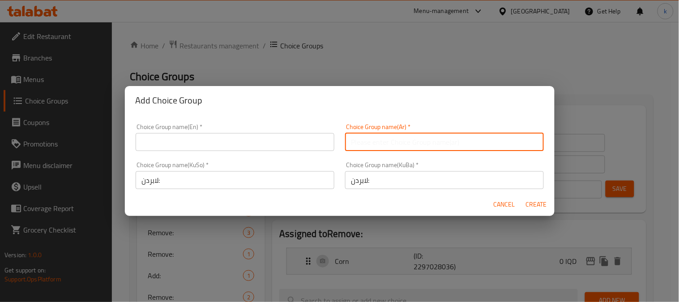
click at [386, 145] on input "text" at bounding box center [444, 142] width 199 height 18
paste input "يزيل:"
type input "يزيل:"
click at [170, 150] on input "text" at bounding box center [235, 142] width 199 height 18
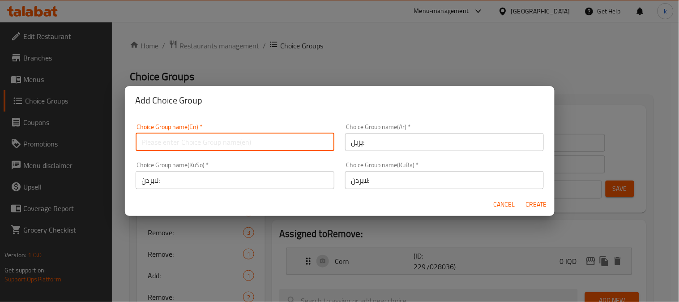
paste input "Remove:"
type input "Remove:5"
click at [540, 202] on span "Create" at bounding box center [536, 204] width 21 height 11
type input "Remove:5"
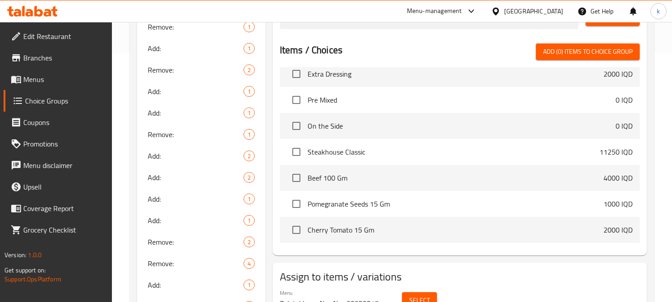
scroll to position [249, 0]
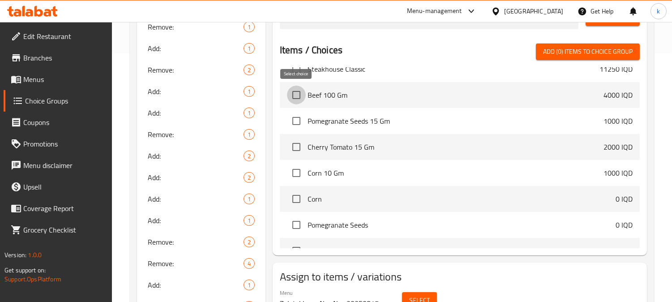
click at [301, 96] on input "checkbox" at bounding box center [296, 95] width 19 height 19
checkbox input "true"
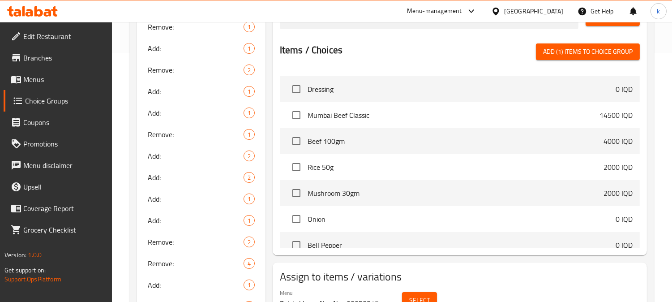
scroll to position [1161, 0]
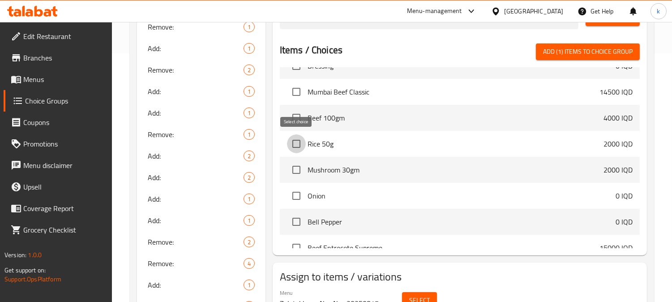
click at [299, 145] on input "checkbox" at bounding box center [296, 143] width 19 height 19
checkbox input "true"
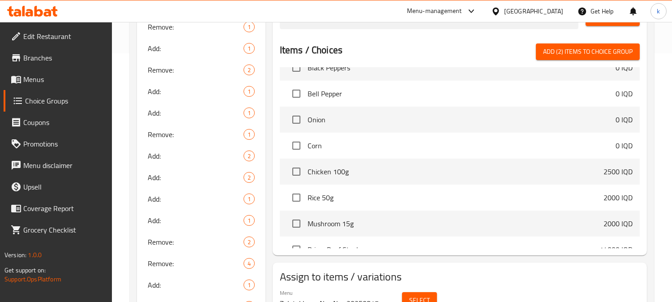
scroll to position [2074, 0]
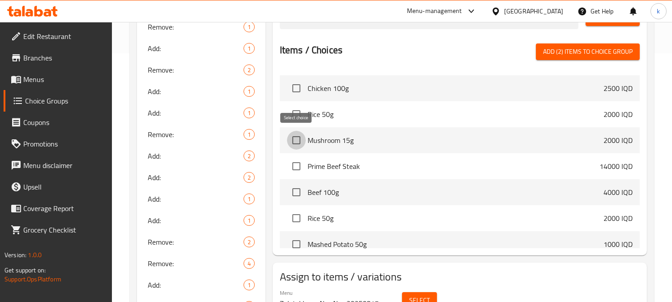
click at [292, 139] on input "checkbox" at bounding box center [296, 140] width 19 height 19
checkbox input "true"
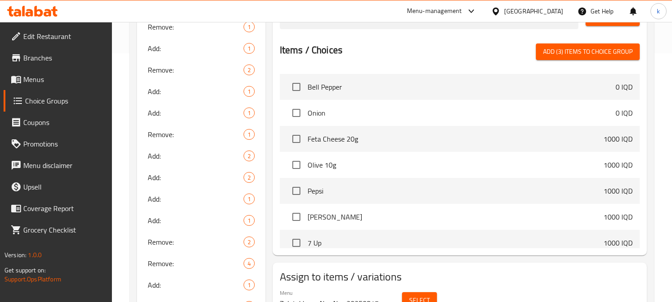
scroll to position [3870, 0]
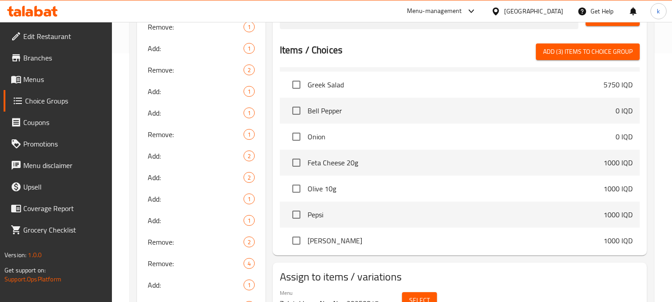
click at [583, 50] on span "Add (3) items to choice group" at bounding box center [588, 51] width 90 height 11
checkbox input "false"
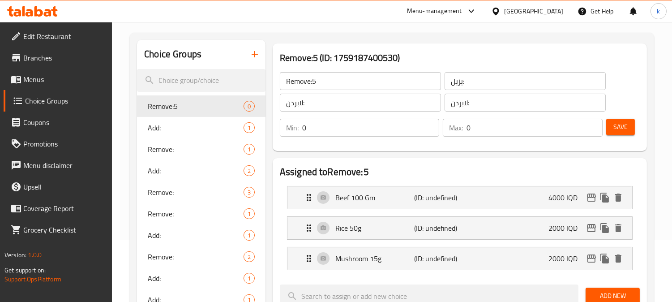
scroll to position [166, 0]
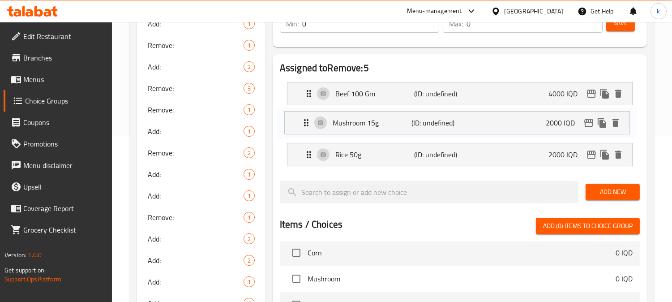
drag, startPoint x: 307, startPoint y: 153, endPoint x: 304, endPoint y: 118, distance: 35.1
click at [304, 118] on nav "Beef 100 Gm (ID: undefined) 4000 IQD Name (En) Beef 100 Gm Name (En) Name (Ar) …" at bounding box center [460, 124] width 360 height 99
click at [418, 129] on p "(ID: undefined)" at bounding box center [440, 124] width 53 height 11
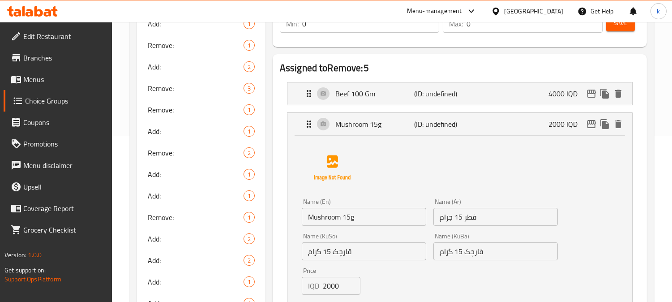
scroll to position [249, 0]
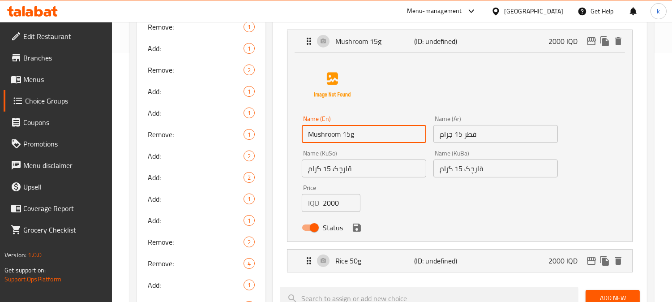
click at [364, 141] on input "Mushroom 15g" at bounding box center [364, 134] width 125 height 18
type input "Mushroom 15 gm"
click at [356, 225] on icon "save" at bounding box center [357, 227] width 11 height 11
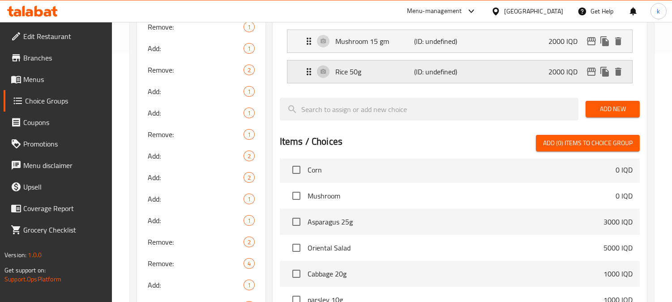
click at [390, 73] on p "Rice 50g" at bounding box center [374, 71] width 79 height 11
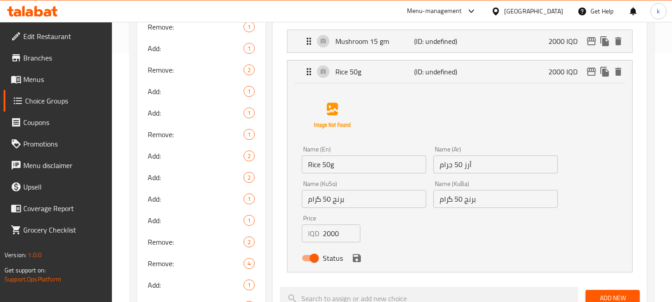
click at [369, 163] on input "Rice 50g" at bounding box center [364, 164] width 125 height 18
type input "Rice 50 gm"
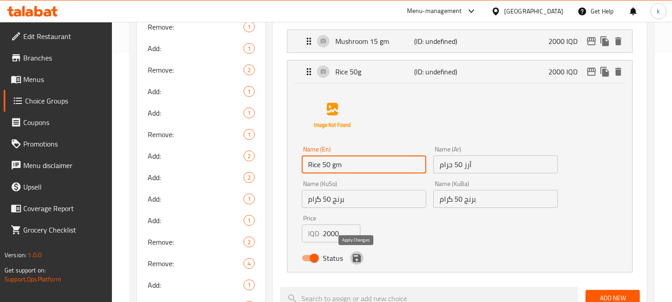
click at [357, 260] on icon "save" at bounding box center [357, 258] width 11 height 11
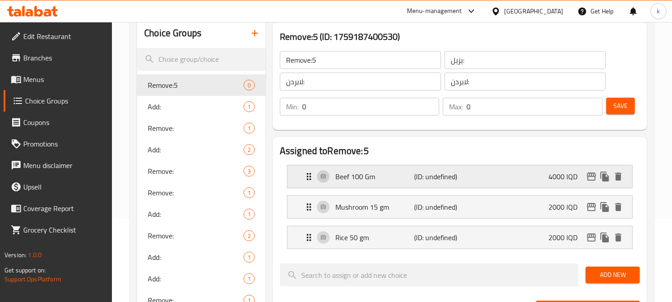
scroll to position [166, 0]
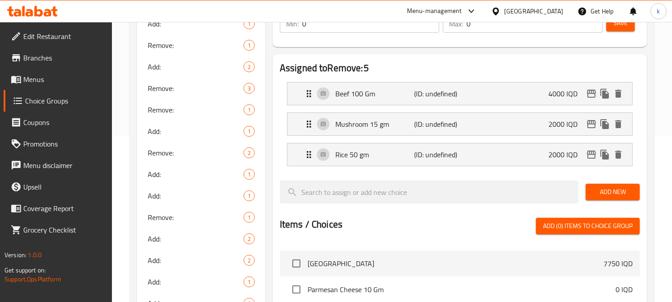
click at [614, 192] on span "Add New" at bounding box center [613, 191] width 40 height 11
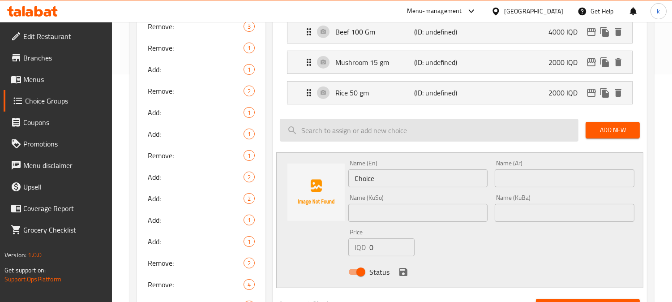
scroll to position [249, 0]
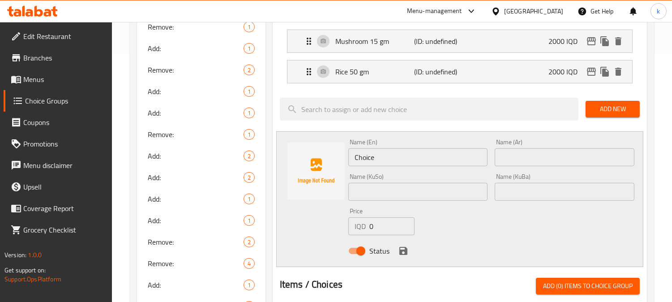
click at [544, 149] on input "text" at bounding box center [565, 157] width 140 height 18
paste input "جزر 15 جم"
type input "جزر 15 جم"
click at [374, 155] on input "Choice" at bounding box center [418, 157] width 140 height 18
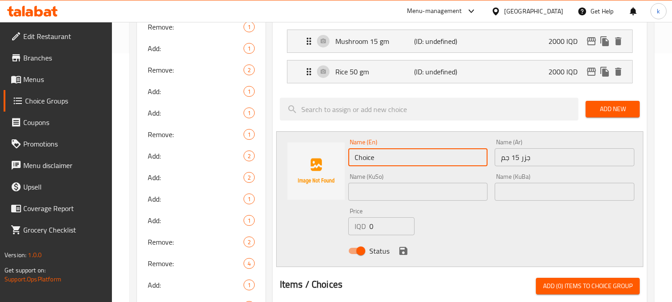
click at [374, 155] on input "Choice" at bounding box center [418, 157] width 140 height 18
paste input "arrot 15 gm"
type input "Carrot 15 gm"
click at [561, 198] on input "text" at bounding box center [565, 192] width 140 height 18
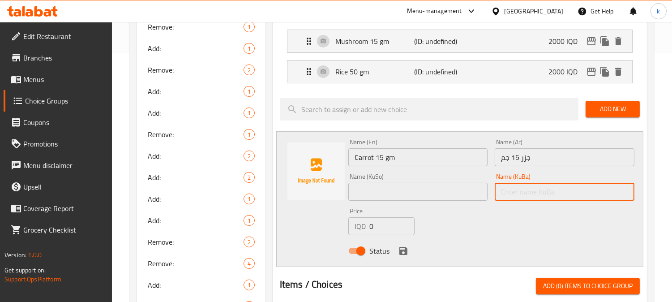
paste input "گێزەر ١٥ گرام"
click at [608, 191] on input "گێزەر ١٥ گرام" at bounding box center [565, 192] width 140 height 18
click at [567, 192] on input "گێزەر 15 گم" at bounding box center [565, 192] width 140 height 18
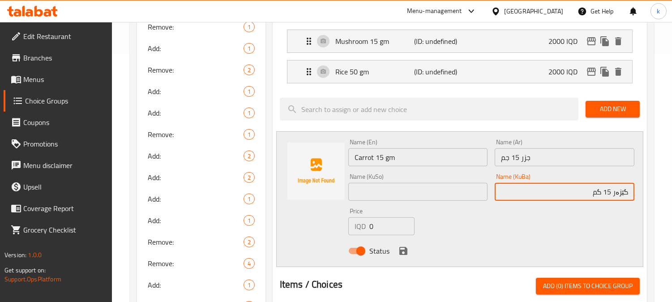
click at [567, 192] on input "گێزەر 15 گم" at bounding box center [565, 192] width 140 height 18
type input "گێزەر 15 گم"
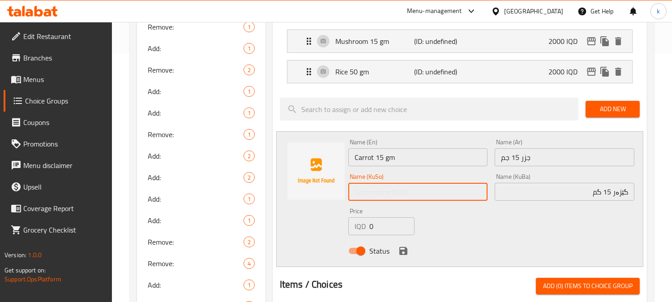
click at [390, 192] on input "text" at bounding box center [418, 192] width 140 height 18
paste input "گێزەر 15 گم"
type input "گێزەر 15 گم"
click at [355, 226] on div "IQD 0 Price" at bounding box center [381, 226] width 66 height 18
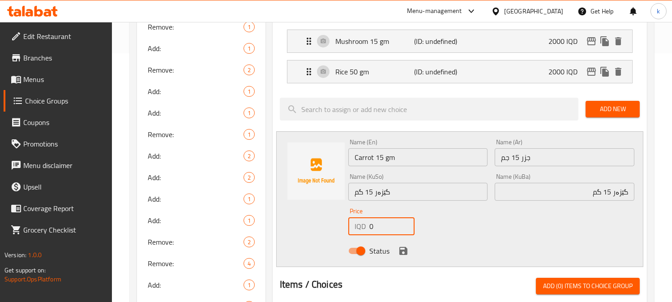
paste input "100"
type input "1000"
click at [406, 252] on icon "save" at bounding box center [404, 251] width 8 height 8
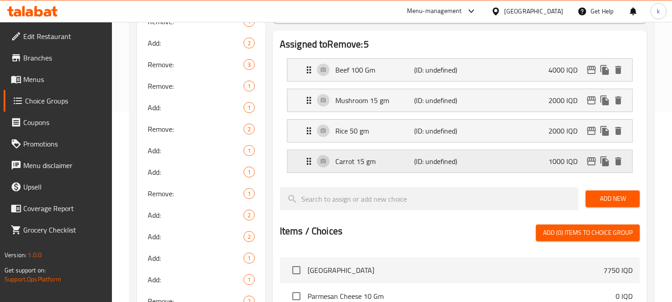
scroll to position [166, 0]
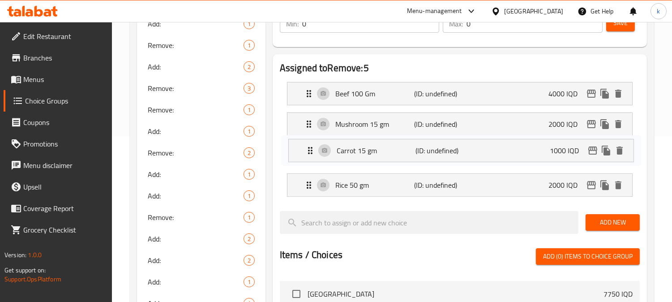
drag, startPoint x: 307, startPoint y: 177, endPoint x: 307, endPoint y: 150, distance: 26.4
click at [307, 150] on nav "Beef 100 Gm (ID: undefined) 4000 IQD Name (En) Beef 100 Gm Name (En) Name (Ar) …" at bounding box center [460, 139] width 360 height 129
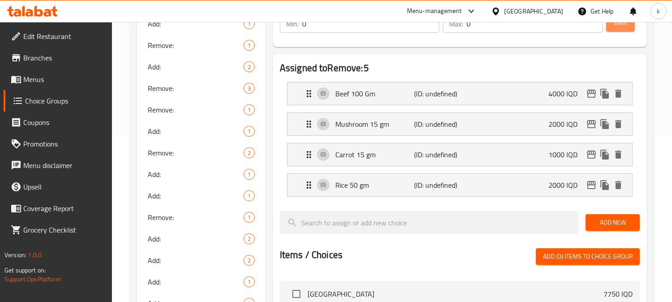
click at [615, 25] on span "Save" at bounding box center [621, 22] width 14 height 11
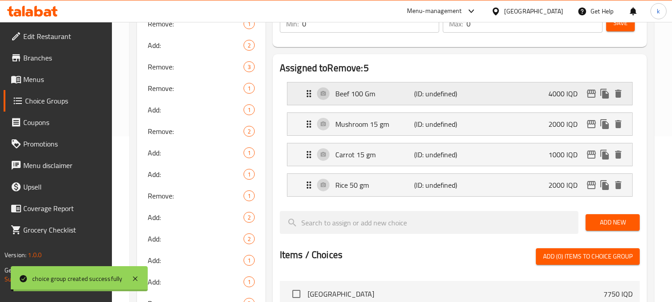
click at [387, 92] on p "Beef 100 Gm" at bounding box center [374, 93] width 79 height 11
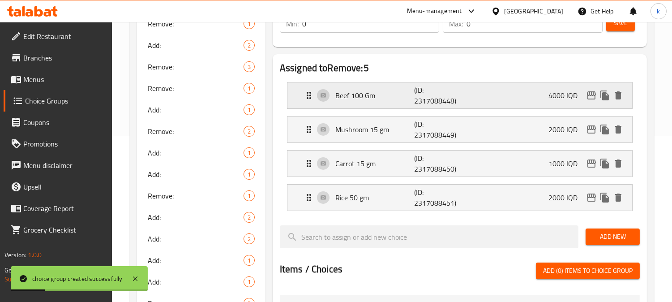
click at [427, 100] on p "(ID: 2317088448)" at bounding box center [440, 95] width 53 height 21
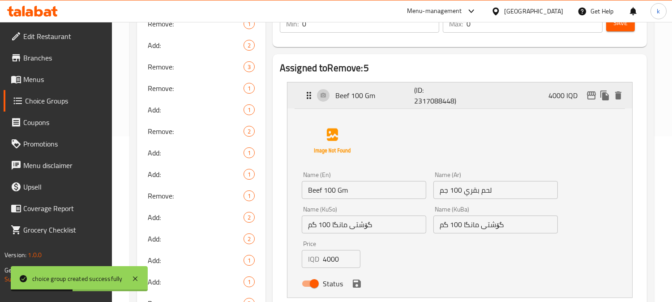
click at [467, 95] on p "(ID: 2317088448)" at bounding box center [440, 95] width 53 height 21
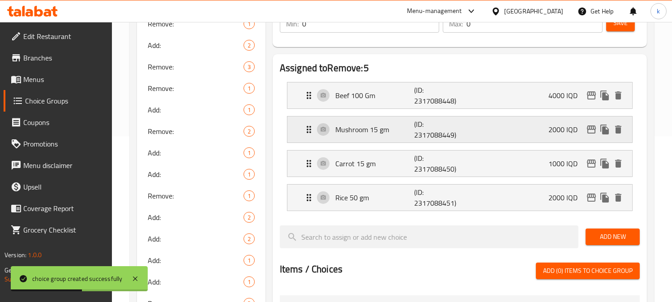
click at [460, 136] on p "(ID: 2317088449)" at bounding box center [440, 129] width 53 height 21
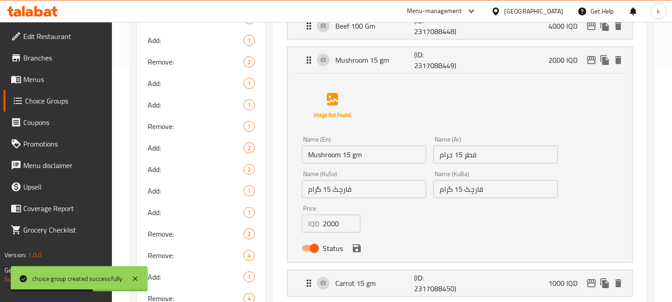
scroll to position [249, 0]
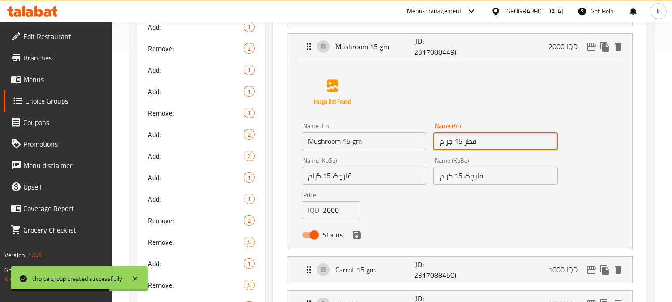
click at [443, 141] on input "فطر 15 جرام" at bounding box center [496, 141] width 125 height 18
type input "فطر 15 جم"
click at [444, 175] on input "قارچک 15 گرام" at bounding box center [496, 176] width 125 height 18
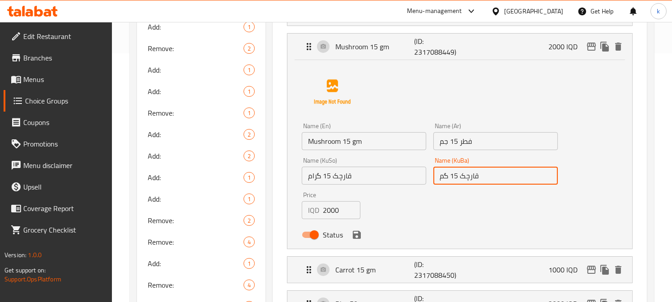
type input "قارچک 15 گم"
click at [311, 174] on input "قارچک 15 گرام" at bounding box center [364, 176] width 125 height 18
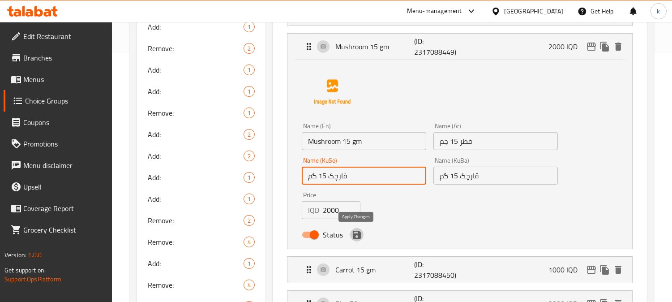
click at [359, 235] on icon "save" at bounding box center [357, 235] width 8 height 8
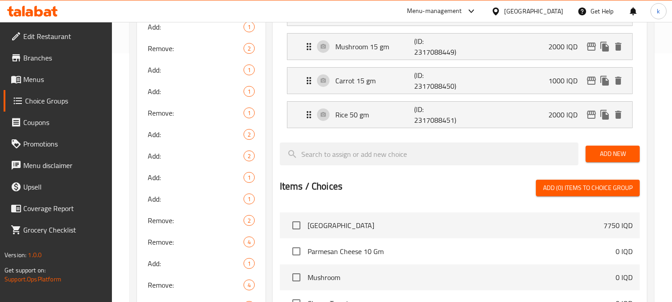
type input "قارچک 15 گم"
click at [393, 84] on p "Carrot 15 gm" at bounding box center [374, 80] width 79 height 11
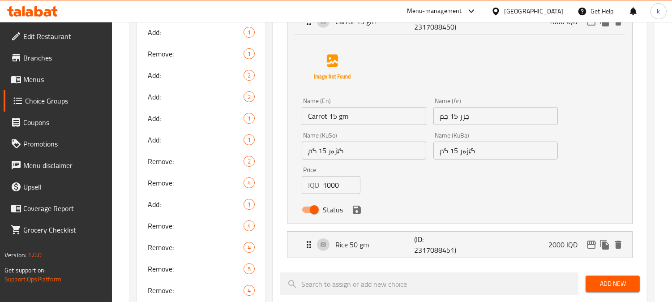
scroll to position [332, 0]
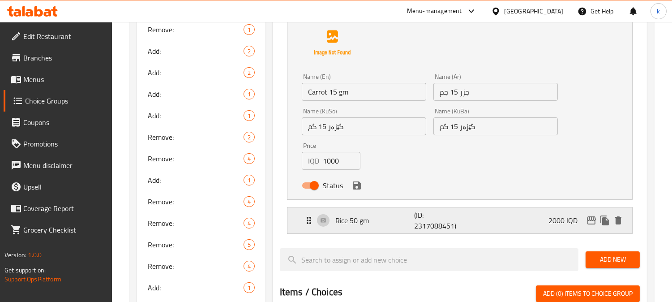
click at [443, 213] on p "(ID: 2317088451)" at bounding box center [440, 220] width 53 height 21
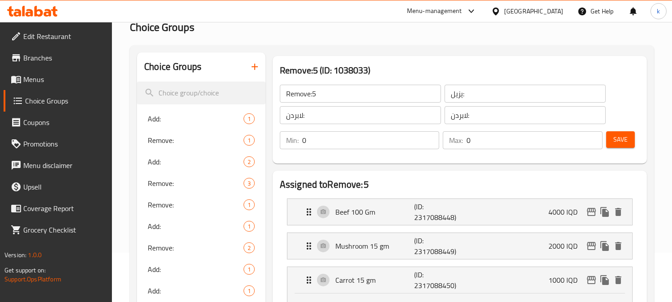
scroll to position [0, 0]
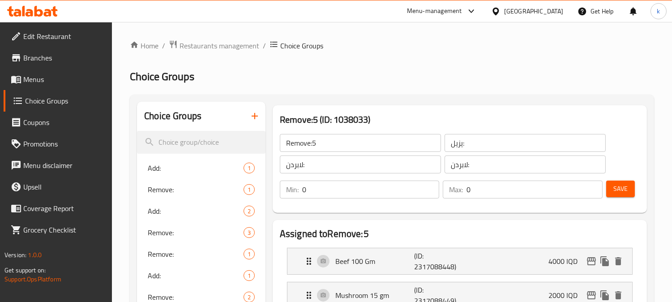
click at [608, 186] on button "Save" at bounding box center [620, 188] width 29 height 17
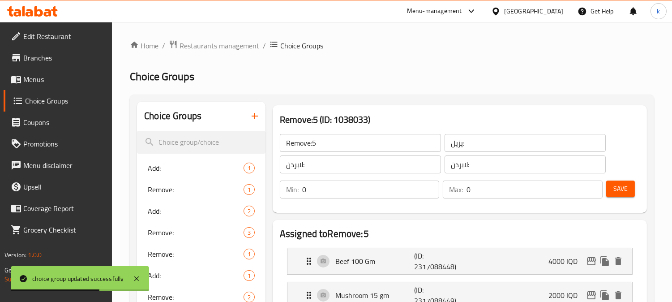
click at [513, 158] on input "لابردن:" at bounding box center [525, 164] width 161 height 18
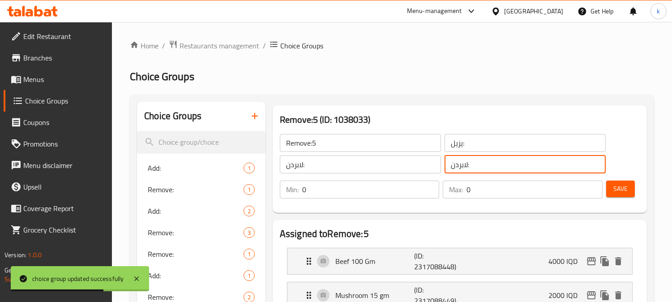
click at [513, 158] on input "لابردن:" at bounding box center [525, 164] width 161 height 18
paste input "ئێکسترا"
type input "ئێکسترا"
click at [350, 162] on input "لابردن:" at bounding box center [360, 164] width 161 height 18
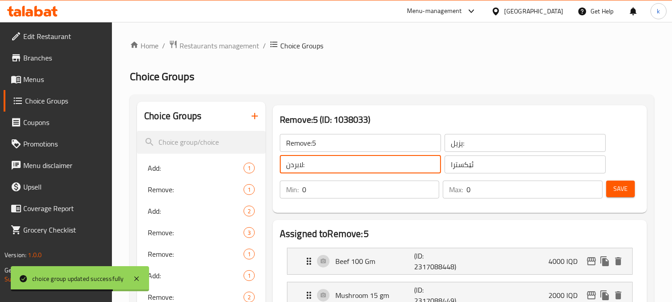
click at [350, 162] on input "لابردن:" at bounding box center [360, 164] width 161 height 18
paste input "ئێکسترا"
type input "ئێکسترا"
click at [515, 177] on div "Min: 0 ​ Max: 0 ​" at bounding box center [441, 189] width 330 height 25
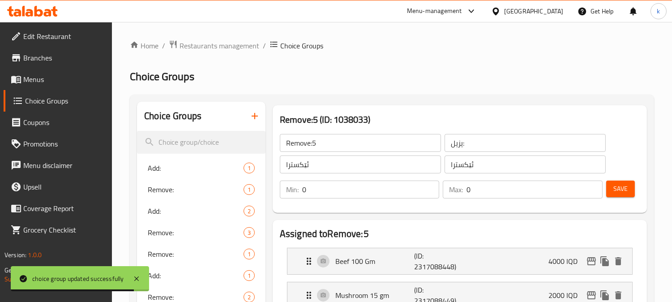
click at [503, 166] on input "ئێکسترا" at bounding box center [525, 164] width 161 height 18
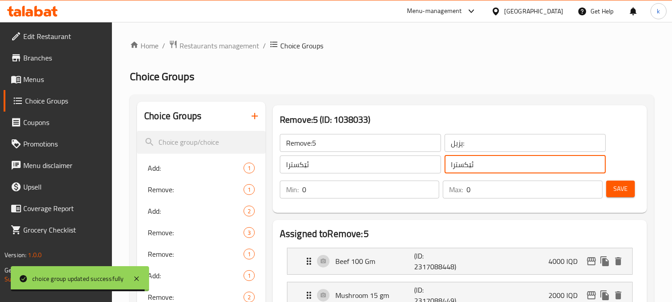
type input "ئێکسترا:"
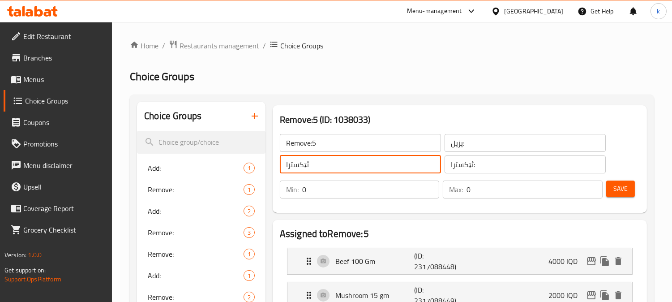
click at [369, 165] on input "ئێکسترا" at bounding box center [360, 164] width 161 height 18
type input "ئێکسترا:"
click at [508, 148] on input "يزيل:" at bounding box center [525, 143] width 161 height 18
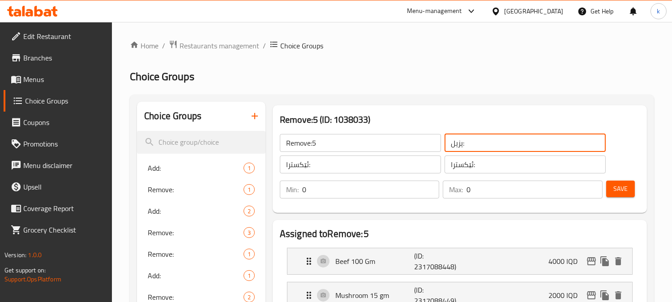
click at [508, 148] on input "يزيل:" at bounding box center [525, 143] width 161 height 18
click at [507, 144] on input "يزيل:" at bounding box center [525, 143] width 161 height 18
paste input "إكسترا"
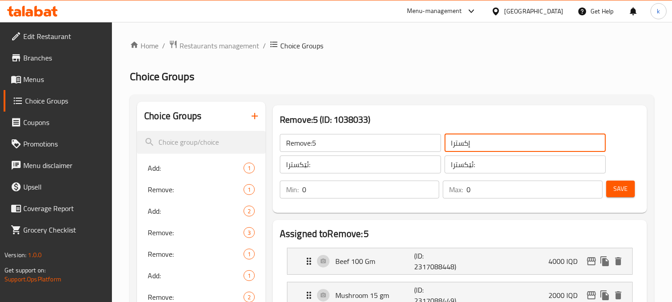
type input "إكسترا:"
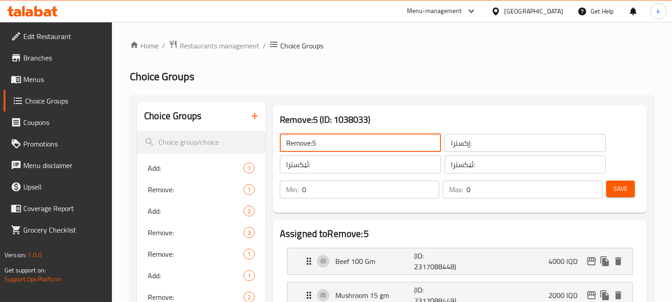
drag, startPoint x: 382, startPoint y: 150, endPoint x: 279, endPoint y: 144, distance: 104.1
click at [284, 145] on input "Remove:5" at bounding box center [360, 143] width 161 height 18
paste input "Extra"
click at [619, 189] on span "Save" at bounding box center [621, 188] width 14 height 11
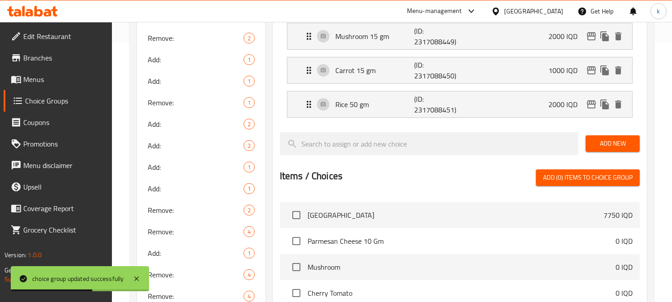
scroll to position [414, 0]
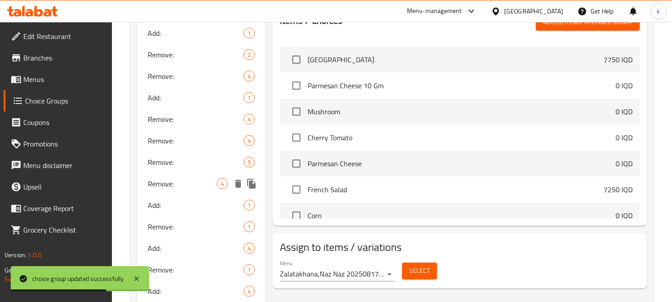
click at [193, 183] on span "Remove:" at bounding box center [182, 183] width 69 height 11
type input "Remove:"
type input "يزيل:"
type input "لابردن:"
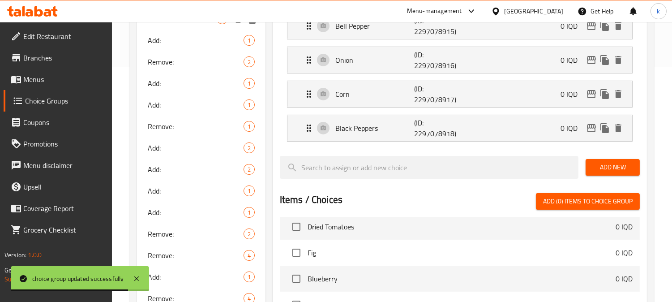
scroll to position [0, 0]
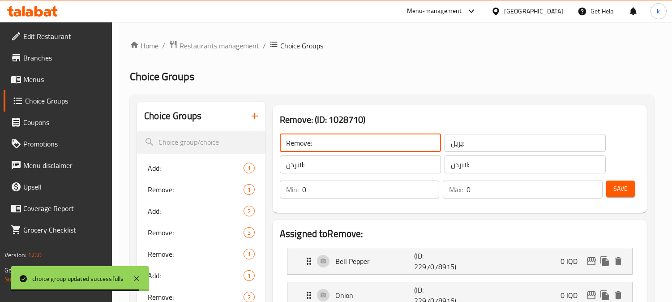
click at [333, 139] on input "Remove:" at bounding box center [360, 143] width 161 height 18
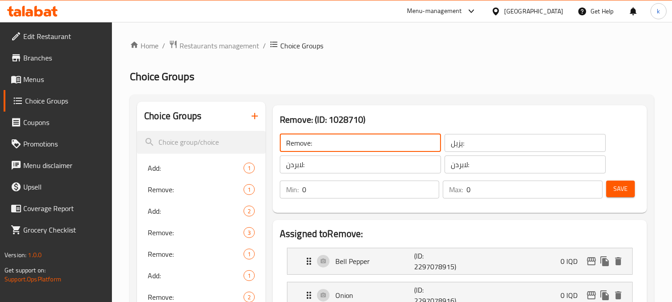
click at [476, 145] on input "يزيل:" at bounding box center [525, 143] width 161 height 18
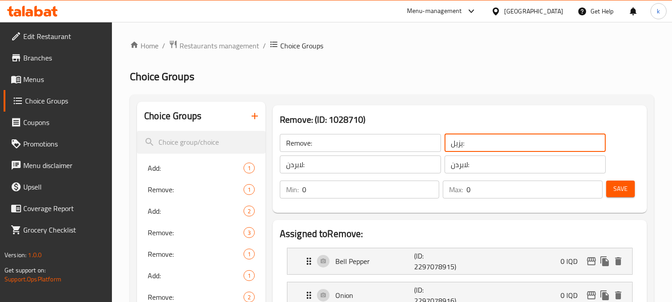
click at [476, 145] on input "يزيل:" at bounding box center [525, 143] width 161 height 18
click at [482, 163] on input "لابردن:" at bounding box center [525, 164] width 161 height 18
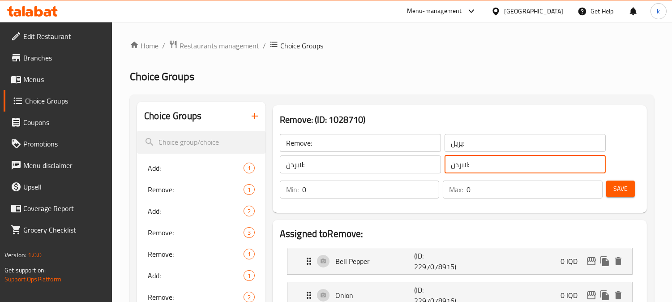
click at [482, 163] on input "لابردن:" at bounding box center [525, 164] width 161 height 18
click at [249, 114] on icon "button" at bounding box center [254, 116] width 11 height 11
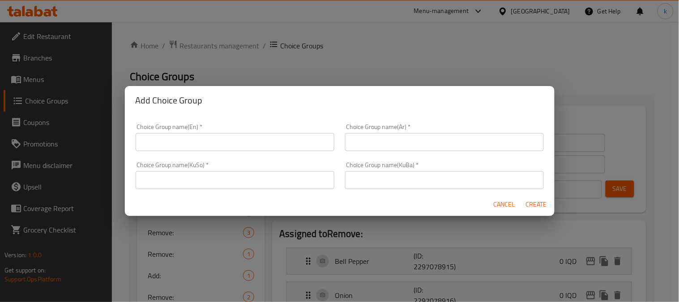
click at [404, 185] on input "text" at bounding box center [444, 180] width 199 height 18
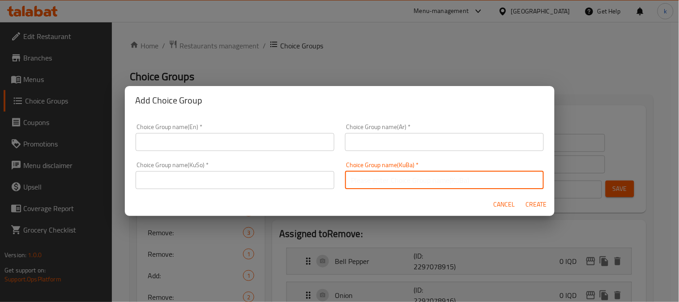
paste input "لابردن:"
type input "لابردن:"
click at [328, 185] on input "text" at bounding box center [235, 180] width 199 height 18
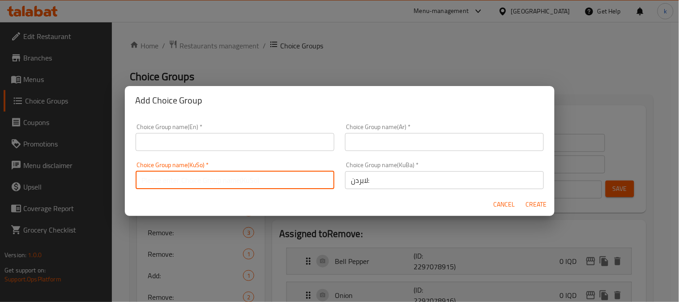
paste input "لابردن:"
type input "لابردن:"
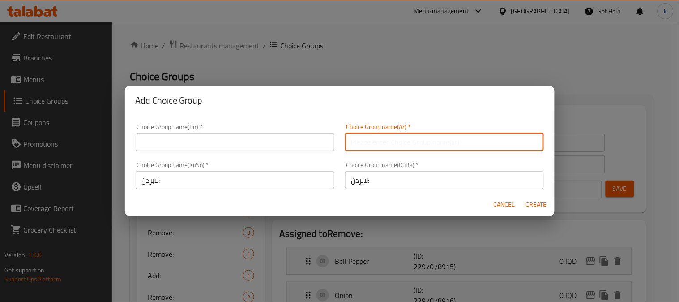
click at [380, 142] on input "text" at bounding box center [444, 142] width 199 height 18
paste input "يزيل:"
type input "يزيل:"
click at [191, 148] on input "text" at bounding box center [235, 142] width 199 height 18
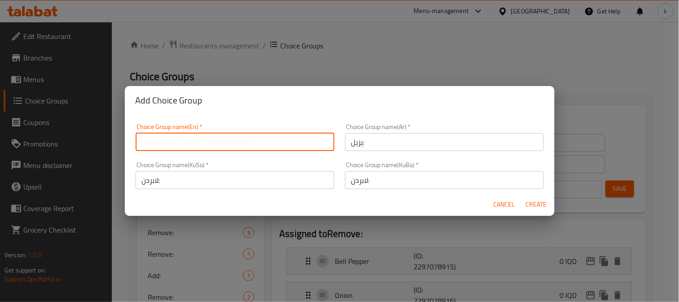
paste input "Remove:"
type input "Remove:"
click at [533, 205] on span "Create" at bounding box center [536, 204] width 21 height 11
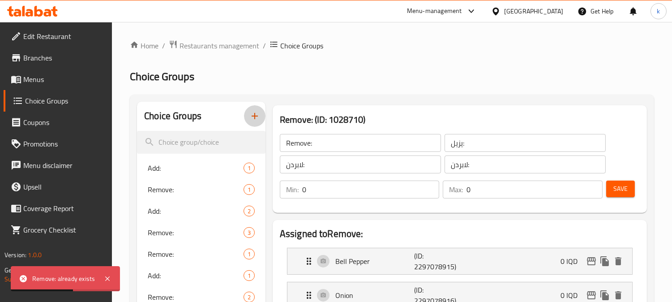
click at [252, 116] on icon "button" at bounding box center [255, 116] width 6 height 6
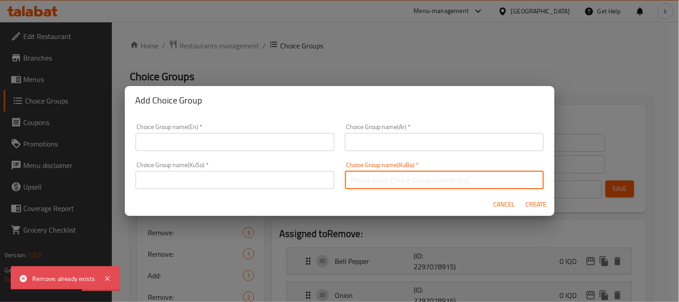
drag, startPoint x: 413, startPoint y: 185, endPoint x: 369, endPoint y: 189, distance: 45.0
click at [413, 185] on input "text" at bounding box center [444, 180] width 199 height 18
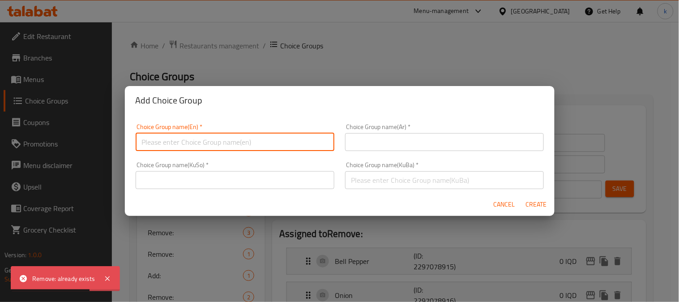
click at [230, 140] on input "text" at bounding box center [235, 142] width 199 height 18
paste input "Remove:"
click at [209, 141] on input "Remove:" at bounding box center [235, 142] width 199 height 18
type input "Remove:5"
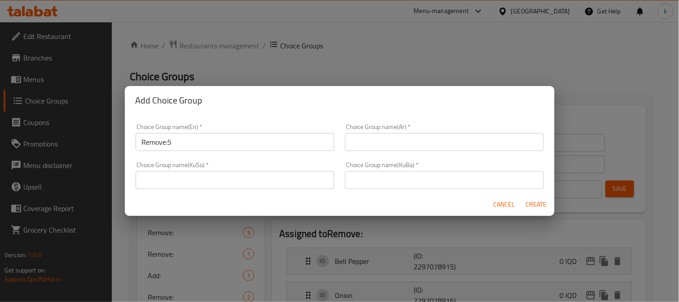
click at [389, 131] on div "Choice Group name(Ar)   * Choice Group name(Ar) *" at bounding box center [444, 137] width 199 height 27
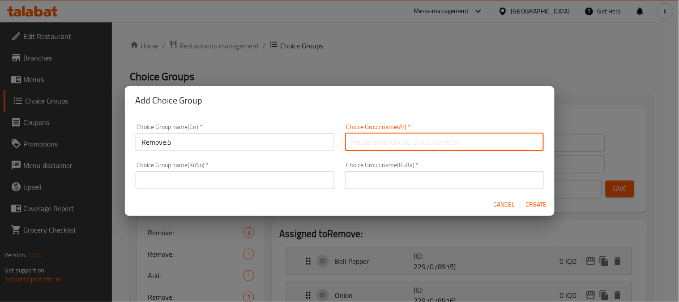
click at [389, 139] on input "text" at bounding box center [444, 142] width 199 height 18
paste input "يزيل:"
type input "يزيل:"
click at [373, 185] on input "text" at bounding box center [444, 180] width 199 height 18
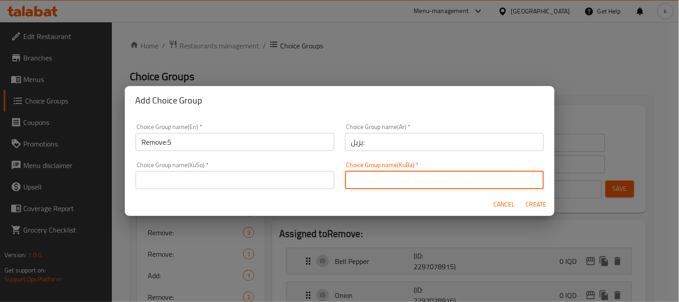
paste input "لابردن:"
type input "لابردن:"
click at [194, 180] on input "text" at bounding box center [235, 180] width 199 height 18
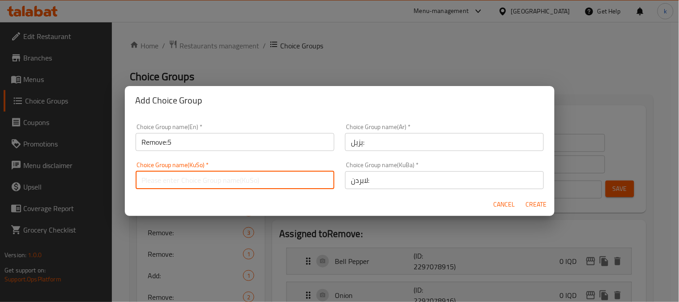
paste input "لابردن:"
type input "لابردن:"
click at [539, 207] on span "Create" at bounding box center [536, 204] width 21 height 11
type input "Remove:5"
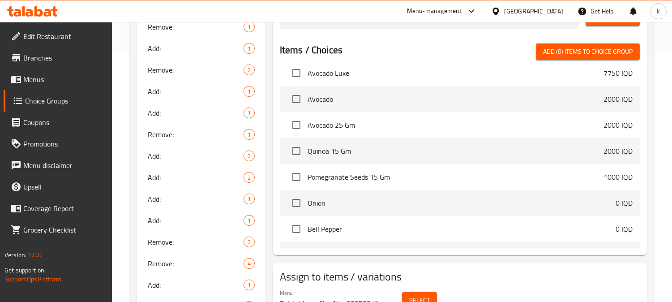
scroll to position [3289, 0]
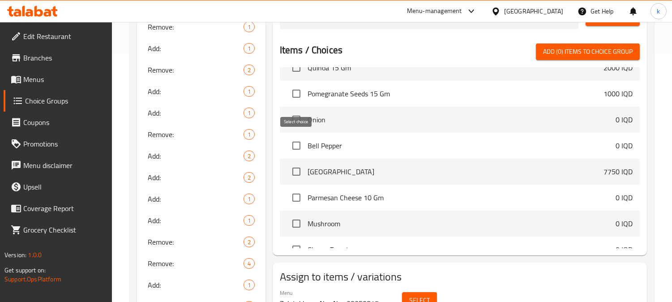
click at [292, 142] on input "checkbox" at bounding box center [296, 145] width 19 height 19
checkbox input "true"
click at [296, 114] on input "checkbox" at bounding box center [296, 119] width 19 height 19
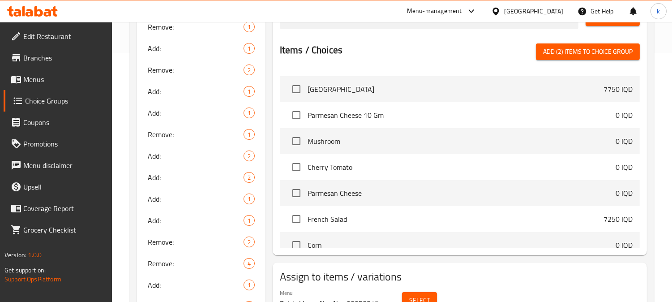
scroll to position [3040, 0]
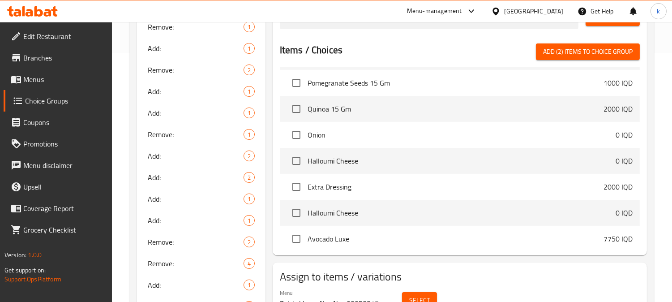
click at [571, 55] on span "Add (2) items to choice group" at bounding box center [588, 51] width 90 height 11
checkbox input "false"
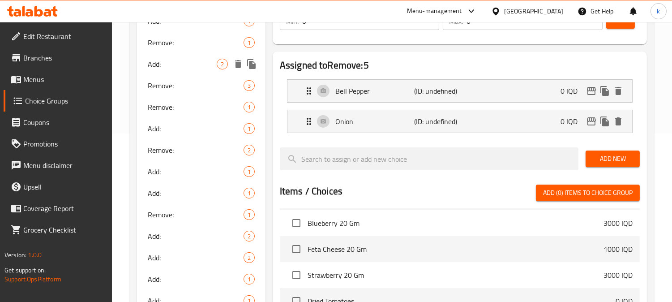
scroll to position [83, 0]
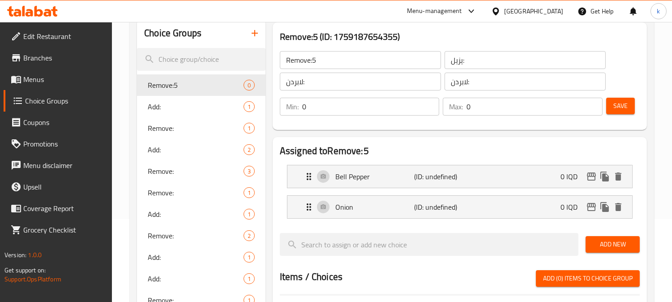
click at [611, 239] on span "Add New" at bounding box center [613, 244] width 40 height 11
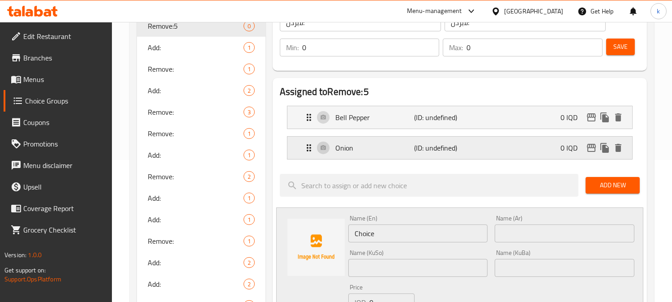
scroll to position [166, 0]
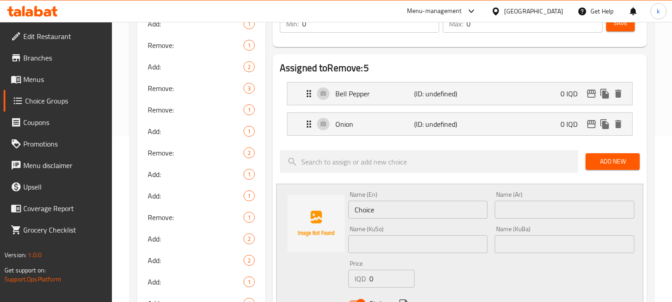
click at [393, 213] on input "Choice" at bounding box center [418, 210] width 140 height 18
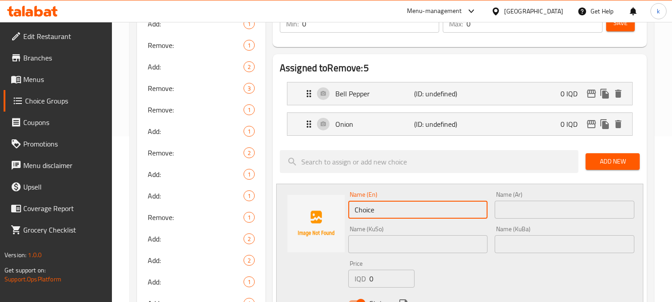
click at [543, 241] on input "text" at bounding box center [565, 244] width 140 height 18
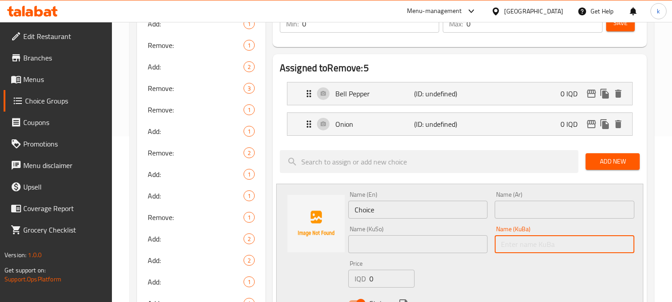
paste input "گێزەر"
type input "گێزەر"
click at [439, 251] on input "text" at bounding box center [418, 244] width 140 height 18
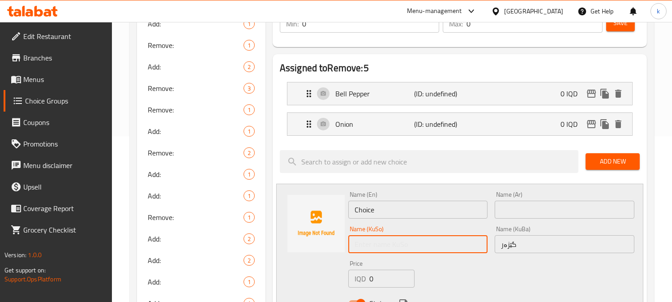
paste input "گێزەر"
type input "گێزەر"
click at [537, 218] on input "text" at bounding box center [565, 210] width 140 height 18
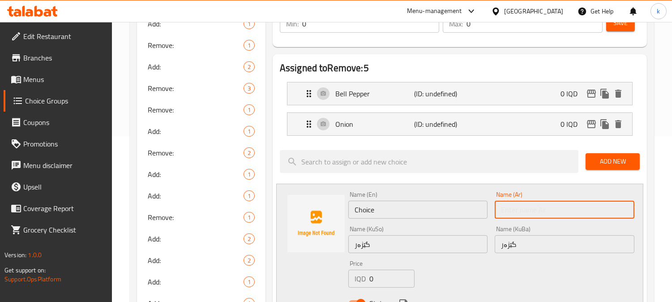
paste input "جزرة"
type input "جزر"
click at [402, 214] on input "Choice" at bounding box center [418, 210] width 140 height 18
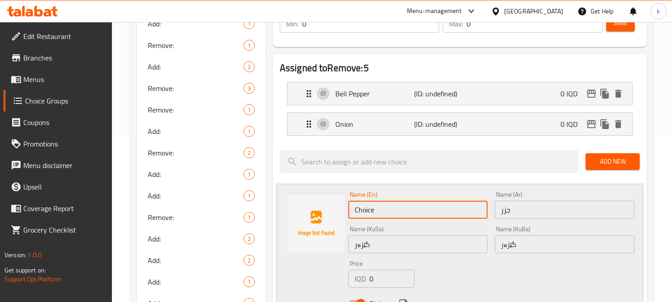
click at [402, 214] on input "Choice" at bounding box center [418, 210] width 140 height 18
paste input "arrot"
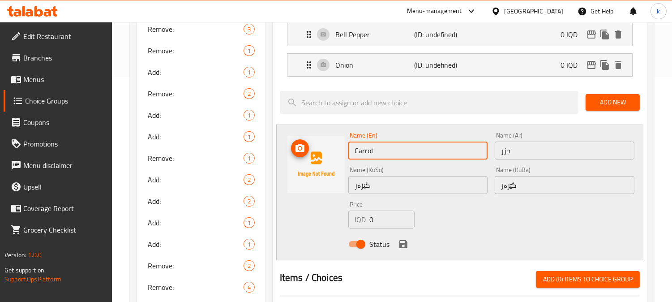
scroll to position [249, 0]
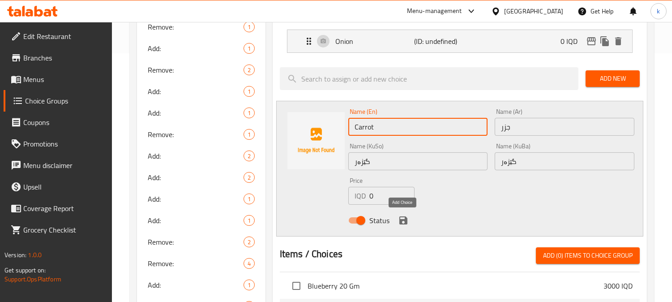
type input "Carrot"
click at [402, 219] on icon "save" at bounding box center [404, 220] width 8 height 8
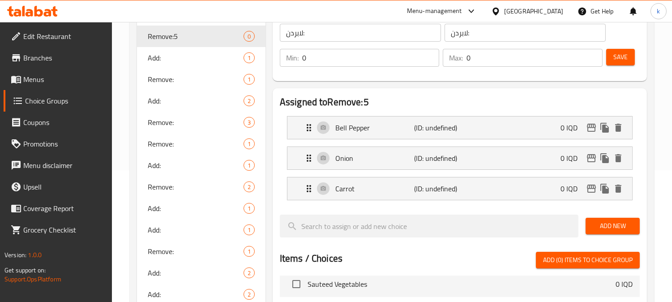
scroll to position [83, 0]
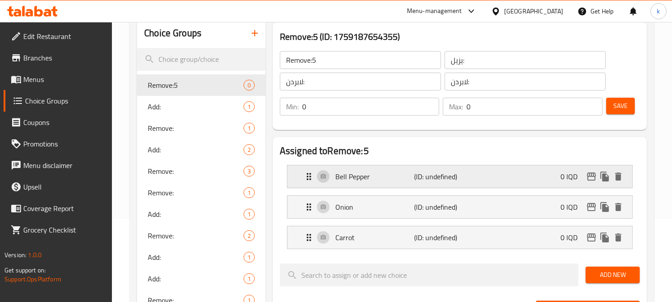
click at [422, 180] on p "(ID: undefined)" at bounding box center [440, 176] width 53 height 11
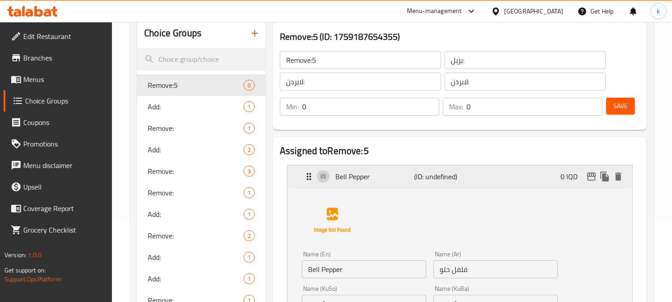
scroll to position [166, 0]
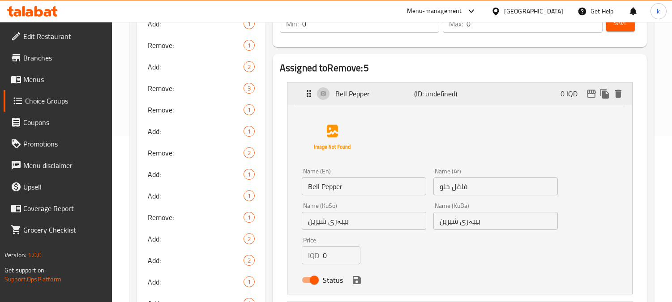
click at [408, 91] on p "Bell Pepper" at bounding box center [374, 93] width 79 height 11
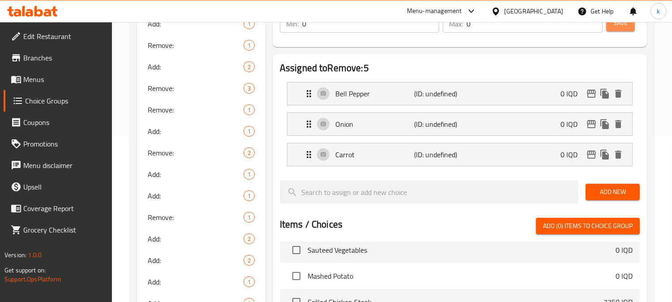
click at [619, 29] on button "Save" at bounding box center [620, 23] width 29 height 17
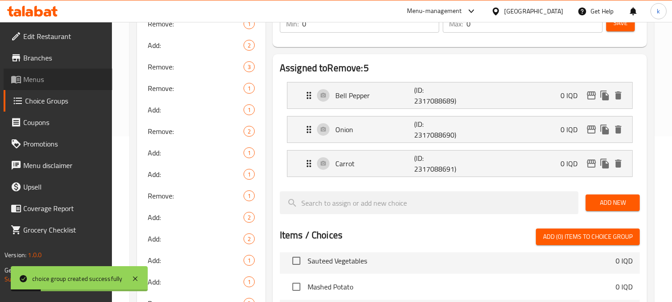
click at [51, 81] on span "Menus" at bounding box center [64, 79] width 82 height 11
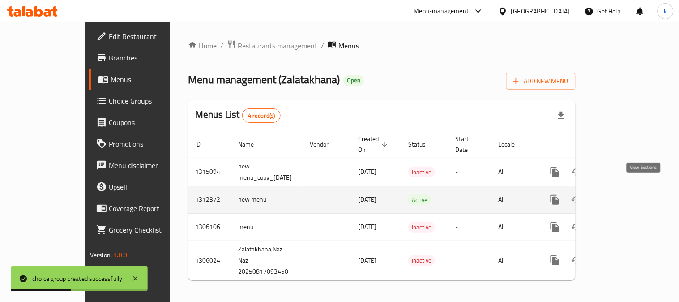
click at [631, 189] on link "enhanced table" at bounding box center [619, 199] width 21 height 21
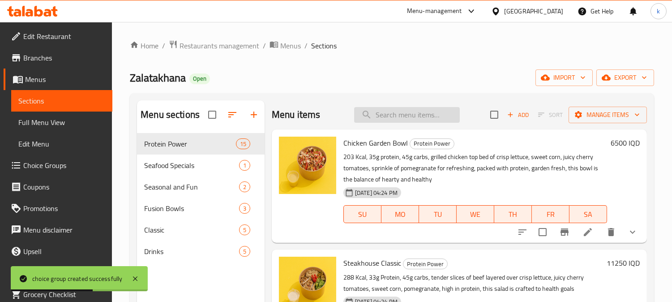
click at [397, 122] on input "search" at bounding box center [407, 115] width 106 height 16
paste input "Beef Entrecôte Supreme"
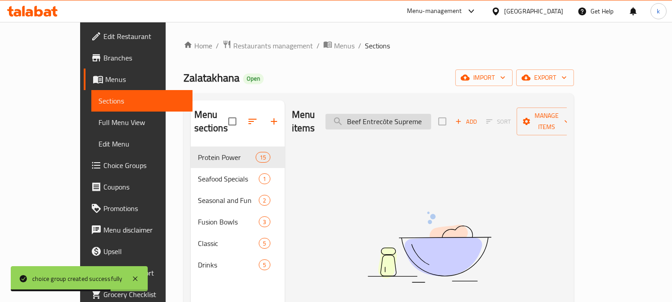
click at [413, 114] on input "Beef Entrecôte Supreme" at bounding box center [379, 122] width 106 height 16
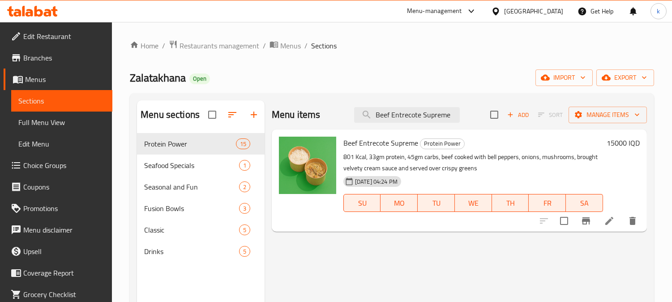
type input "Beef Entrecote Supreme"
click at [617, 224] on li at bounding box center [609, 221] width 25 height 16
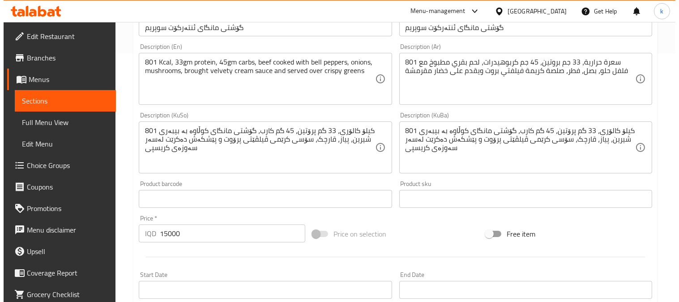
scroll to position [445, 0]
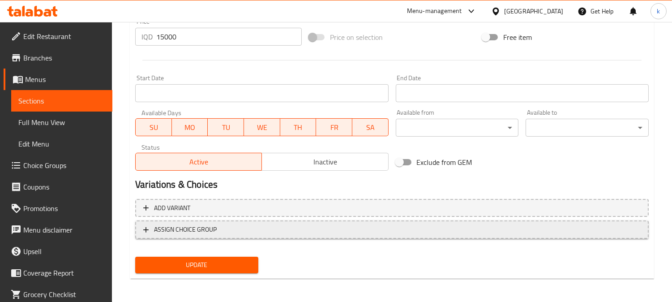
click at [298, 233] on span "ASSIGN CHOICE GROUP" at bounding box center [392, 229] width 498 height 11
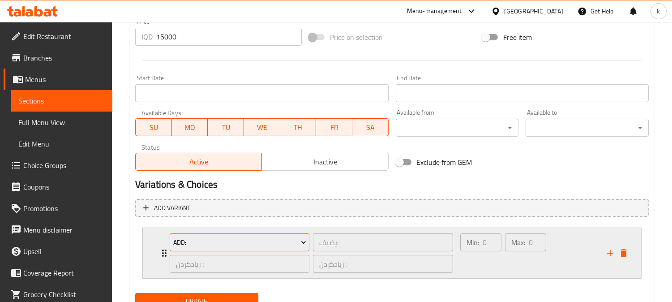
click at [296, 240] on span "Add:" at bounding box center [239, 242] width 133 height 11
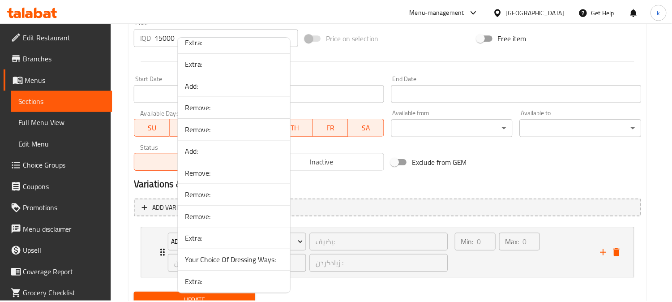
scroll to position [1309, 0]
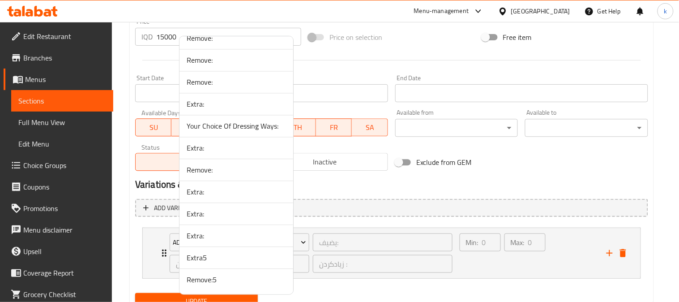
click at [245, 279] on span "Remove:5" at bounding box center [236, 280] width 99 height 11
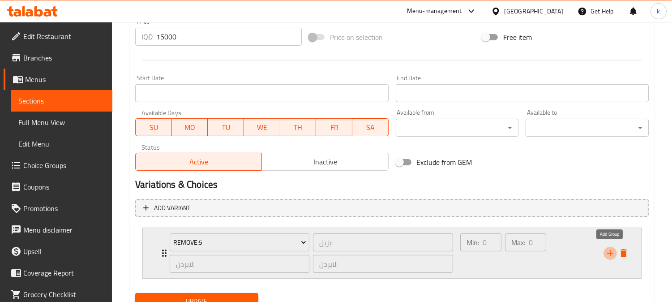
click at [606, 251] on icon "add" at bounding box center [610, 253] width 11 height 11
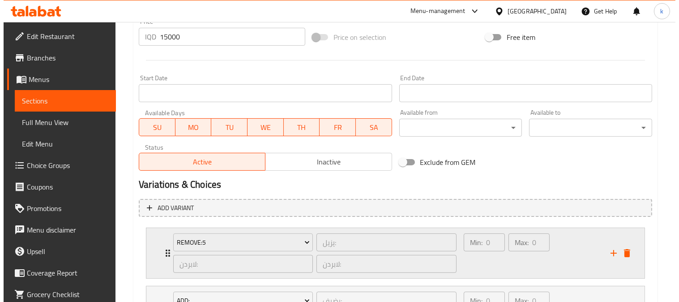
scroll to position [540, 0]
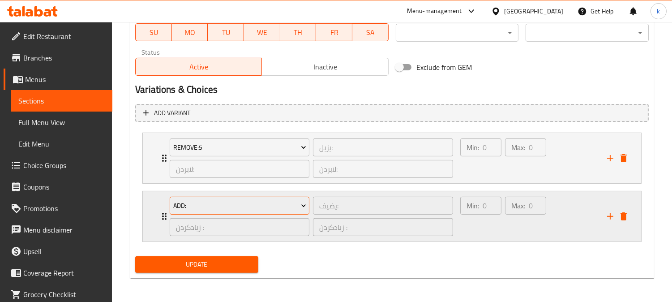
click at [295, 207] on span "Add:" at bounding box center [239, 205] width 133 height 11
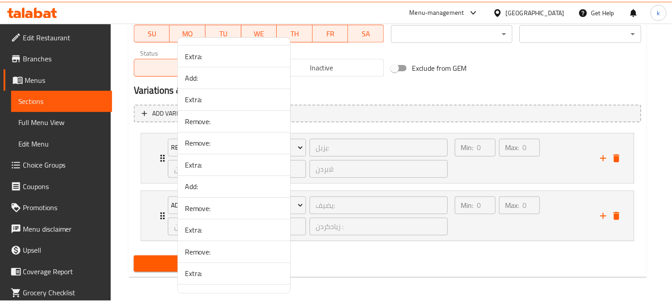
scroll to position [1309, 0]
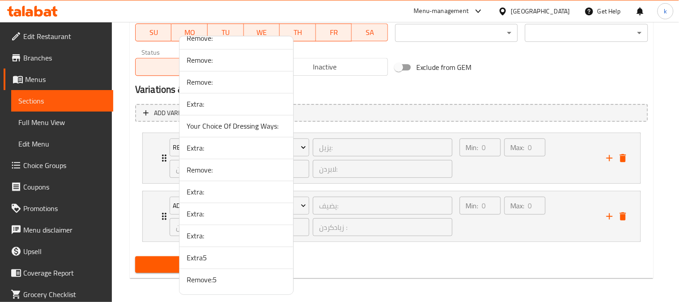
click at [221, 257] on span "Extra5" at bounding box center [236, 258] width 99 height 11
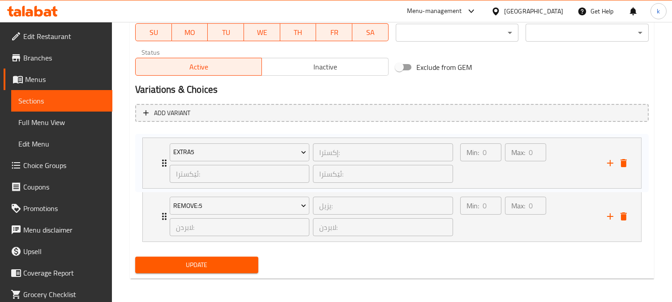
drag, startPoint x: 160, startPoint y: 215, endPoint x: 161, endPoint y: 160, distance: 55.5
click at [161, 160] on div "Remove:5 يزيل: ​ لابردن: ​ لابردن: ​ Min: 0 ​ Max: 0 ​ Bell Pepper (ID: 2317088…" at bounding box center [392, 187] width 514 height 116
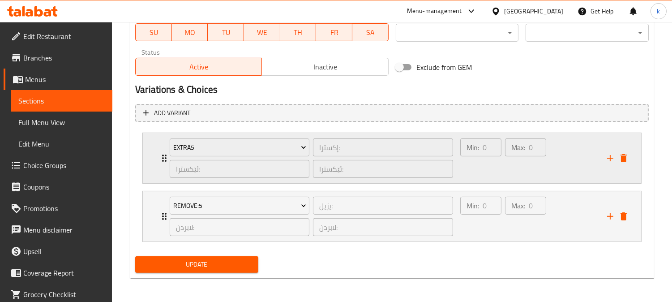
click at [477, 167] on div "Min: 0 ​" at bounding box center [481, 158] width 45 height 43
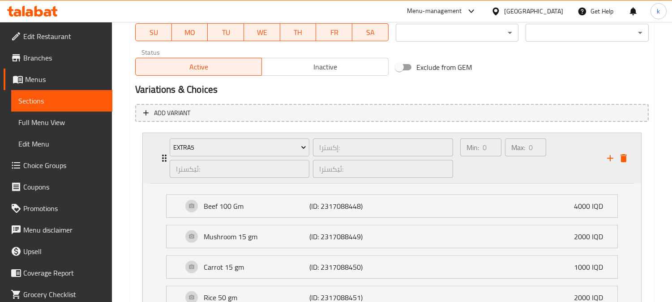
scroll to position [623, 0]
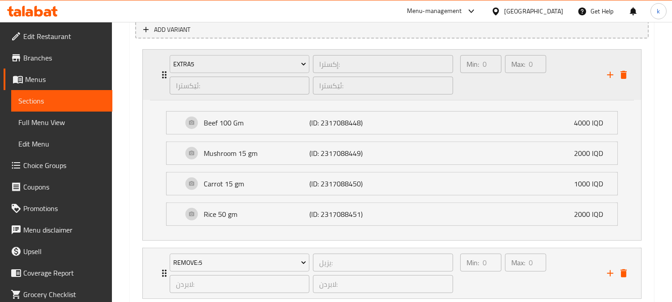
click at [477, 86] on div "Min: 0 ​" at bounding box center [481, 74] width 45 height 43
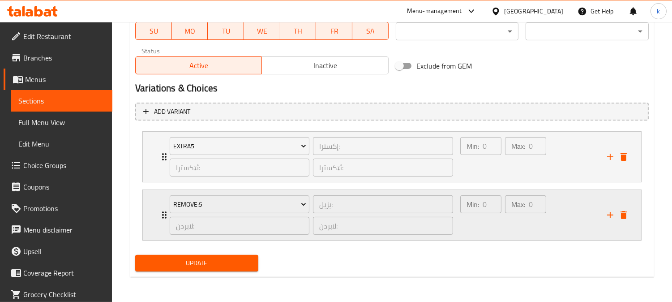
scroll to position [540, 0]
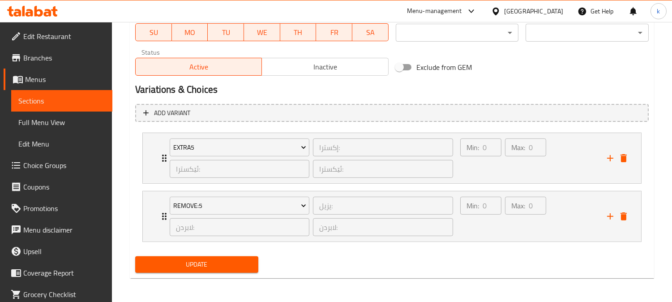
click at [217, 264] on span "Update" at bounding box center [196, 264] width 109 height 11
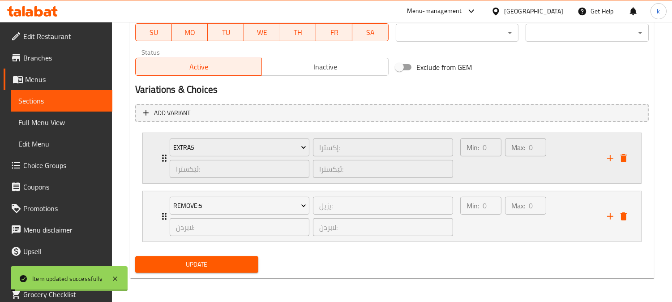
click at [493, 172] on div "Min: 0 ​" at bounding box center [481, 158] width 45 height 43
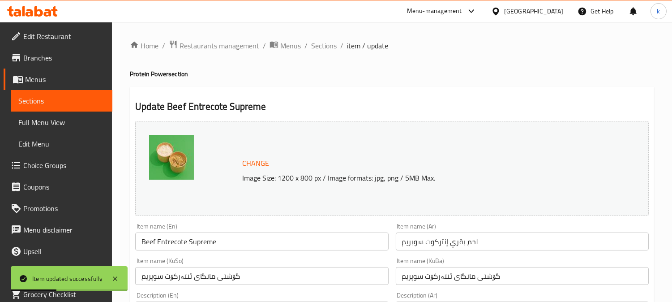
scroll to position [83, 0]
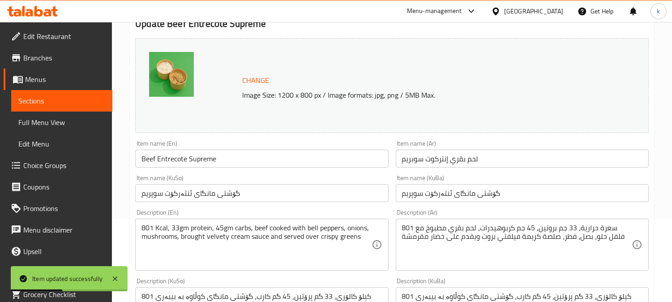
click at [217, 154] on input "Beef Entrecote Supreme" at bounding box center [261, 159] width 253 height 18
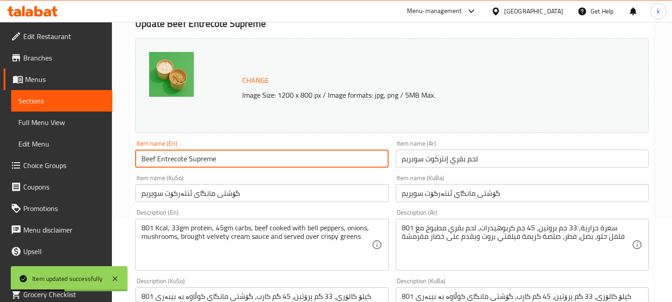
click at [217, 154] on input "Beef Entrecote Supreme" at bounding box center [261, 159] width 253 height 18
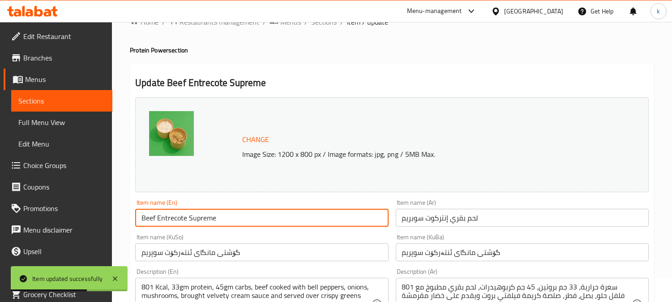
scroll to position [0, 0]
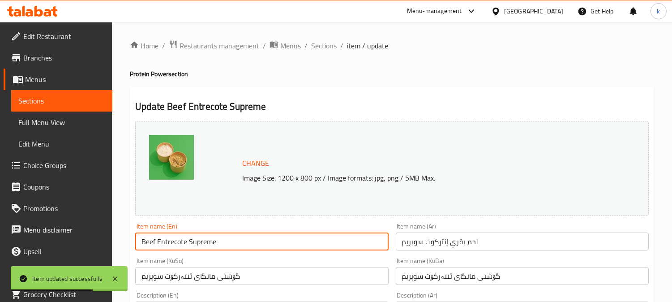
click at [323, 45] on span "Sections" at bounding box center [324, 45] width 26 height 11
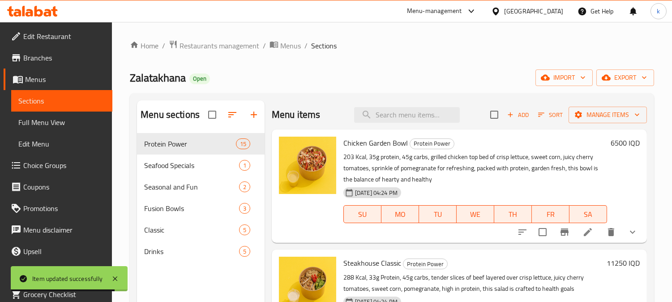
click at [48, 117] on span "Full Menu View" at bounding box center [61, 122] width 87 height 11
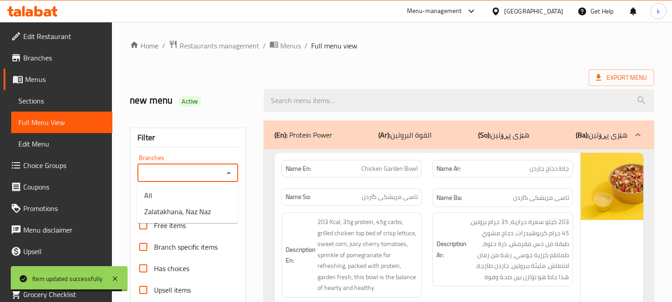
click at [191, 173] on input "Branches" at bounding box center [180, 173] width 81 height 13
click at [202, 209] on span "Zalatakhana, Naz Naz" at bounding box center [177, 211] width 67 height 11
type input "Zalatakhana, Naz Naz"
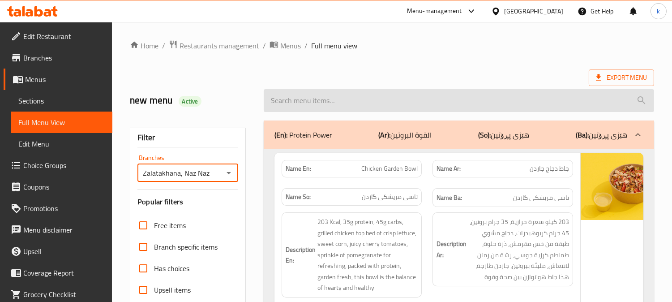
click at [328, 107] on input "search" at bounding box center [459, 100] width 391 height 23
paste input "Beef Entrecote Supreme"
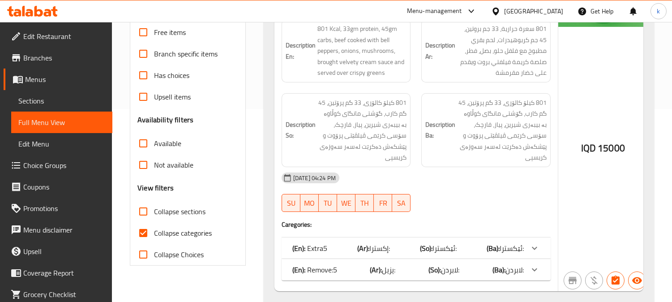
scroll to position [207, 0]
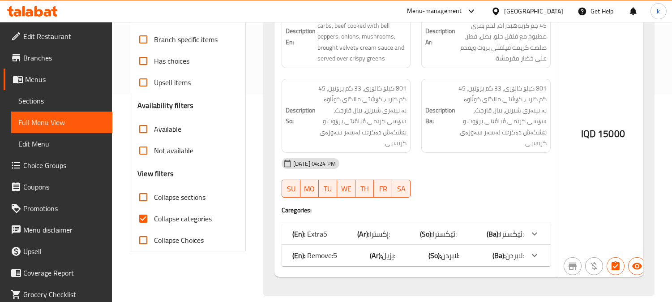
type input "Beef Entrecote Supreme"
click at [160, 211] on label "Collapse categories" at bounding box center [172, 218] width 79 height 21
click at [154, 211] on input "Collapse categories" at bounding box center [143, 218] width 21 height 21
checkbox input "false"
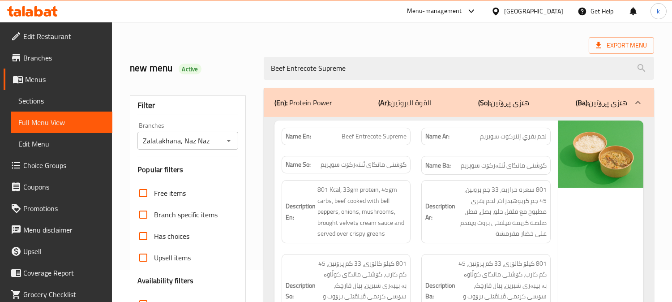
scroll to position [0, 0]
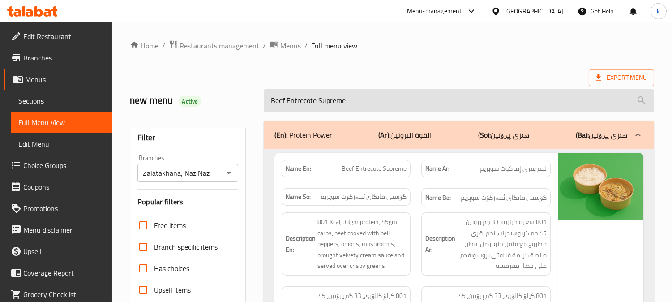
click at [337, 97] on input "Beef Entrecote Supreme" at bounding box center [459, 100] width 391 height 23
paste input "Mumbai Beef Classic"
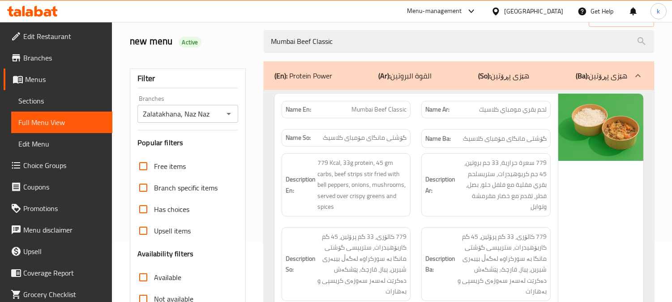
scroll to position [83, 0]
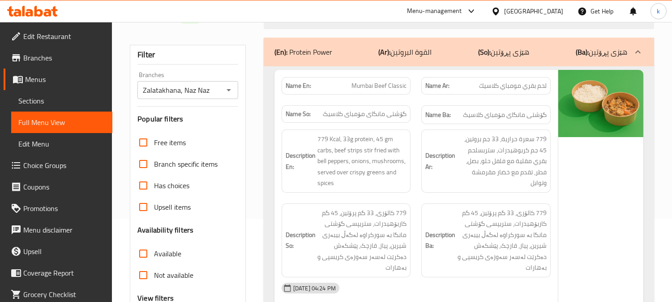
type input "Mumbai Beef Classic"
click at [46, 104] on span "Sections" at bounding box center [61, 100] width 87 height 11
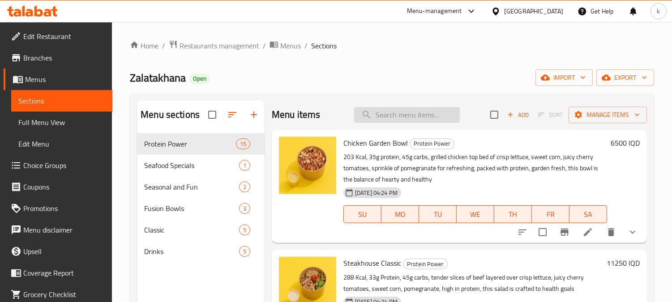
click at [406, 109] on input "search" at bounding box center [407, 115] width 106 height 16
paste input "Mumbai Beef Classic"
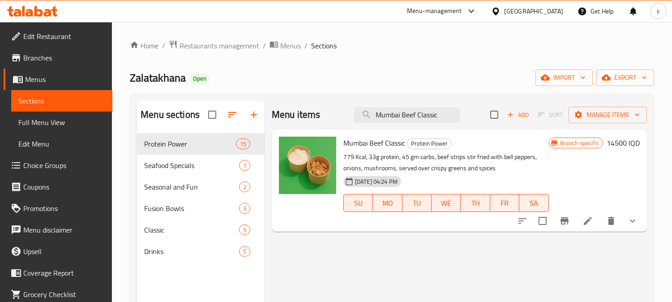
type input "Mumbai Beef Classic"
click at [578, 222] on li at bounding box center [588, 221] width 25 height 16
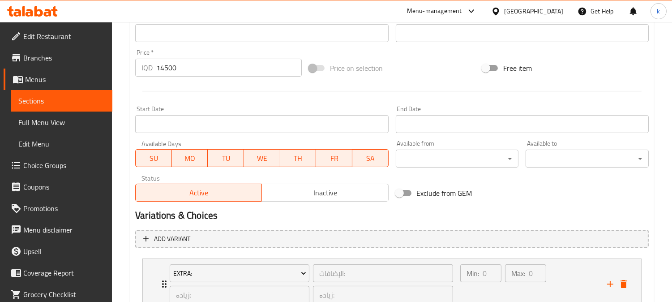
scroll to position [540, 0]
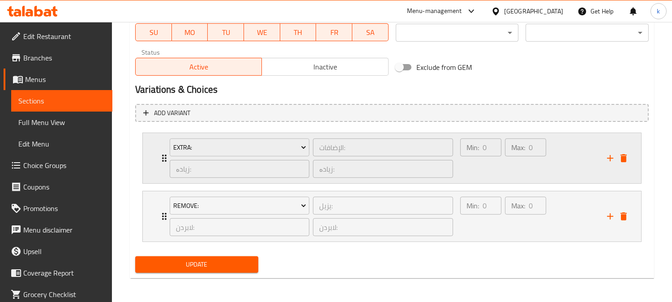
click at [482, 166] on div "Min: 0 ​" at bounding box center [481, 158] width 45 height 43
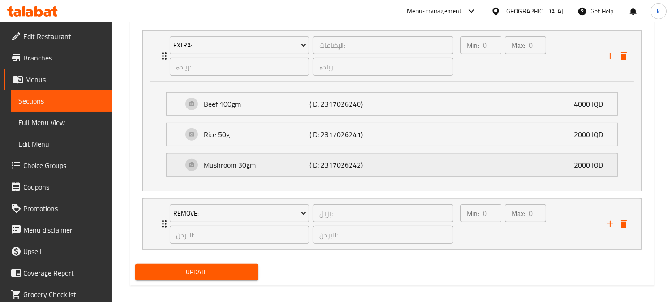
scroll to position [650, 0]
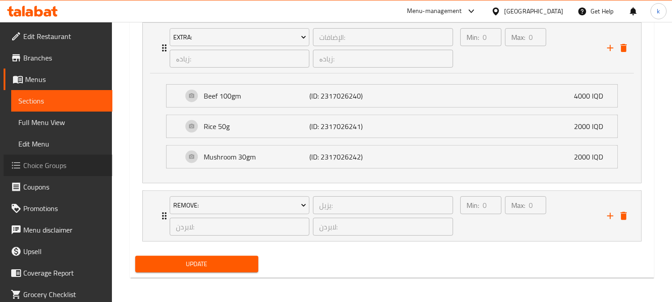
click at [64, 161] on span "Choice Groups" at bounding box center [64, 165] width 82 height 11
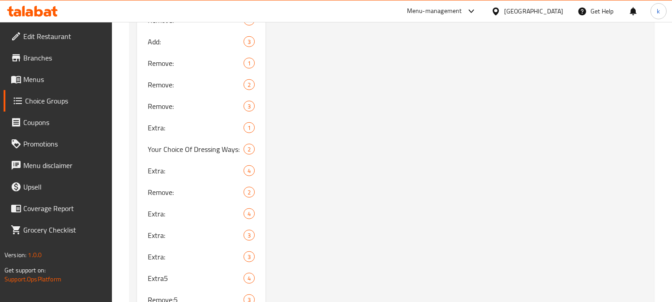
scroll to position [1409, 0]
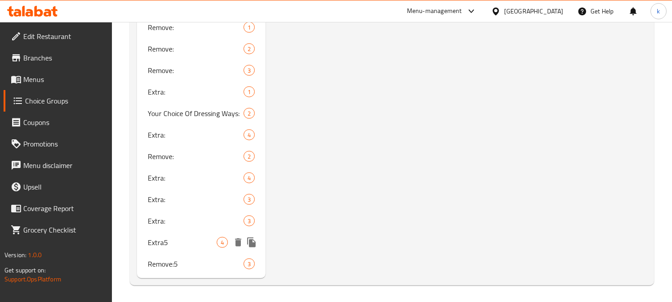
click at [205, 237] on span "Extra5" at bounding box center [182, 242] width 69 height 11
type input "Extra5"
type input "إكسترا:"
type input "ئێکسترا:"
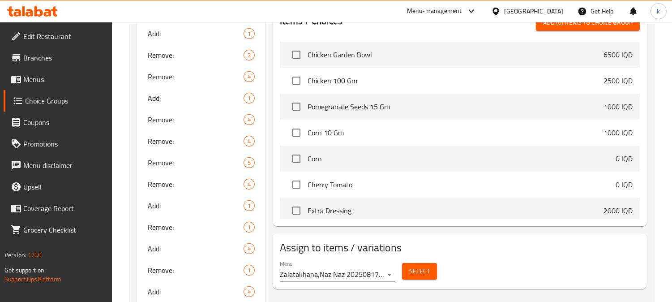
scroll to position [0, 0]
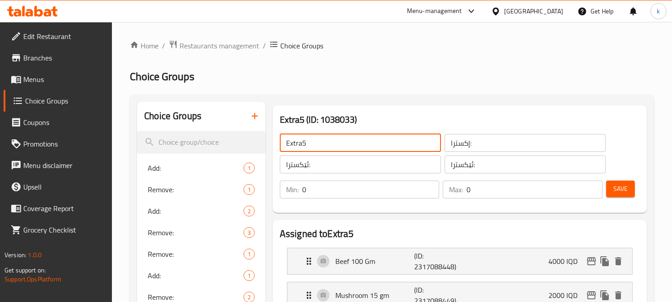
click at [337, 145] on input "Extra5" at bounding box center [360, 143] width 161 height 18
click at [614, 185] on span "Save" at bounding box center [621, 188] width 14 height 11
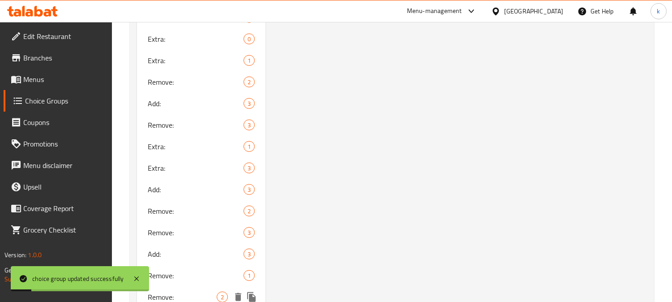
scroll to position [1409, 0]
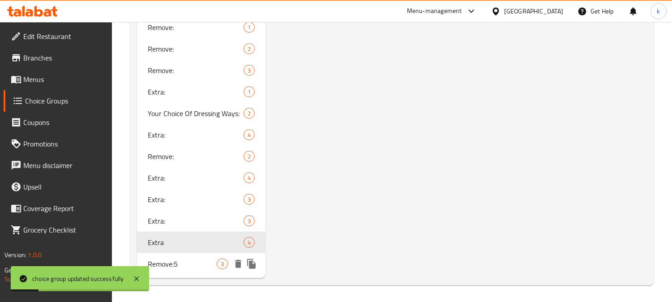
click at [185, 270] on div "Remove:5 3" at bounding box center [201, 263] width 129 height 21
type input "Remove:5"
type input "يزيل:"
type input "لابردن:"
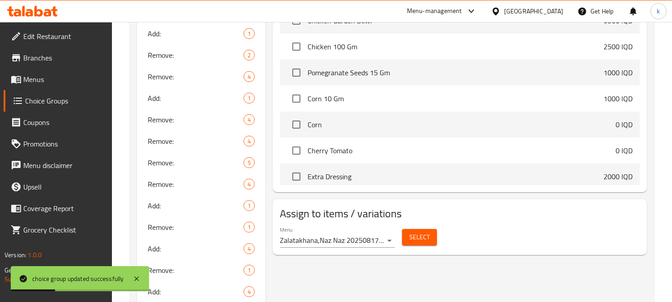
scroll to position [0, 0]
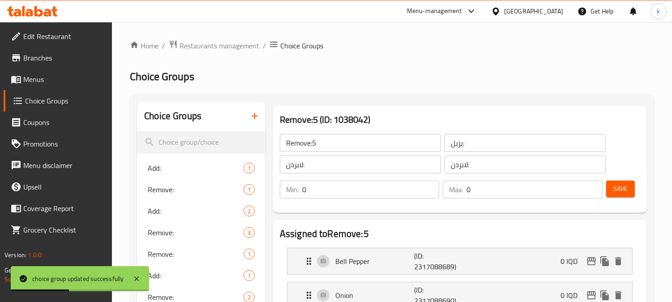
click at [335, 141] on input "Remove:5" at bounding box center [360, 143] width 161 height 18
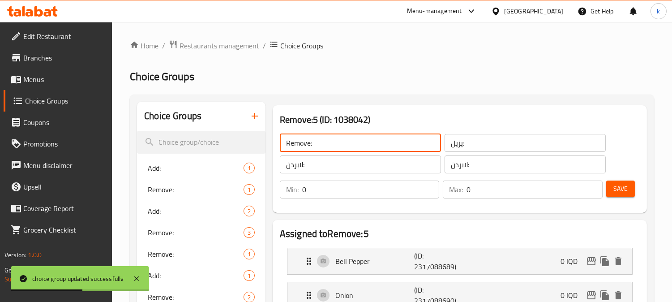
type input "Remove:"
drag, startPoint x: 615, startPoint y: 187, endPoint x: 590, endPoint y: 187, distance: 25.5
click at [615, 187] on span "Save" at bounding box center [621, 188] width 14 height 11
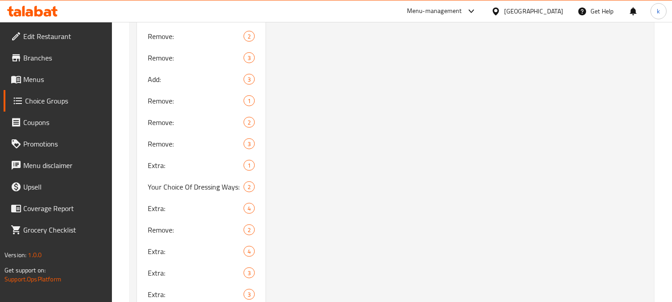
scroll to position [1409, 0]
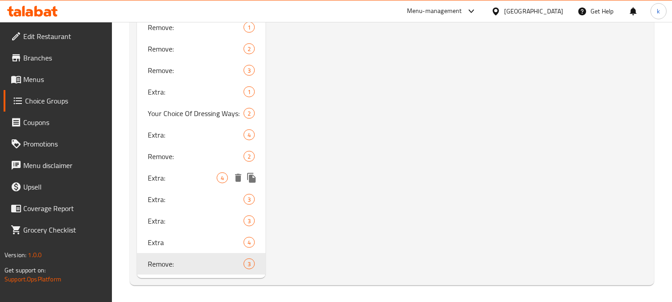
click at [193, 174] on span "Extra:" at bounding box center [182, 177] width 69 height 11
type input "Extra:"
type input "إكسترا:"
type input "ئێکسترا:"
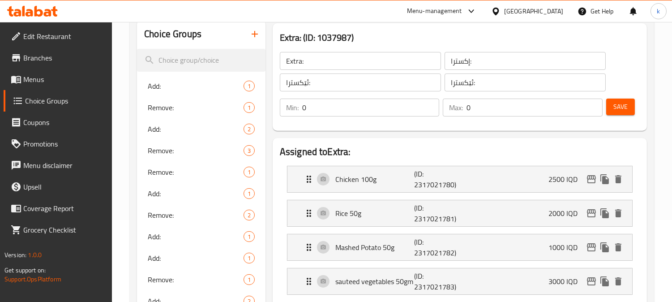
scroll to position [0, 0]
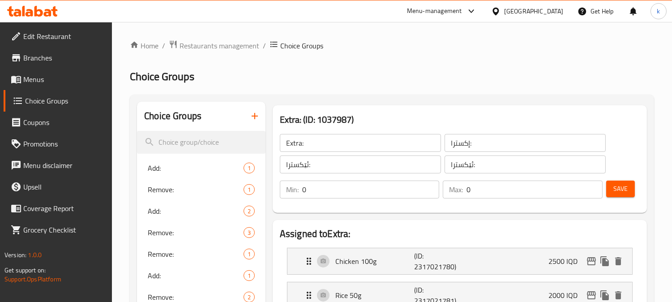
click at [347, 143] on input "Extra:" at bounding box center [360, 143] width 161 height 18
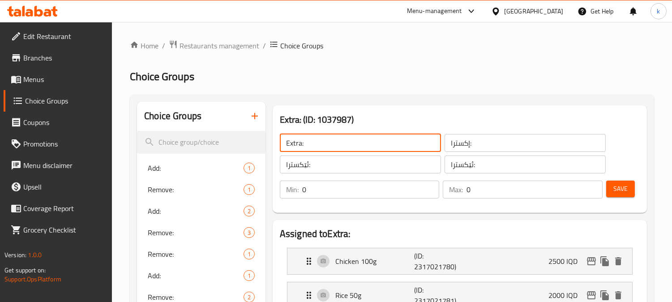
click at [347, 143] on input "Extra:" at bounding box center [360, 143] width 161 height 18
click at [358, 149] on input "Extra:" at bounding box center [360, 143] width 161 height 18
click at [252, 121] on icon "button" at bounding box center [254, 116] width 11 height 11
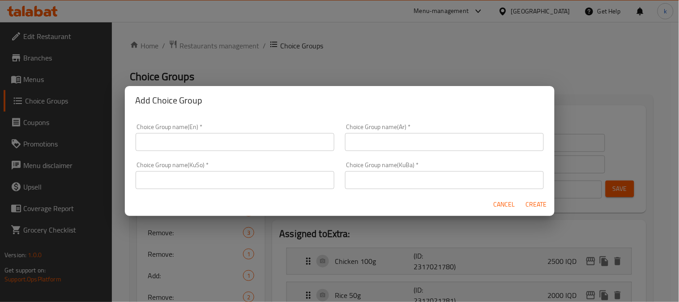
click at [418, 166] on div "Choice Group name(KuBa)   * Choice Group name(KuBa) *" at bounding box center [444, 175] width 199 height 27
click at [409, 185] on input "text" at bounding box center [444, 180] width 199 height 18
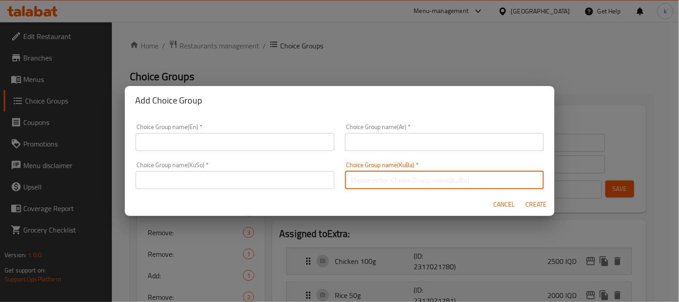
paste input "ئێکسترا"
type input "ئێکسترا:"
click at [231, 169] on div "Choice Group name(KuSo)   * Choice Group name(KuSo) *" at bounding box center [235, 175] width 199 height 27
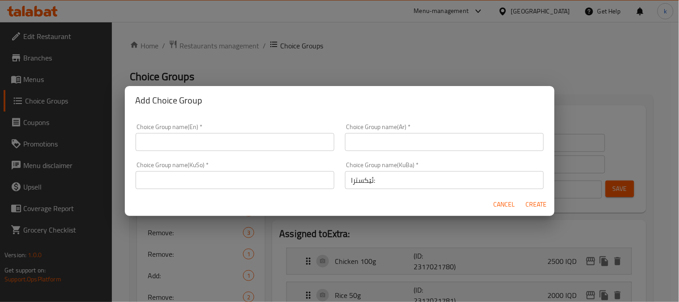
click at [229, 180] on input "text" at bounding box center [235, 180] width 199 height 18
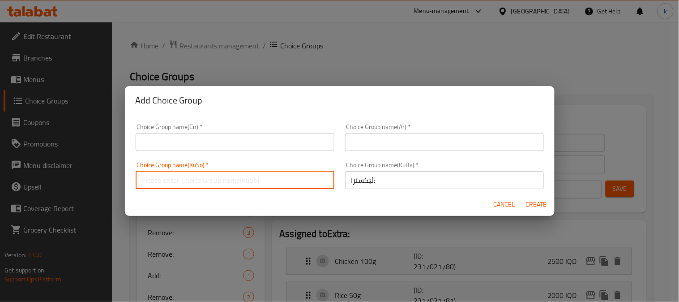
paste input "Extra"
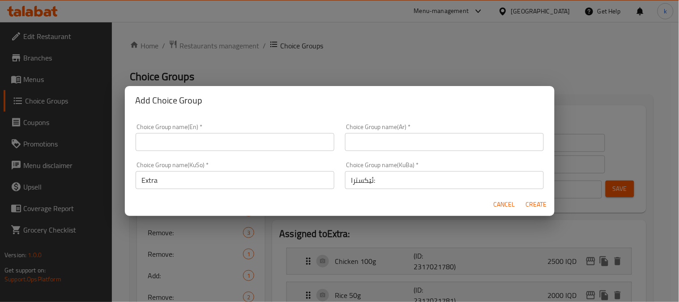
drag, startPoint x: 198, startPoint y: 189, endPoint x: 145, endPoint y: 180, distance: 54.6
click at [145, 180] on div "Choice Group name(KuSo)   * Extra Choice Group name(KuSo) *" at bounding box center [235, 175] width 210 height 38
drag, startPoint x: 179, startPoint y: 182, endPoint x: 78, endPoint y: 180, distance: 100.8
click at [78, 179] on div "Add Choice Group Choice Group name(En)   * Choice Group name(En) * Choice Group…" at bounding box center [339, 151] width 679 height 302
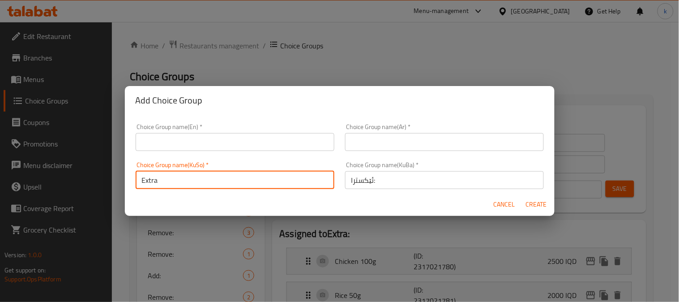
paste input "ئێکسترا"
type input "ئێکسترا:"
click at [404, 130] on div "Choice Group name(Ar)   * Choice Group name(Ar) *" at bounding box center [444, 137] width 199 height 27
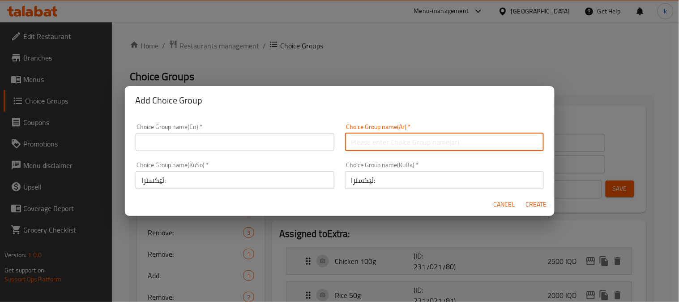
click at [402, 145] on input "text" at bounding box center [444, 142] width 199 height 18
paste input "إكسترا"
type input "إكسترا:"
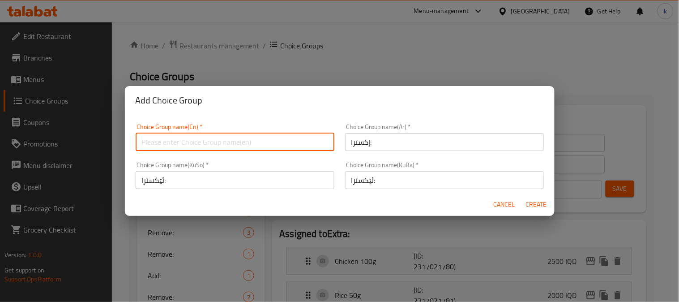
click at [207, 140] on input "text" at bounding box center [235, 142] width 199 height 18
paste input "Extra"
type input "Extra:55"
click at [535, 208] on span "Create" at bounding box center [536, 204] width 21 height 11
type input "Extra:55"
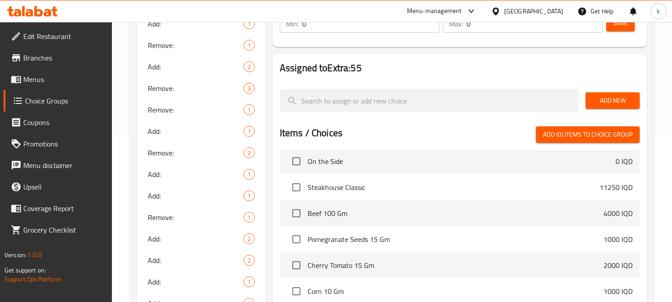
scroll to position [249, 0]
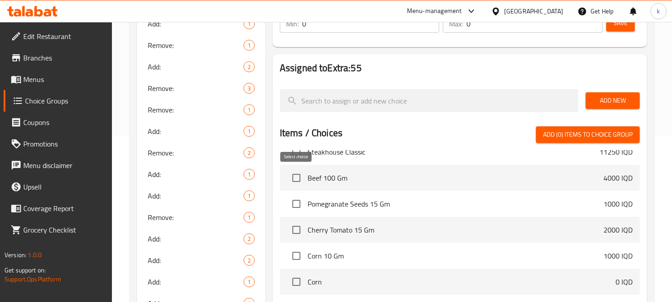
click at [289, 174] on input "checkbox" at bounding box center [296, 177] width 19 height 19
checkbox input "true"
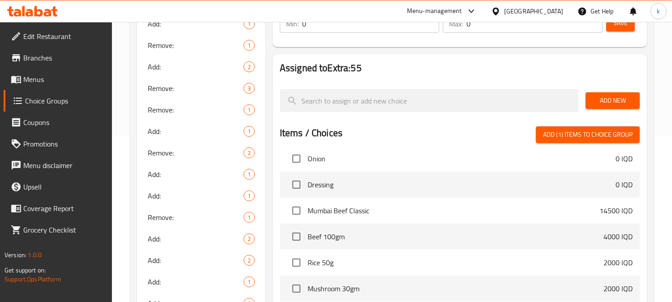
scroll to position [1161, 0]
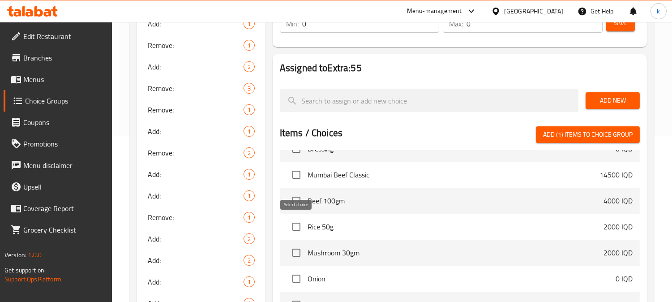
click at [294, 225] on input "checkbox" at bounding box center [296, 226] width 19 height 19
checkbox input "true"
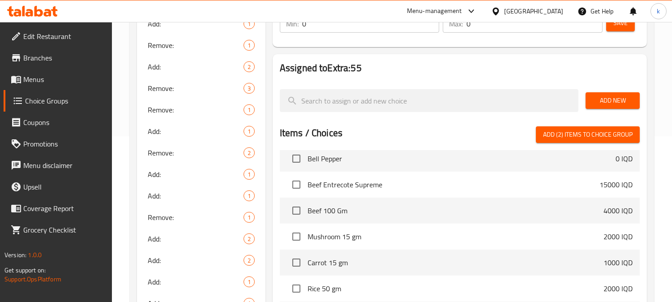
scroll to position [1327, 0]
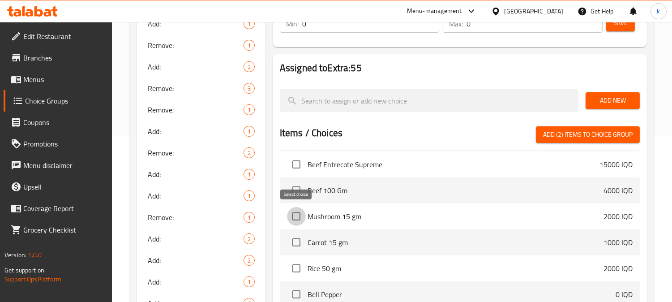
click at [300, 215] on input "checkbox" at bounding box center [296, 216] width 19 height 19
checkbox input "true"
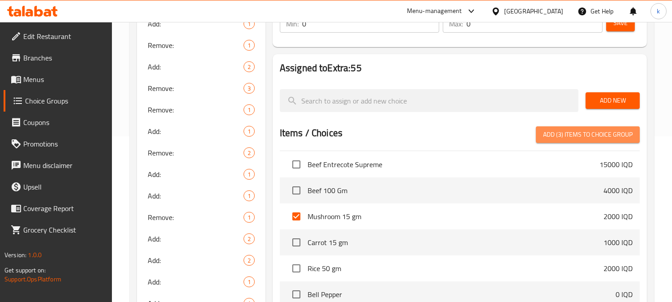
click at [607, 131] on span "Add (3) items to choice group" at bounding box center [588, 134] width 90 height 11
checkbox input "false"
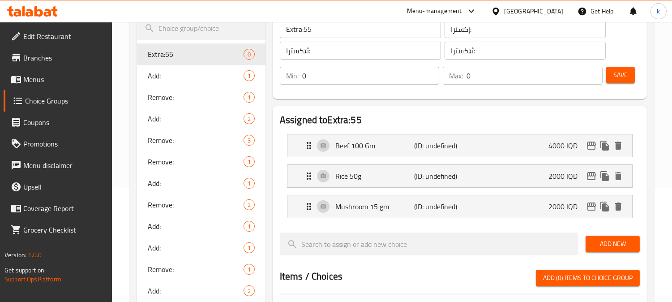
scroll to position [83, 0]
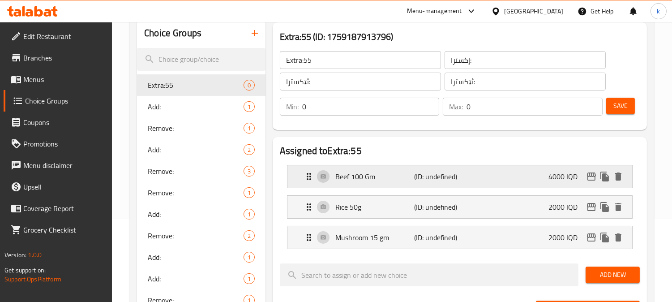
click at [365, 176] on p "Beef 100 Gm" at bounding box center [374, 176] width 79 height 11
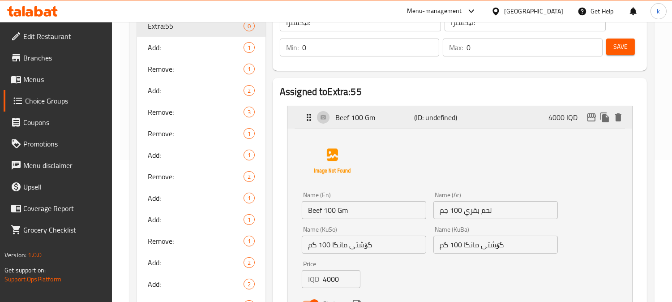
scroll to position [166, 0]
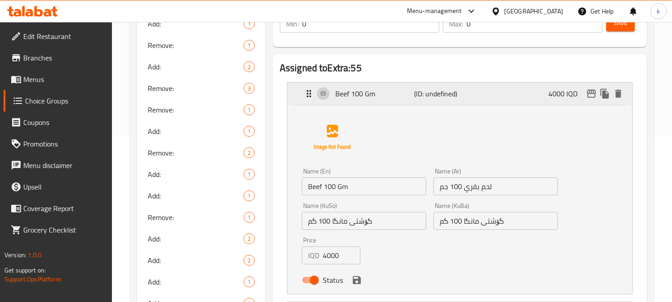
click at [407, 88] on p "Beef 100 Gm" at bounding box center [374, 93] width 79 height 11
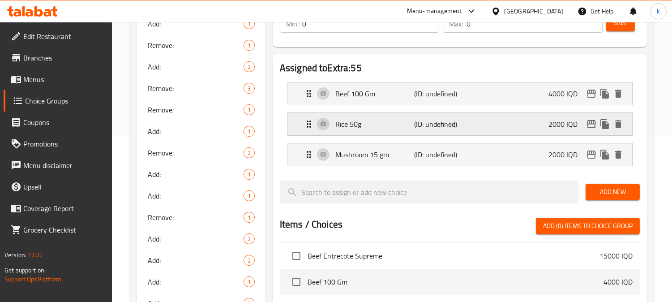
click at [373, 132] on div "Rice 50g (ID: undefined) 2000 IQD" at bounding box center [463, 124] width 318 height 22
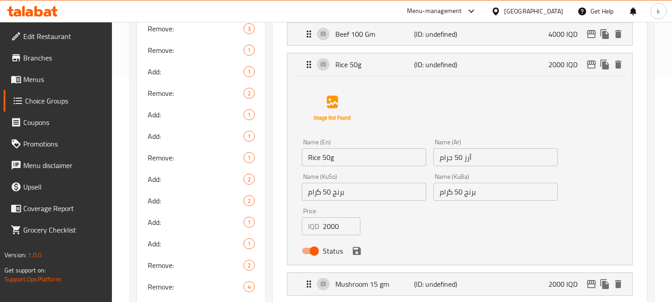
scroll to position [249, 0]
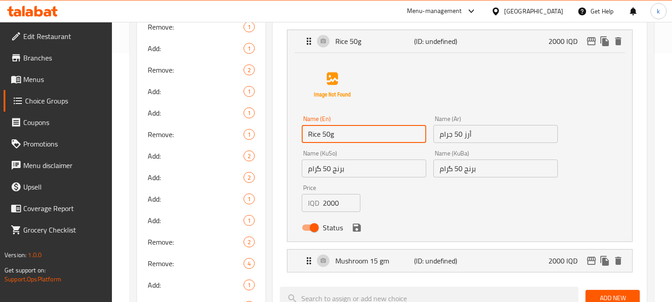
click at [358, 132] on input "Rice 50g" at bounding box center [364, 134] width 125 height 18
type input "Rice 50 gm"
click at [312, 166] on input "برنج 50 گرام" at bounding box center [364, 168] width 125 height 18
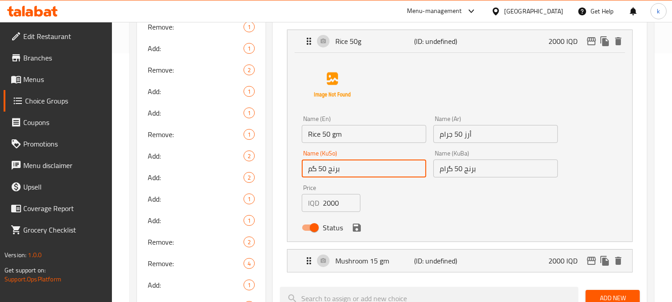
click at [327, 167] on input "برنج 50 گم" at bounding box center [364, 168] width 125 height 18
type input "برنج 50 گم"
click at [459, 172] on input "برنج 50 گرام" at bounding box center [496, 168] width 125 height 18
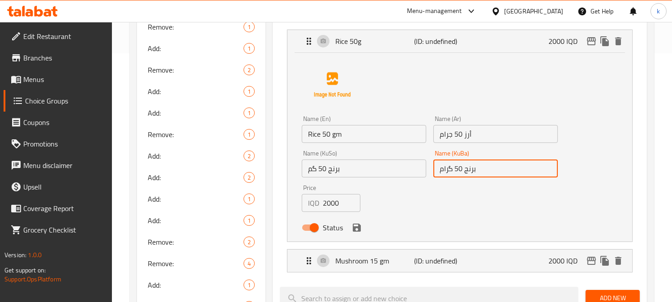
click at [459, 172] on input "برنج 50 گرام" at bounding box center [496, 168] width 125 height 18
paste input "text"
click at [357, 228] on icon "save" at bounding box center [357, 227] width 11 height 11
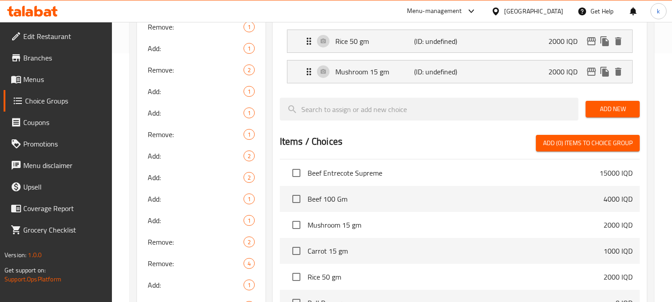
type input "برنج 50 گم"
click at [378, 80] on div "Mushroom 15 gm (ID: undefined) 2000 IQD" at bounding box center [463, 71] width 318 height 22
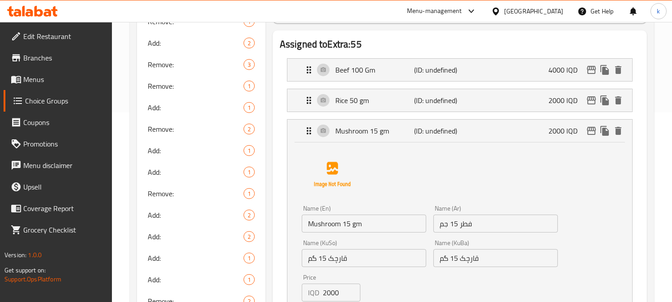
scroll to position [166, 0]
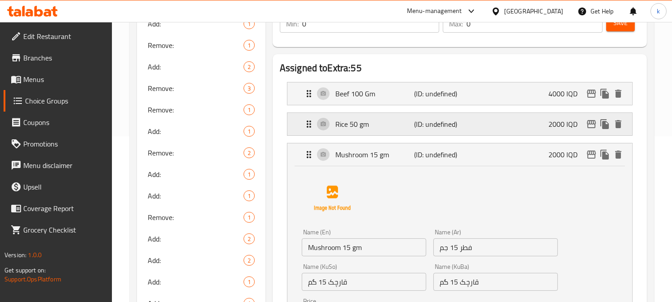
click at [373, 123] on p "Rice 50 gm" at bounding box center [374, 124] width 79 height 11
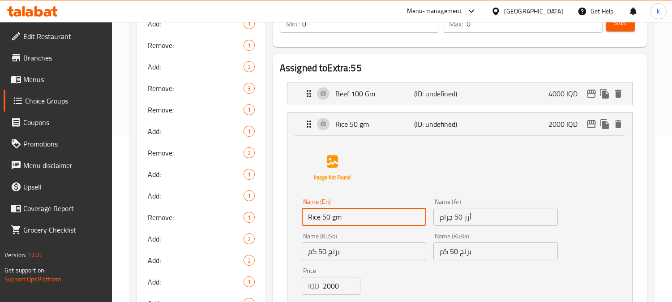
click at [335, 217] on input "Rice 50 gm" at bounding box center [364, 217] width 125 height 18
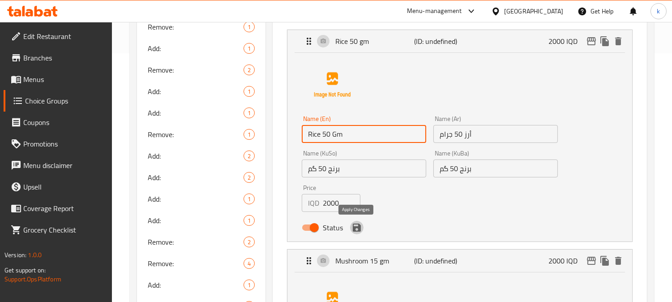
click at [360, 229] on icon "save" at bounding box center [357, 227] width 8 height 8
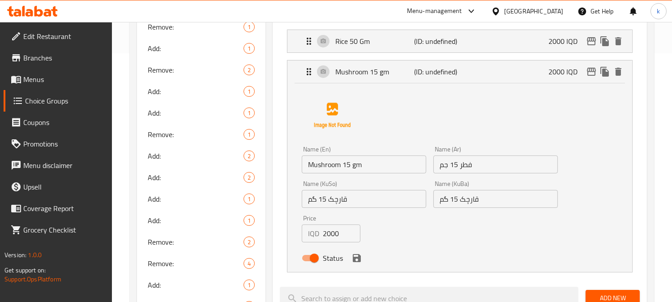
type input "Rice 50 Gm"
click at [364, 72] on p "Mushroom 15 gm" at bounding box center [374, 71] width 79 height 11
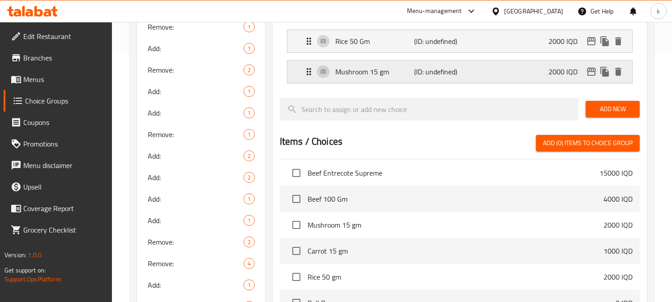
click at [365, 66] on p "Mushroom 15 gm" at bounding box center [374, 71] width 79 height 11
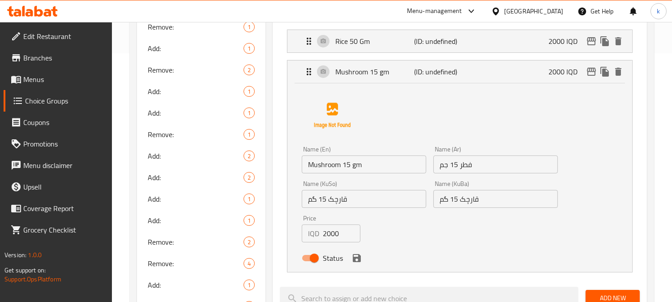
drag, startPoint x: 356, startPoint y: 167, endPoint x: 411, endPoint y: 177, distance: 56.0
click at [357, 167] on input "Mushroom 15 gm" at bounding box center [364, 164] width 125 height 18
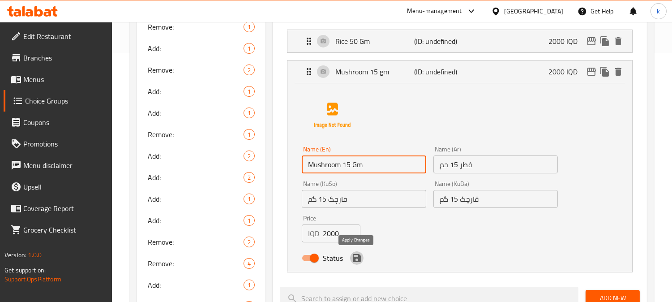
click at [357, 258] on icon "save" at bounding box center [357, 258] width 11 height 11
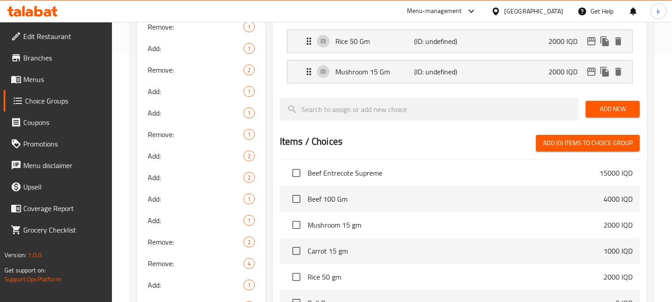
type input "Mushroom 15 Gm"
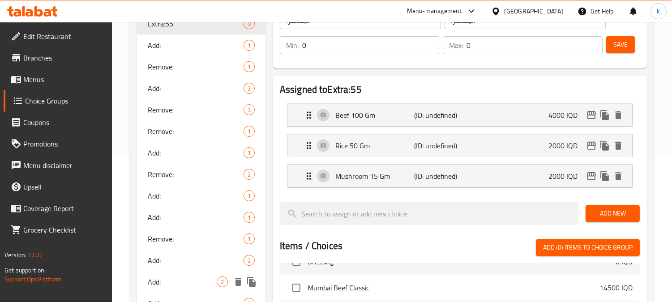
scroll to position [83, 0]
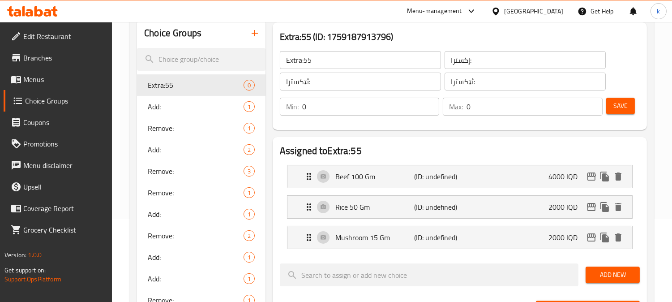
click at [613, 98] on button "Save" at bounding box center [620, 106] width 29 height 17
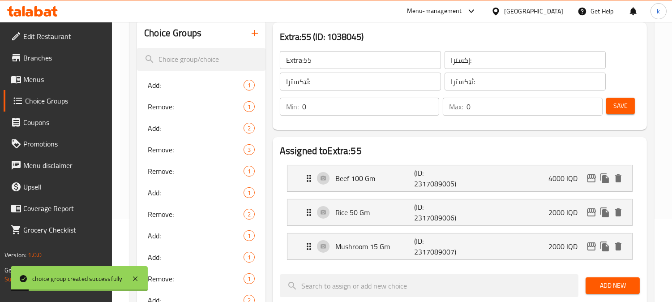
click at [29, 81] on span "Menus" at bounding box center [64, 79] width 82 height 11
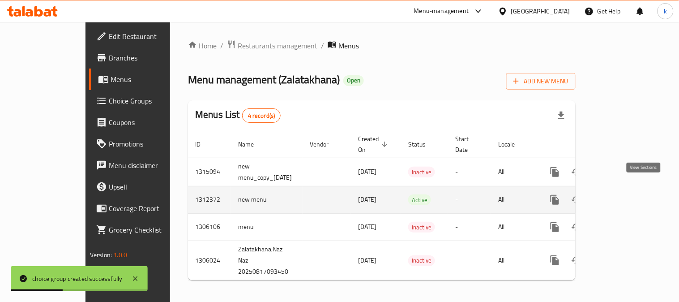
click at [625, 194] on icon "enhanced table" at bounding box center [619, 199] width 11 height 11
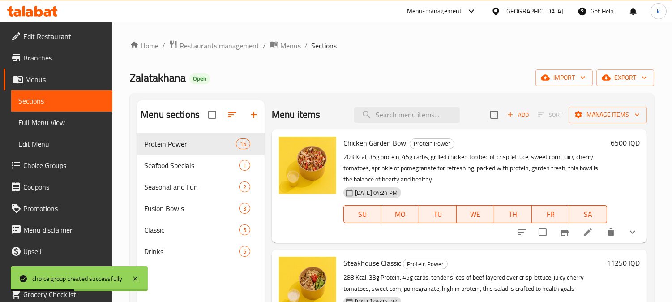
click at [393, 101] on div "Menu items Add Sort Manage items" at bounding box center [459, 114] width 375 height 29
click at [404, 113] on input "search" at bounding box center [407, 115] width 106 height 16
paste input "Mumbai Beef Classic"
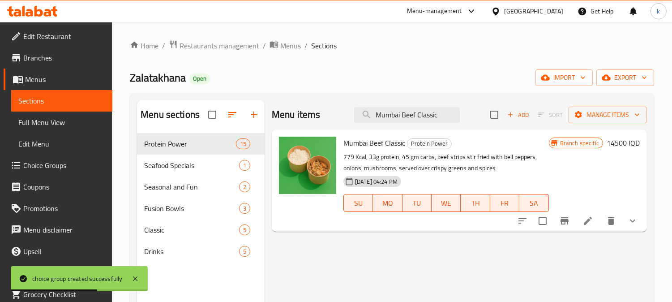
type input "Mumbai Beef Classic"
click at [583, 219] on icon at bounding box center [588, 220] width 11 height 11
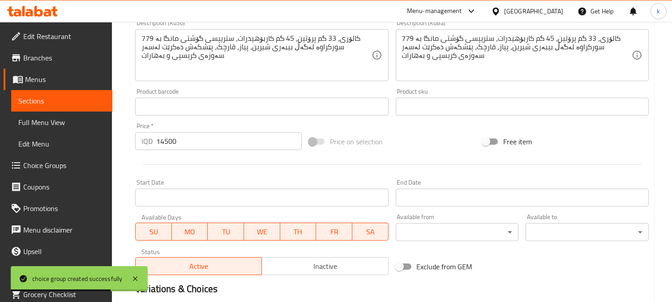
scroll to position [540, 0]
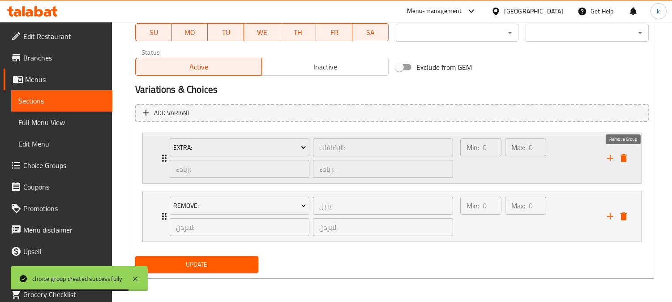
click at [628, 153] on icon "delete" at bounding box center [624, 158] width 11 height 11
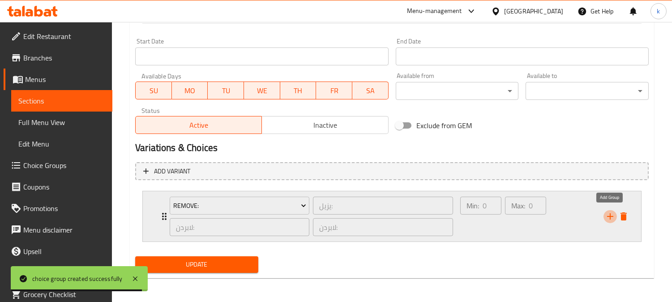
click at [608, 215] on icon "add" at bounding box center [610, 216] width 6 height 6
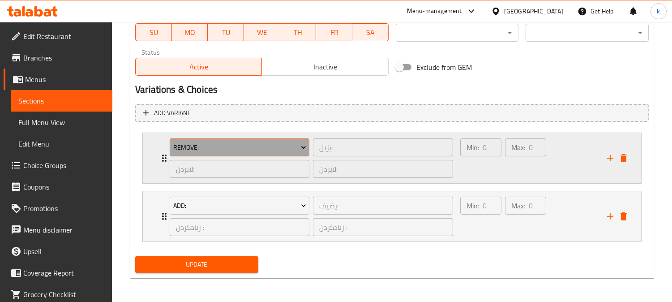
click at [251, 149] on span "Remove:" at bounding box center [239, 147] width 133 height 11
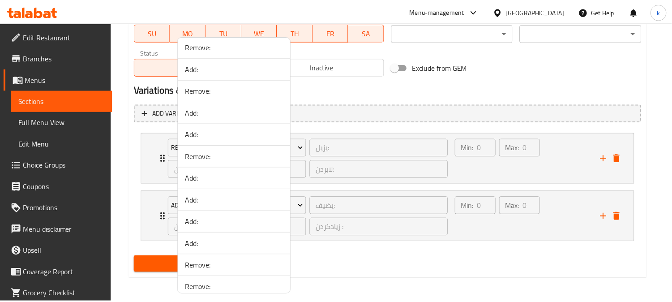
scroll to position [1331, 0]
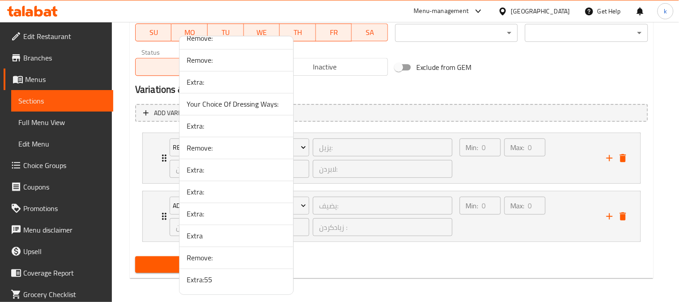
click at [230, 283] on span "Extra:55" at bounding box center [236, 280] width 99 height 11
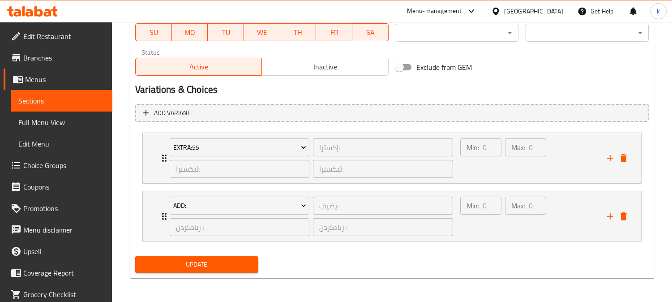
click at [229, 256] on button "Update" at bounding box center [196, 264] width 123 height 17
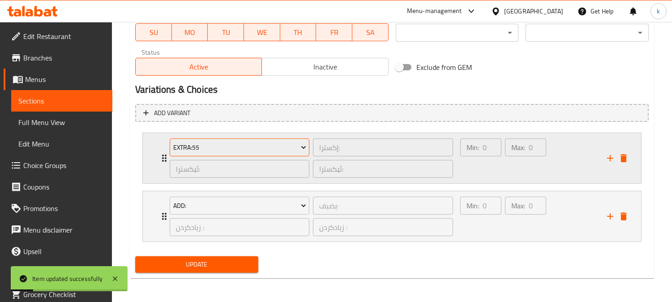
click at [232, 142] on span "Extra:55" at bounding box center [239, 147] width 133 height 11
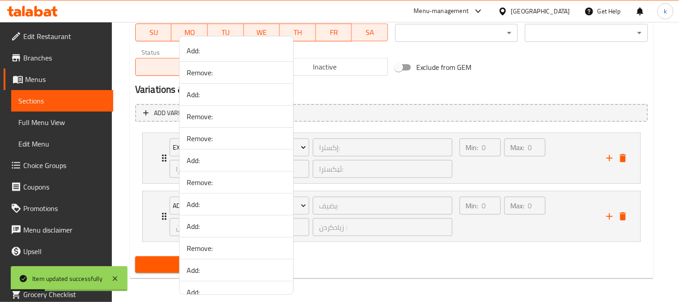
click at [524, 171] on div at bounding box center [339, 151] width 679 height 302
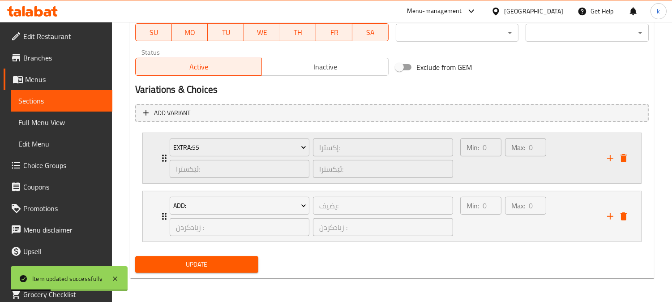
click at [519, 168] on div "Max: 0 ​" at bounding box center [525, 158] width 45 height 43
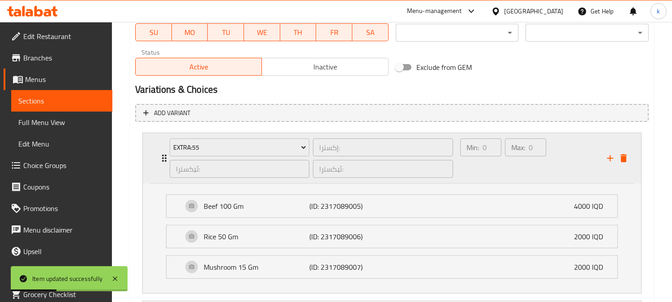
scroll to position [623, 0]
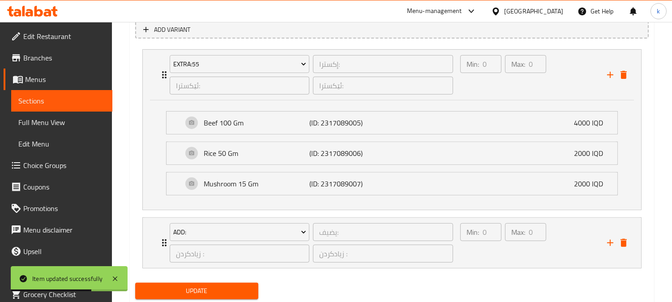
click at [33, 125] on span "Full Menu View" at bounding box center [61, 122] width 87 height 11
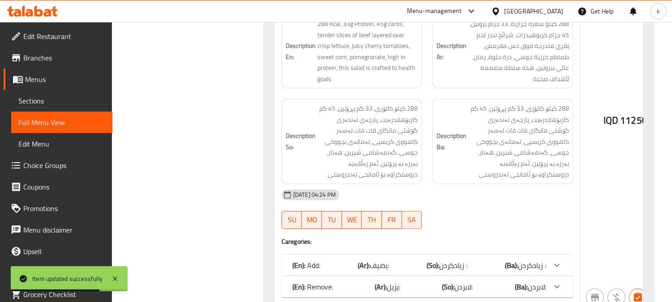
click at [46, 142] on span "Edit Menu" at bounding box center [61, 143] width 87 height 11
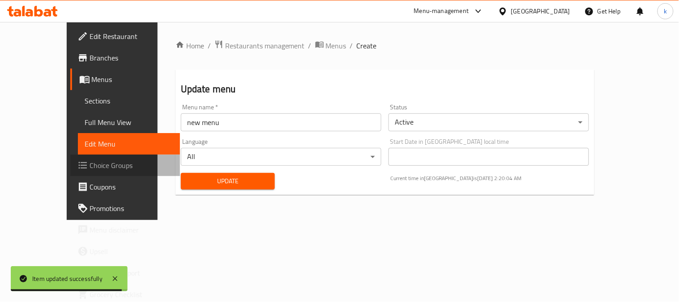
click at [90, 160] on span "Choice Groups" at bounding box center [131, 165] width 83 height 11
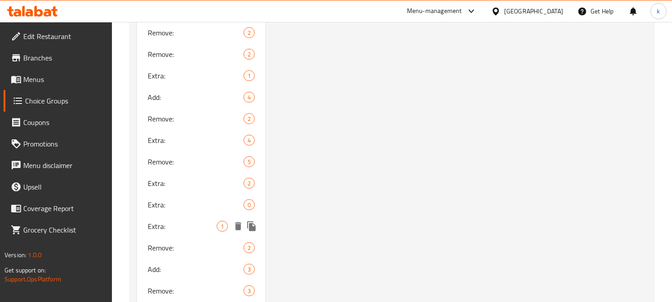
scroll to position [1431, 0]
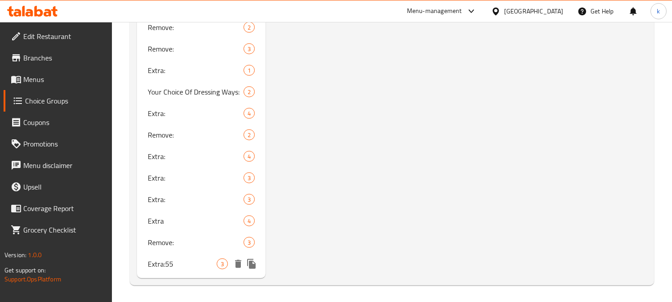
click at [176, 262] on span "Extra:55" at bounding box center [182, 263] width 69 height 11
type input "Extra:55"
type input "إكسترا:"
type input "ئێکسترا:"
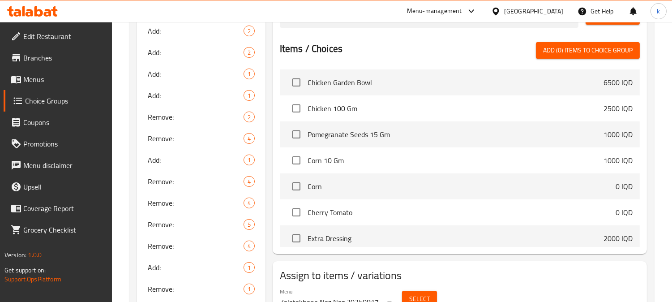
scroll to position [0, 0]
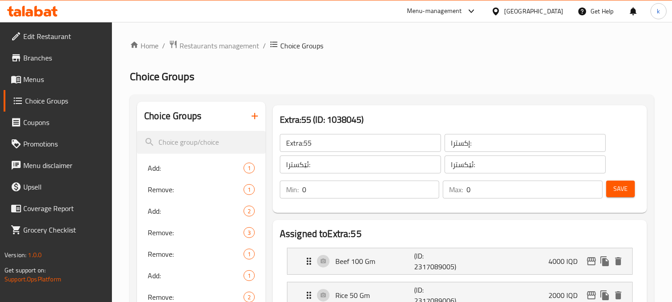
click at [347, 144] on input "Extra:55" at bounding box center [360, 143] width 161 height 18
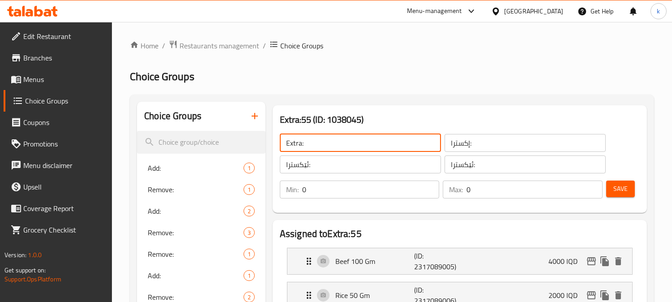
type input "Extra:"
drag, startPoint x: 617, startPoint y: 189, endPoint x: 606, endPoint y: 192, distance: 11.6
click at [617, 189] on span "Save" at bounding box center [621, 188] width 14 height 11
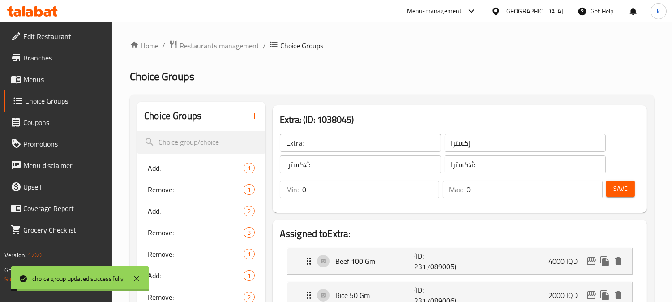
click at [52, 82] on span "Menus" at bounding box center [64, 79] width 82 height 11
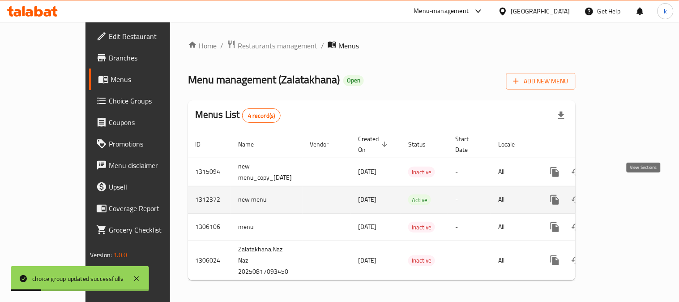
click at [624, 196] on icon "enhanced table" at bounding box center [620, 200] width 8 height 8
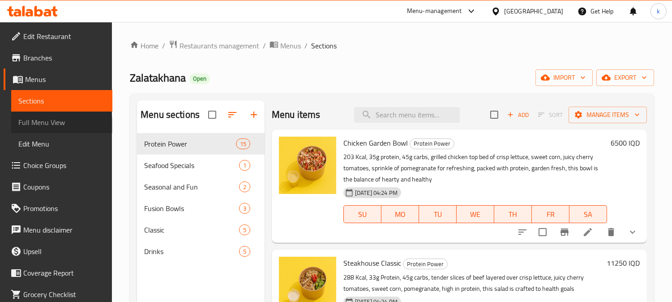
click at [61, 125] on span "Full Menu View" at bounding box center [61, 122] width 87 height 11
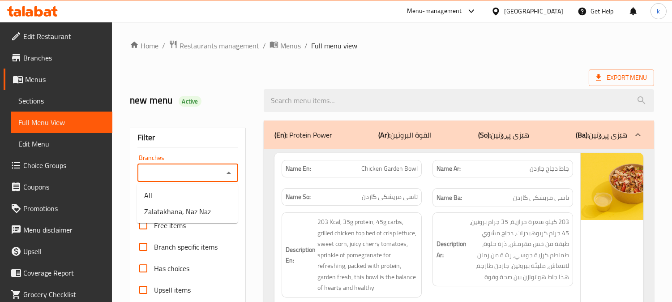
click at [206, 176] on input "Branches" at bounding box center [180, 173] width 81 height 13
click at [192, 214] on span "Zalatakhana, Naz Naz" at bounding box center [177, 211] width 67 height 11
type input "Zalatakhana, Naz Naz"
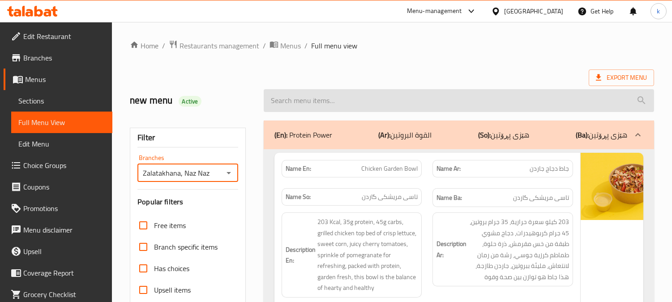
click at [323, 105] on input "search" at bounding box center [459, 100] width 391 height 23
paste input "Mumbai Beef Classic"
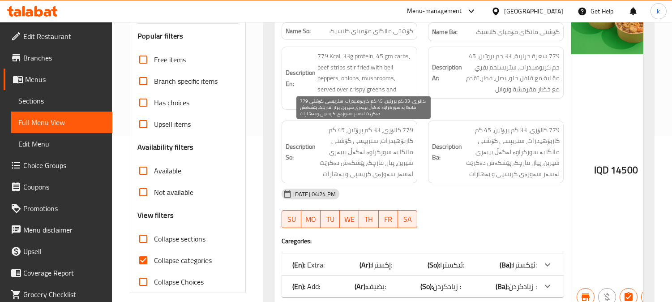
scroll to position [207, 0]
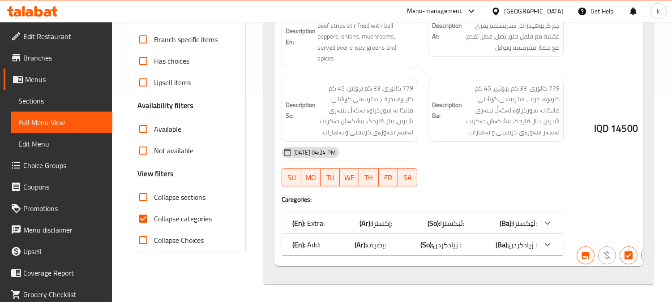
type input "Mumbai Beef Classic"
click at [167, 216] on span "Collapse categories" at bounding box center [183, 218] width 58 height 11
click at [154, 216] on input "Collapse categories" at bounding box center [143, 218] width 21 height 21
checkbox input "false"
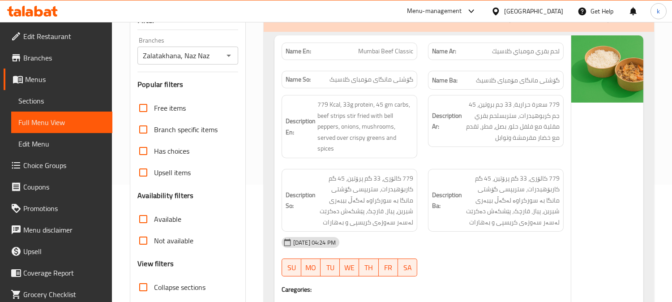
scroll to position [0, 0]
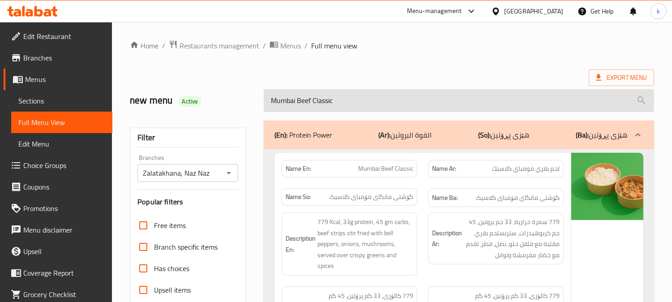
click at [310, 91] on input "Mumbai Beef Classic" at bounding box center [459, 100] width 391 height 23
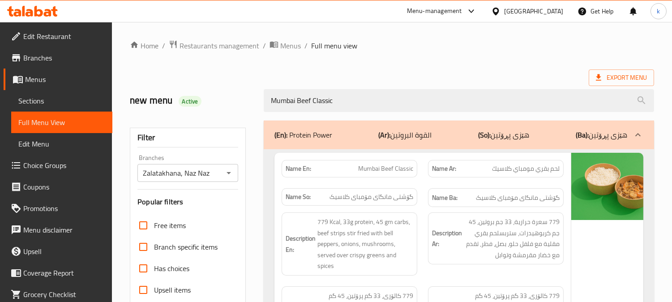
paste input "Beef Entrecôte Supreme"
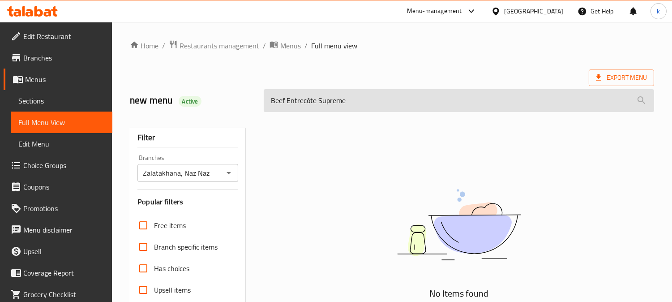
click at [308, 101] on input "Beef Entrecôte Supreme" at bounding box center [459, 100] width 391 height 23
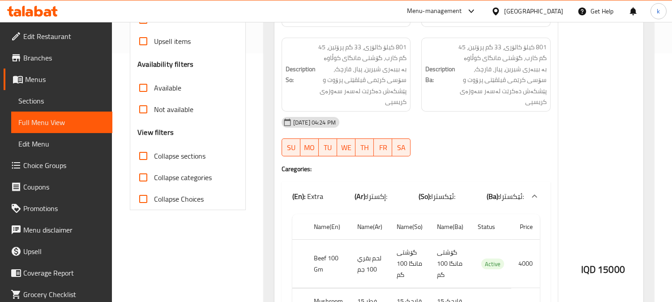
scroll to position [332, 0]
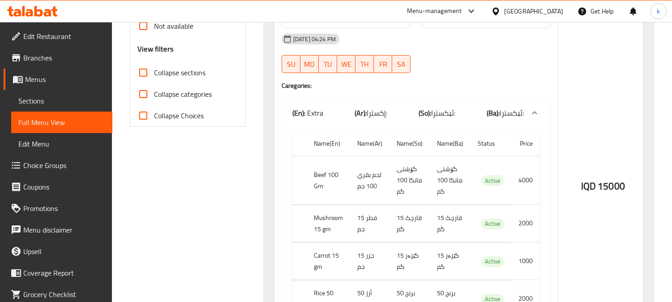
type input "Beef Entrecote Supreme"
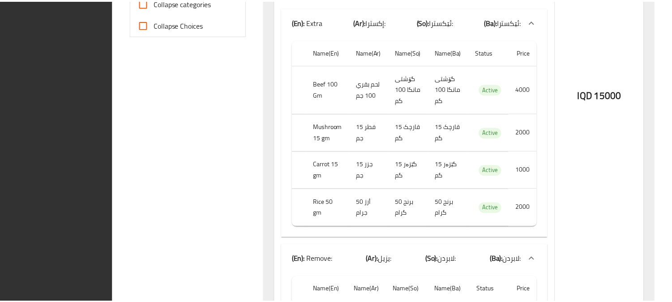
scroll to position [561, 0]
